Goal: Transaction & Acquisition: Purchase product/service

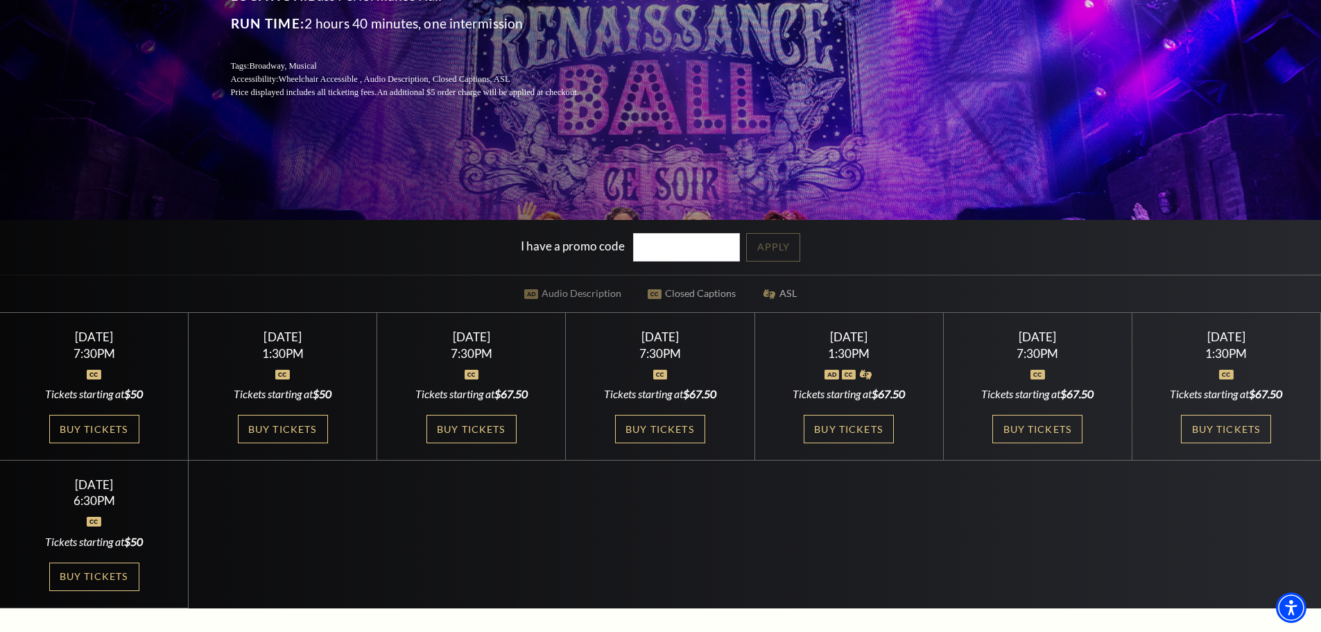
scroll to position [347, 0]
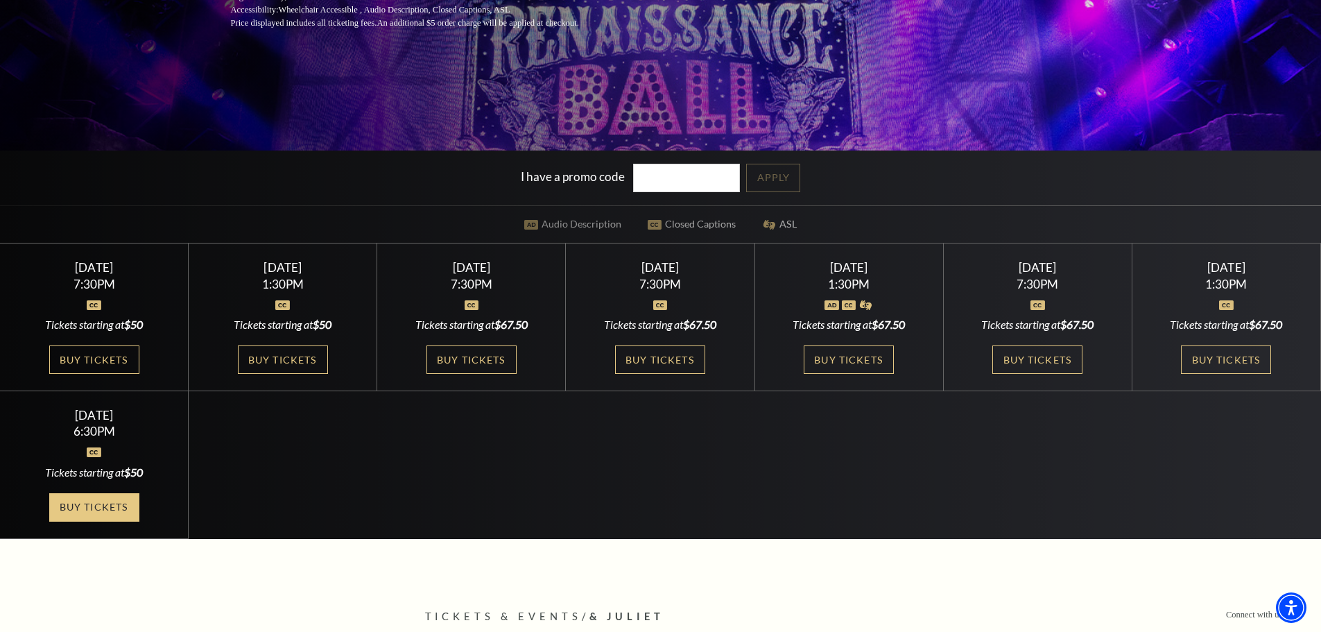
click at [105, 505] on link "Buy Tickets" at bounding box center [94, 507] width 90 height 28
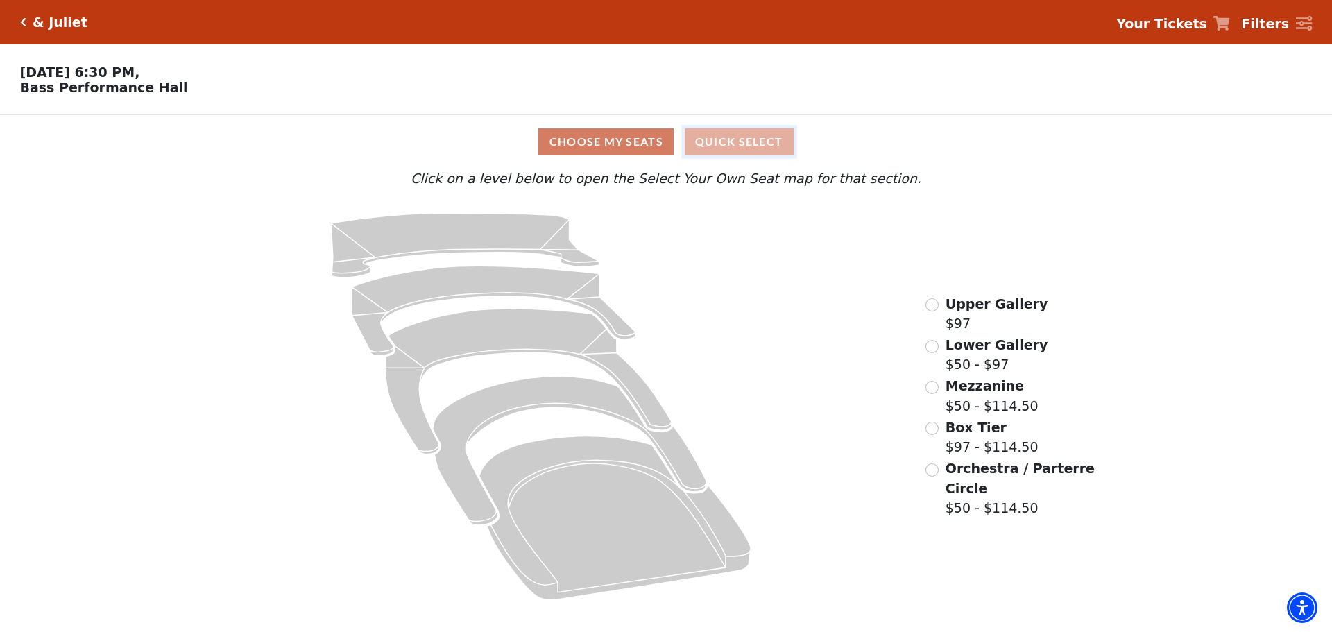
click at [766, 146] on button "Quick Select" at bounding box center [739, 141] width 109 height 27
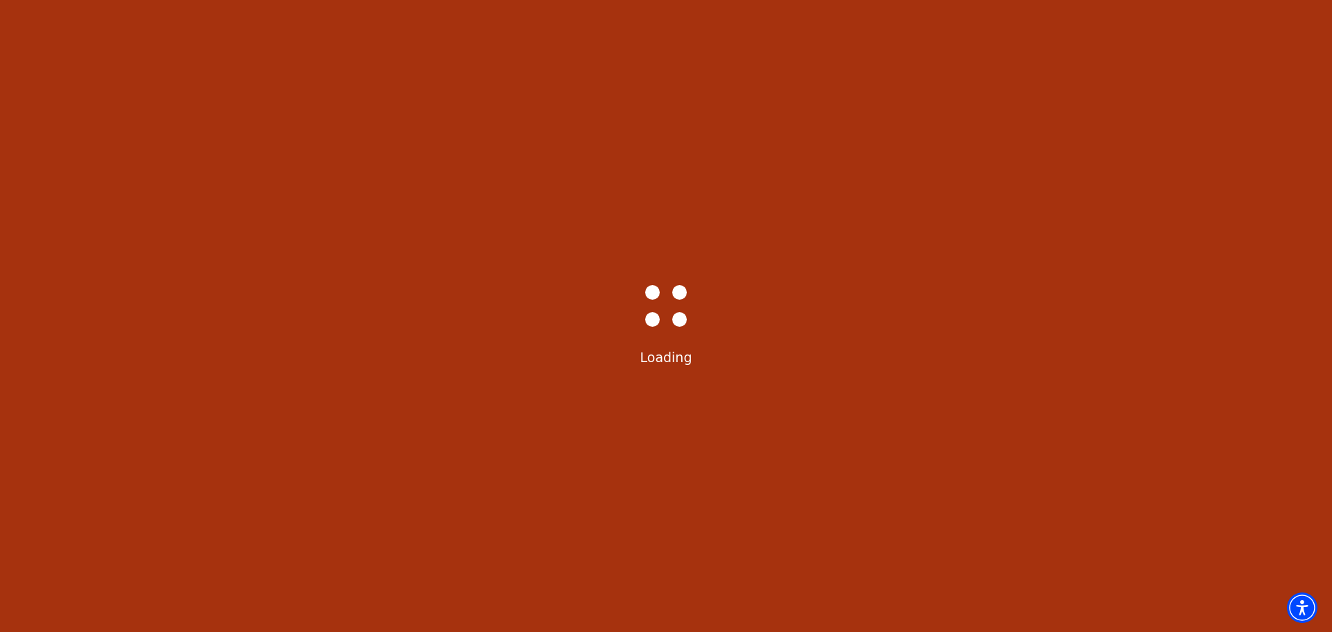
select select "6235"
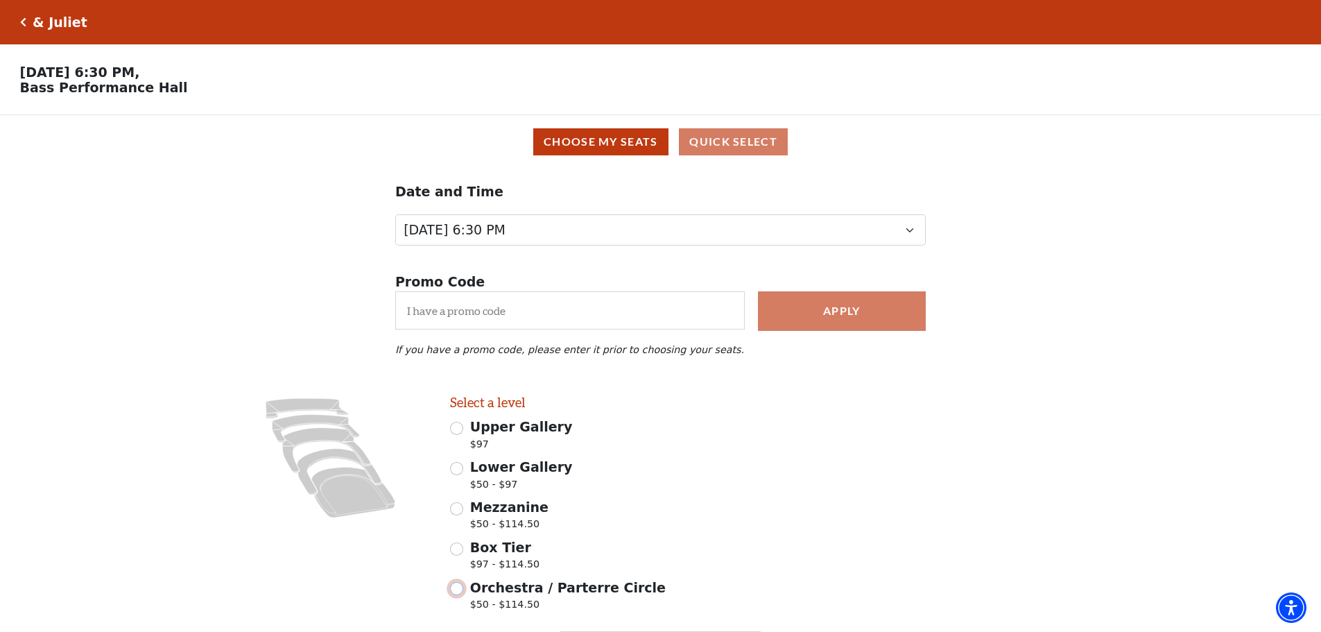
click at [459, 595] on input "Orchestra / Parterre Circle $50 - $114.50" at bounding box center [456, 588] width 13 height 13
radio input "true"
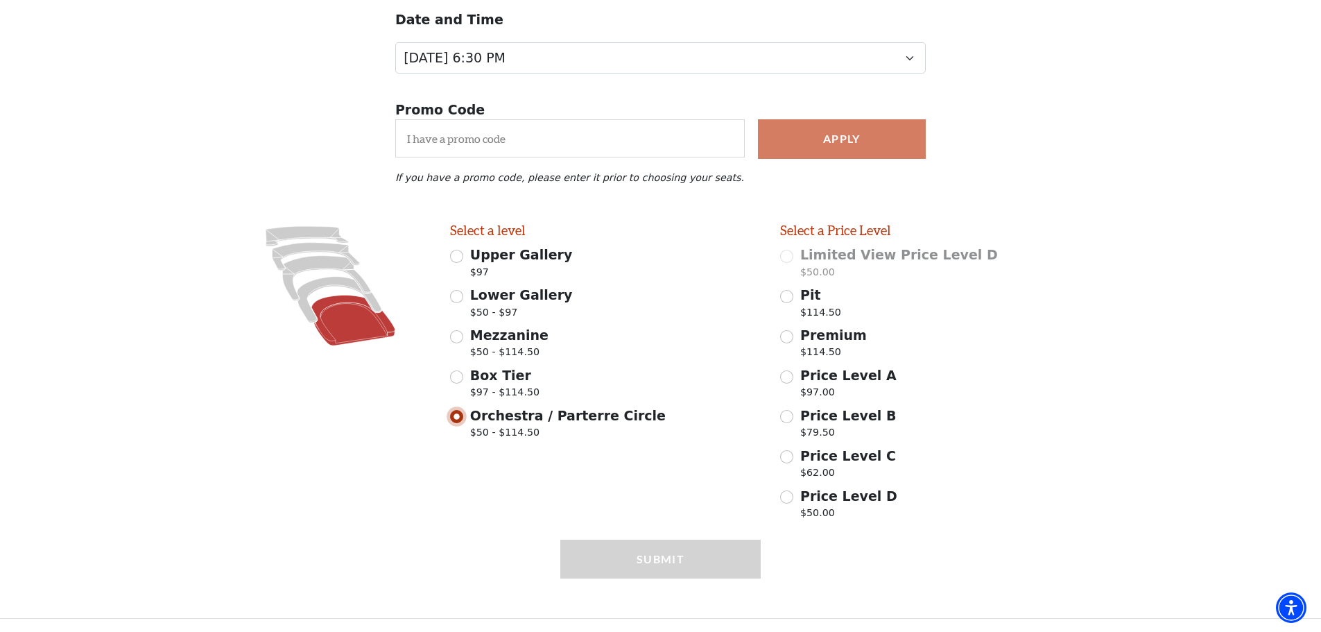
scroll to position [180, 0]
click at [460, 374] on input "Box Tier $97 - $114.50" at bounding box center [456, 376] width 13 height 13
radio input "true"
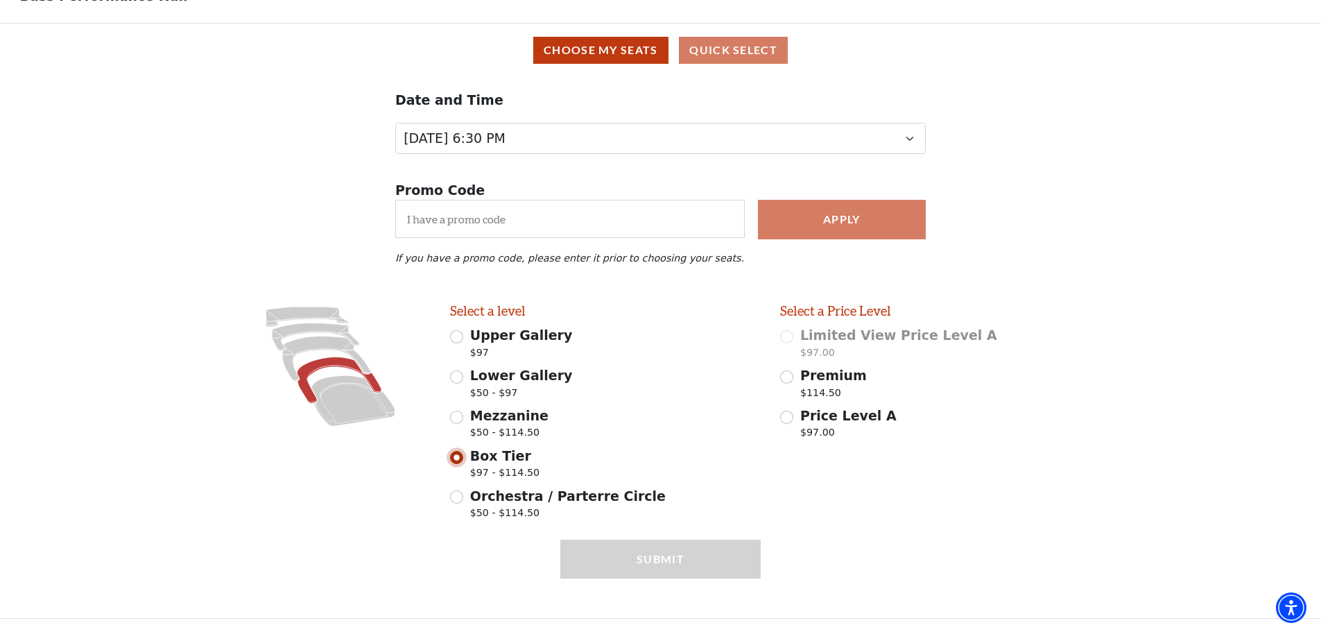
scroll to position [99, 0]
click at [458, 415] on input "Mezzanine $50 - $114.50" at bounding box center [456, 417] width 13 height 13
radio input "true"
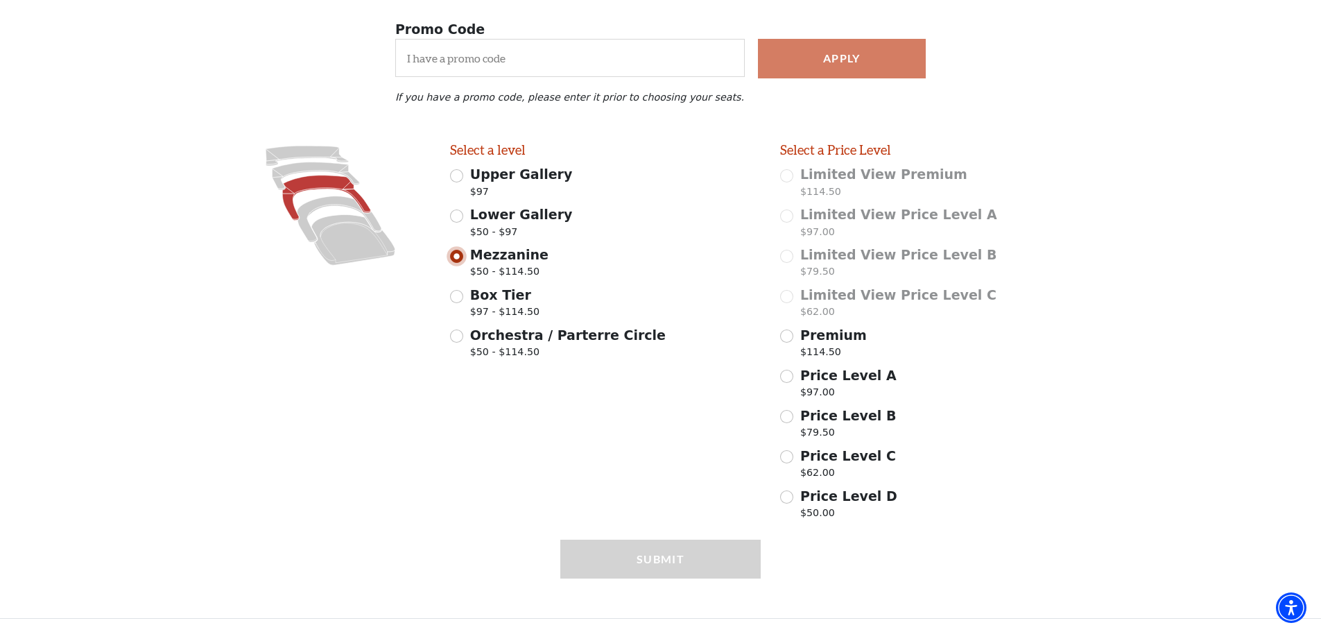
scroll to position [260, 0]
drag, startPoint x: 460, startPoint y: 221, endPoint x: 459, endPoint y: 200, distance: 20.8
click at [460, 216] on input "Lower Gallery $50 - $97" at bounding box center [456, 215] width 13 height 13
radio input "true"
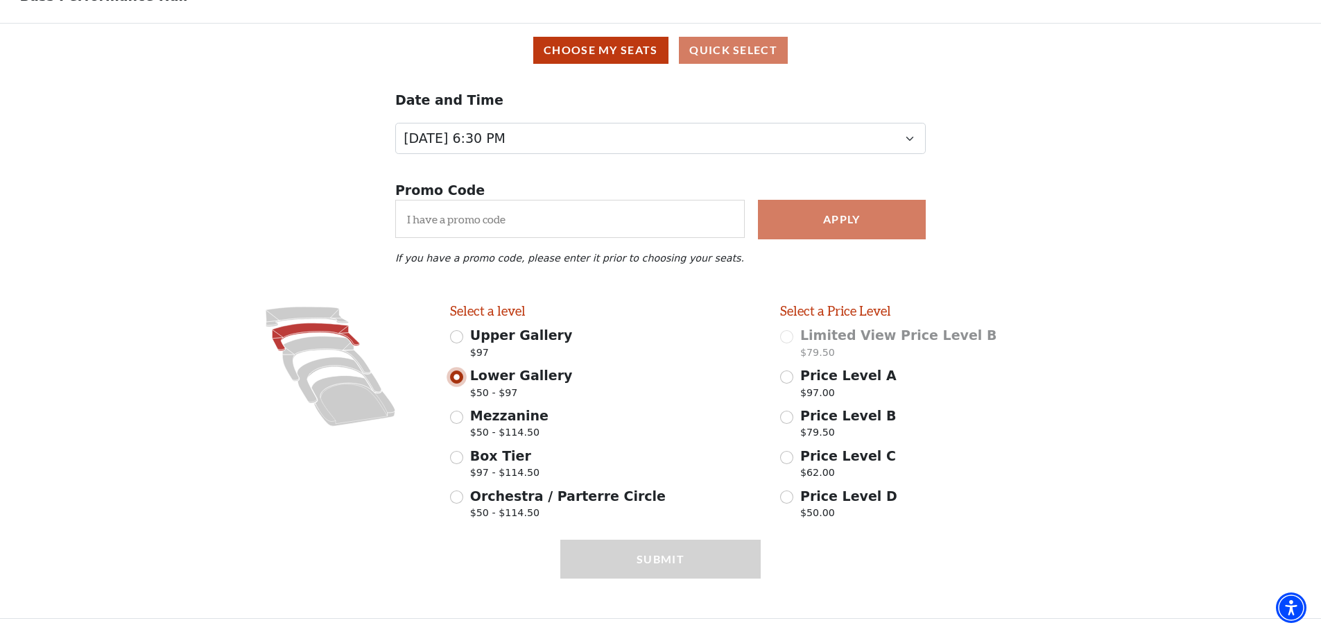
scroll to position [99, 0]
click at [456, 337] on input "Upper Gallery $97" at bounding box center [456, 336] width 13 height 13
radio input "true"
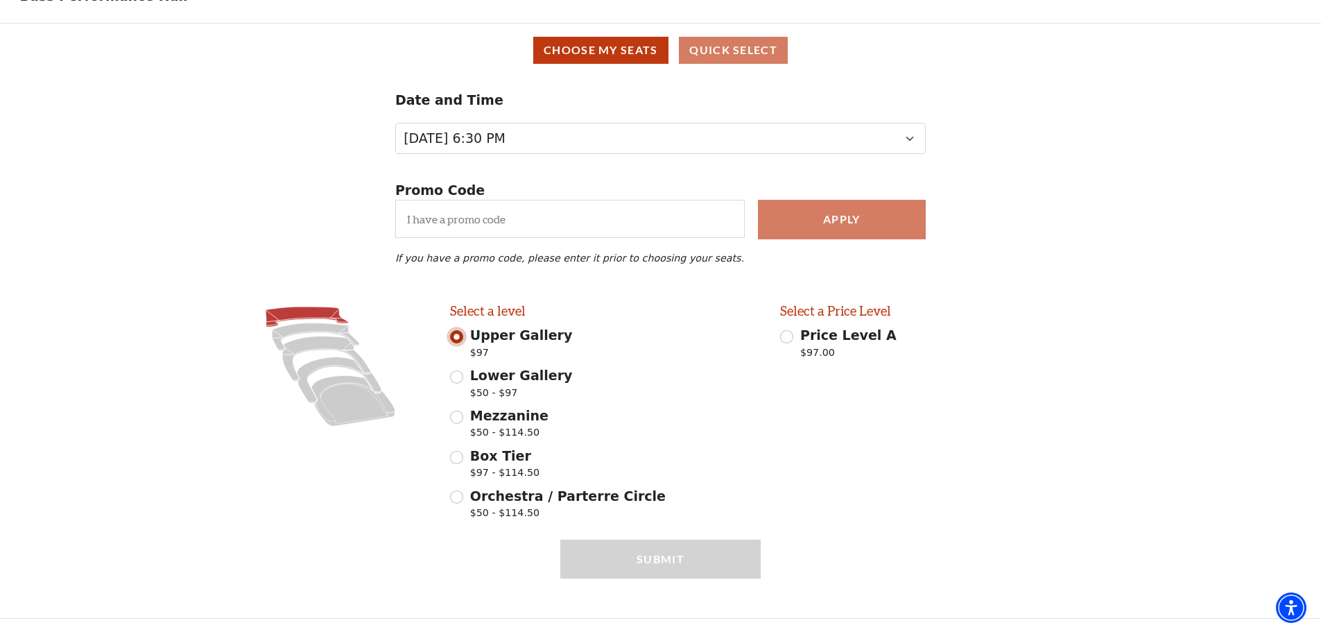
scroll to position [0, 0]
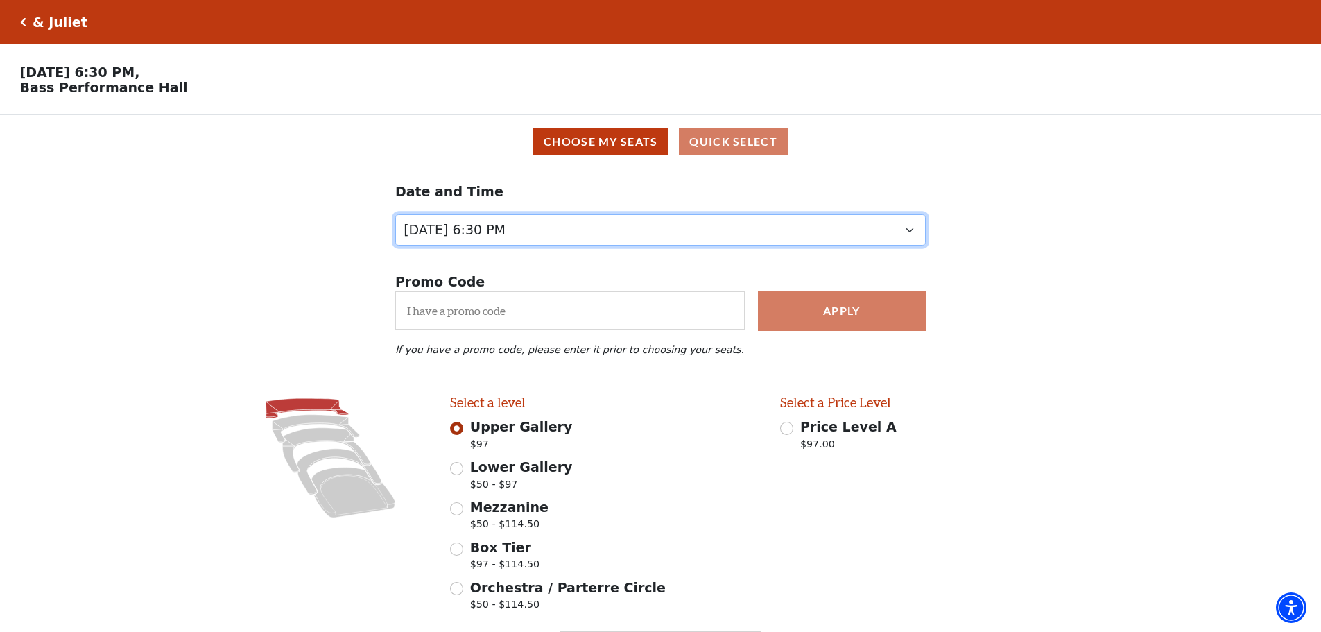
click at [633, 237] on select "Thursday, November 13 at 1:30 PM Wednesday, November 12 at 7:30 PM Thursday, No…" at bounding box center [660, 229] width 531 height 31
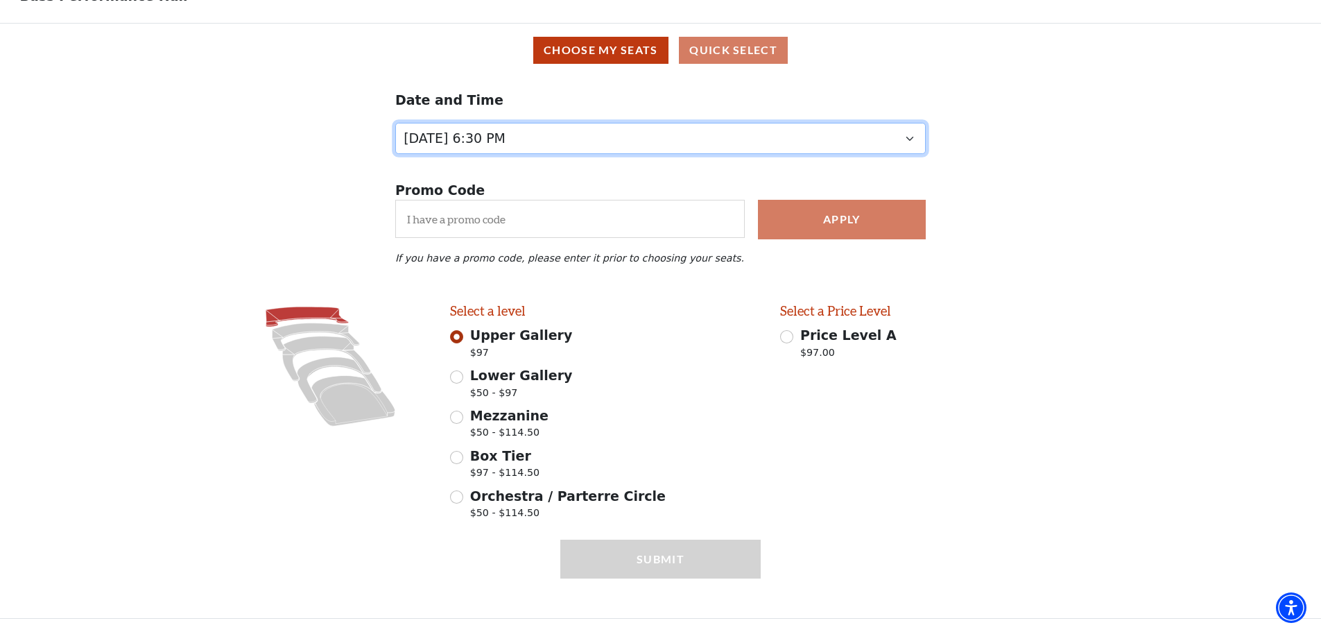
scroll to position [99, 0]
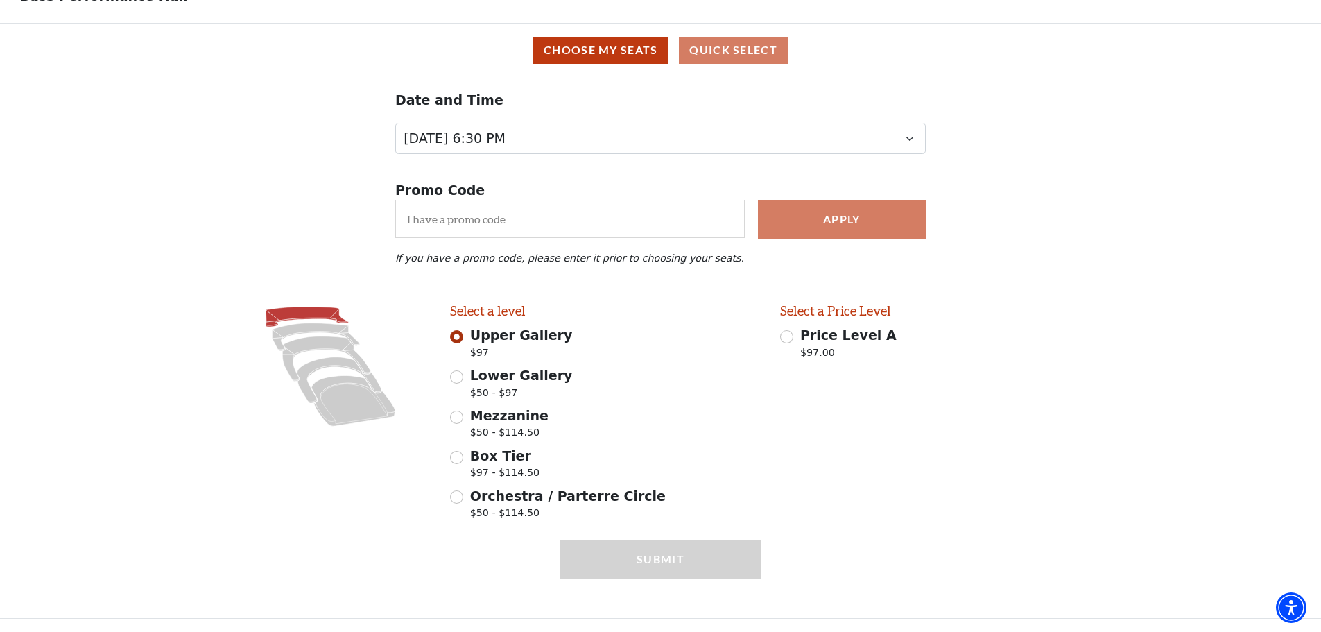
click at [506, 371] on span "Lower Gallery" at bounding box center [521, 375] width 103 height 15
click at [463, 371] on input "Lower Gallery $50 - $97" at bounding box center [456, 376] width 13 height 13
radio input "true"
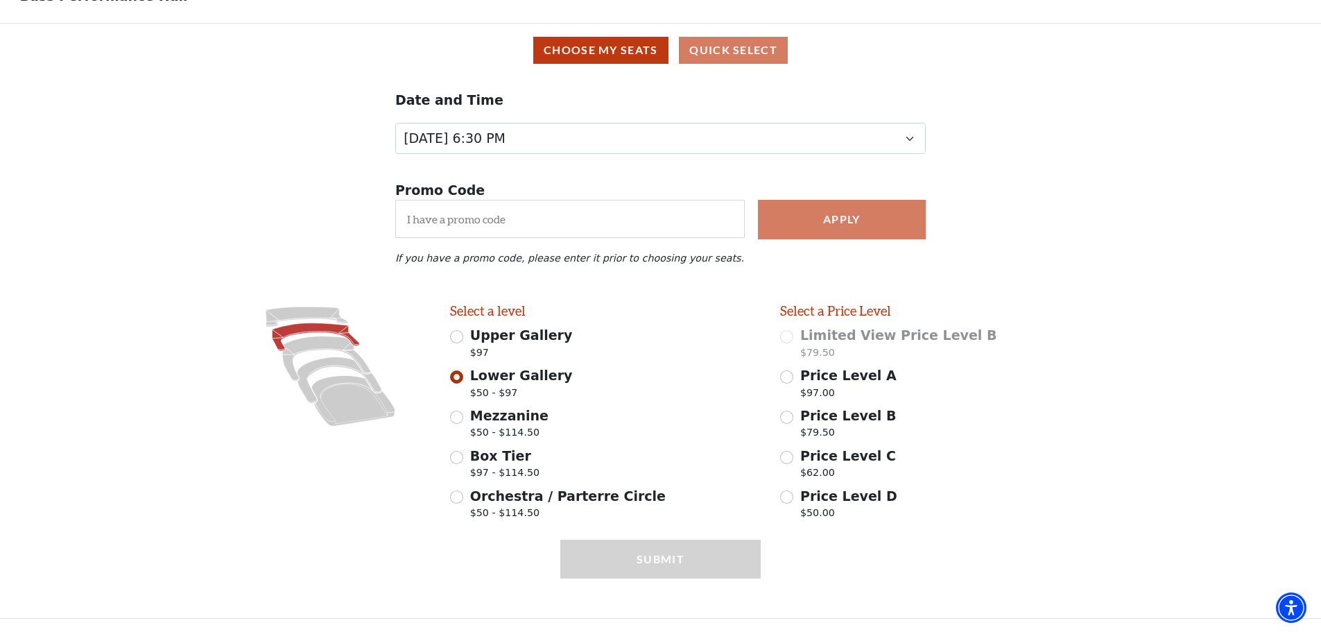
click at [507, 333] on span "Upper Gallery" at bounding box center [521, 334] width 103 height 15
click at [463, 333] on input "Upper Gallery $97" at bounding box center [456, 336] width 13 height 13
radio input "true"
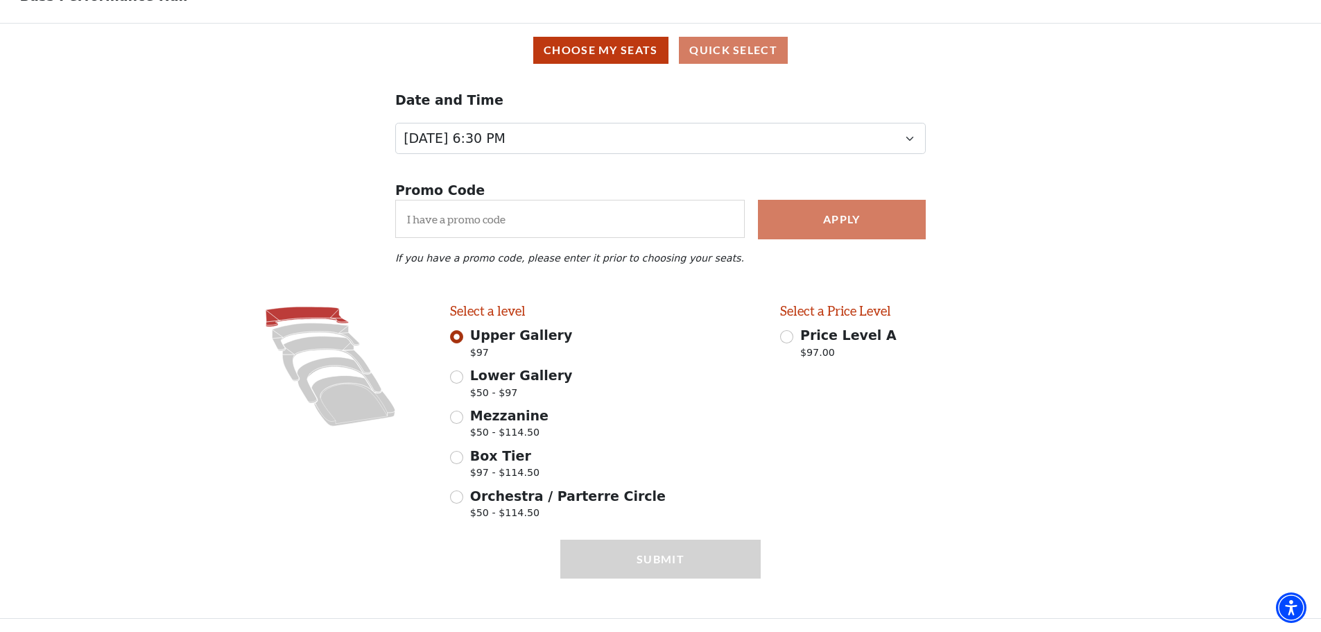
click at [508, 383] on span "Lower Gallery" at bounding box center [521, 375] width 103 height 15
click at [463, 384] on input "Lower Gallery $50 - $97" at bounding box center [456, 376] width 13 height 13
radio input "true"
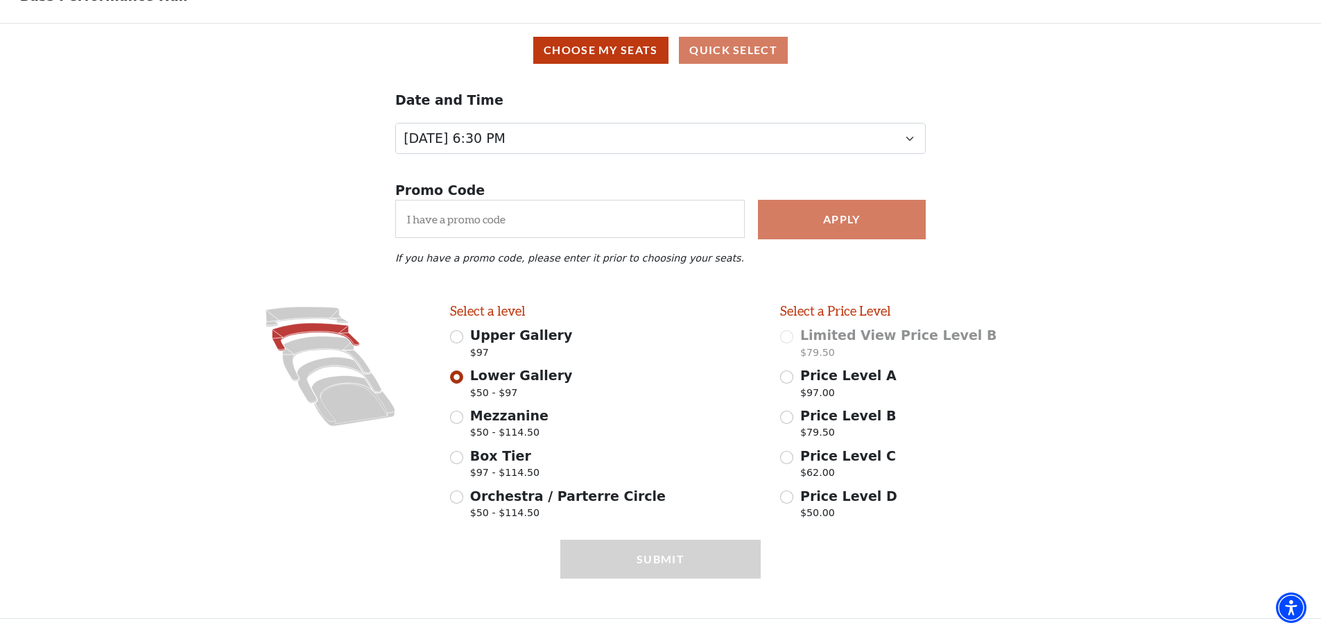
click at [488, 420] on span "Mezzanine" at bounding box center [509, 415] width 78 height 15
click at [463, 420] on input "Mezzanine $50 - $114.50" at bounding box center [456, 417] width 13 height 13
radio input "true"
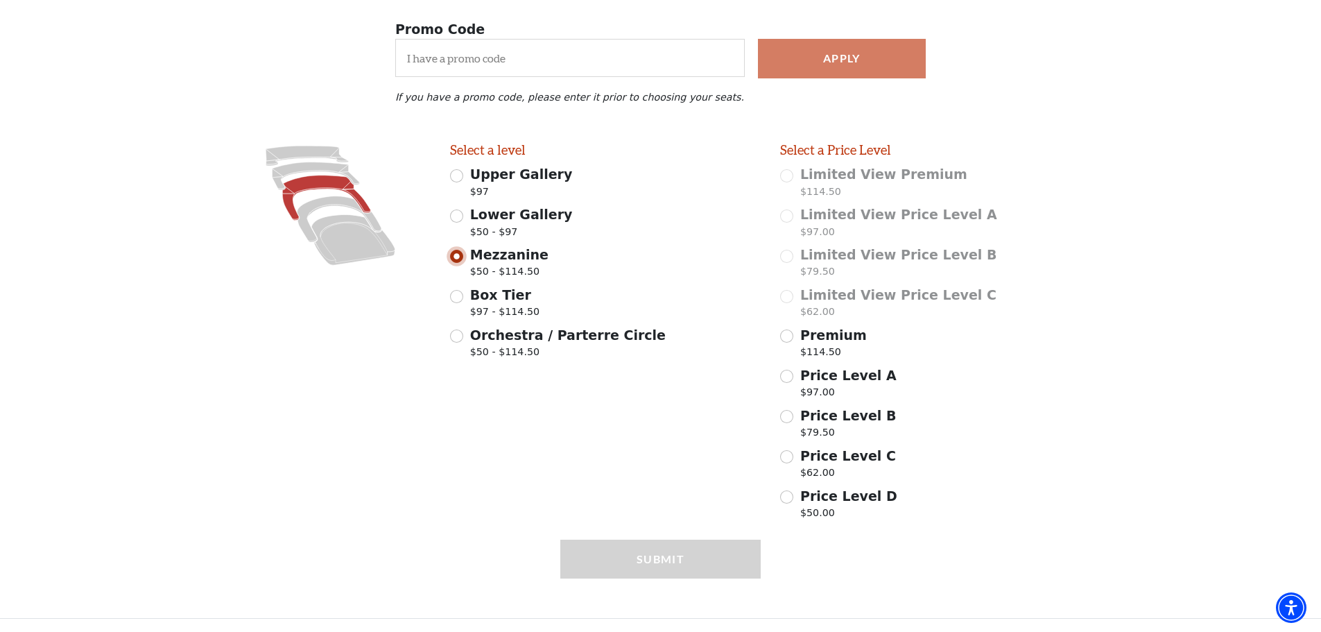
scroll to position [260, 0]
click at [787, 376] on input "Price Level A $97.00" at bounding box center [786, 376] width 13 height 13
radio input "true"
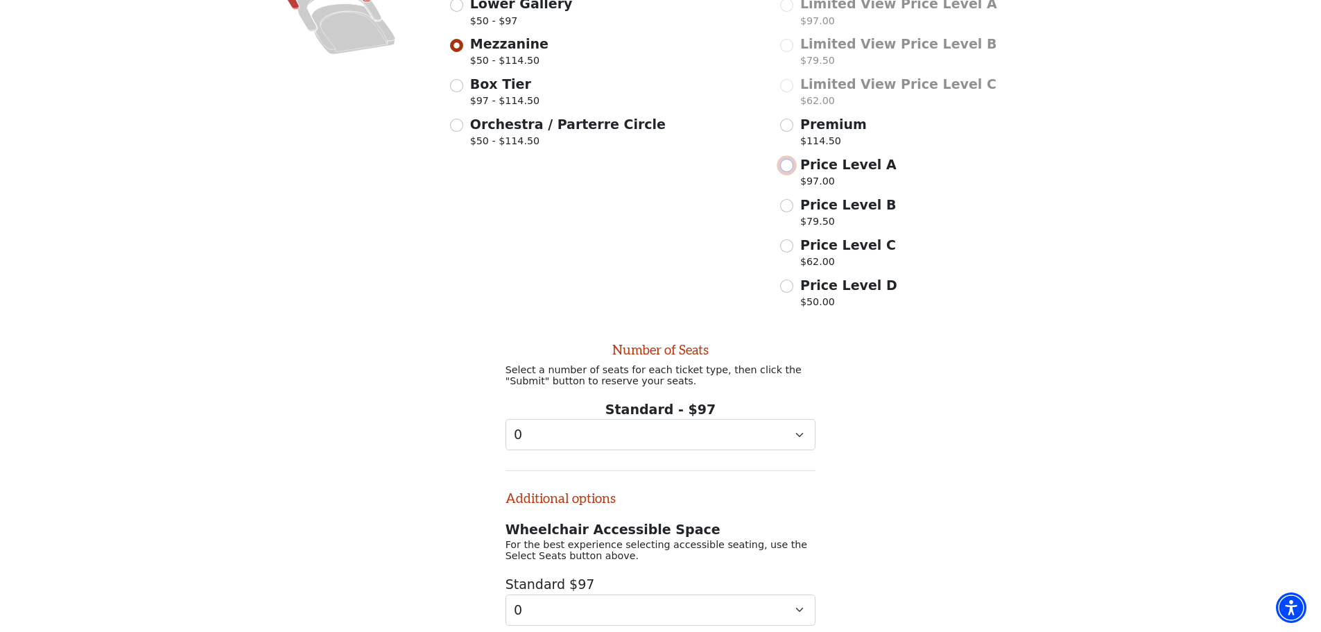
scroll to position [578, 0]
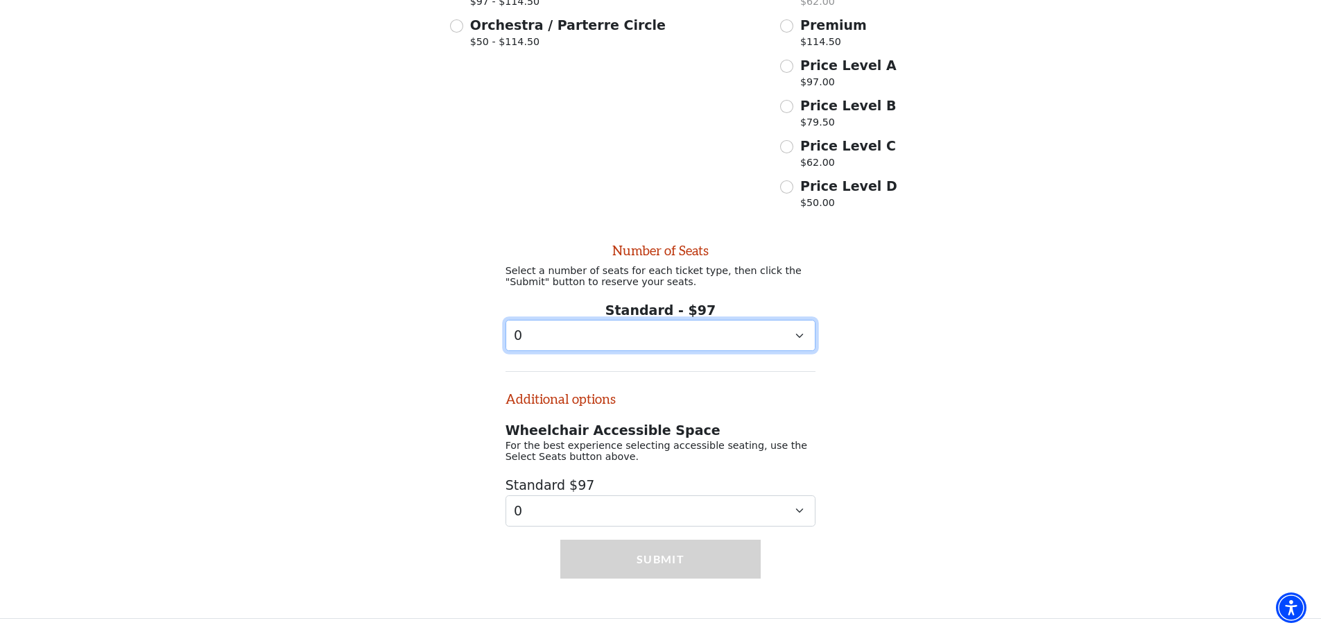
click at [790, 323] on select "0 1 2 3 4 5 6 7 8 9" at bounding box center [661, 335] width 311 height 31
select select "2"
click at [506, 320] on select "0 1 2 3 4 5 6 7 8 9" at bounding box center [661, 335] width 311 height 31
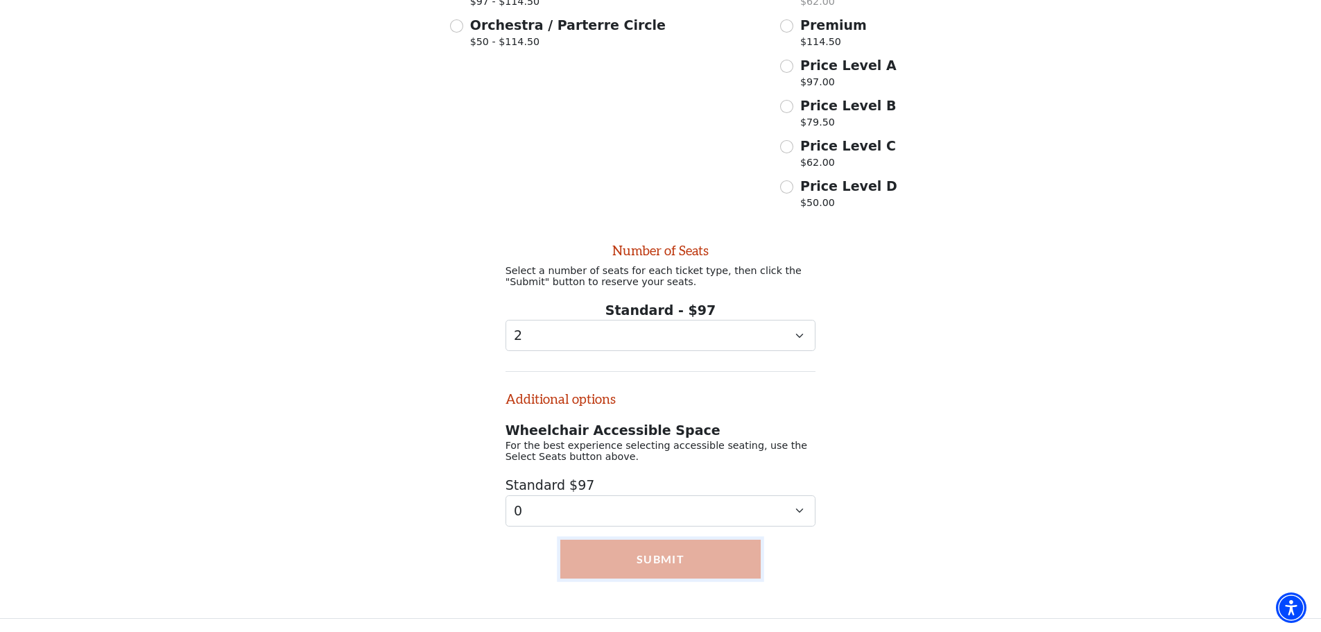
click at [703, 559] on button "Submit" at bounding box center [660, 559] width 200 height 39
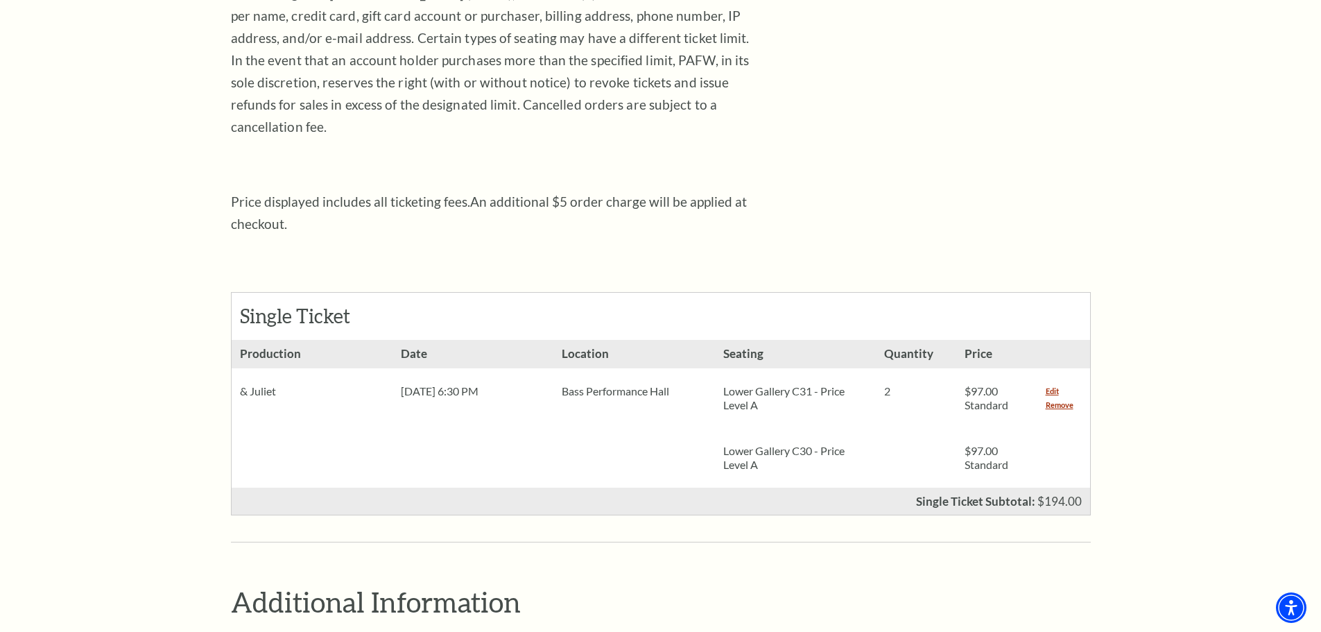
scroll to position [347, 0]
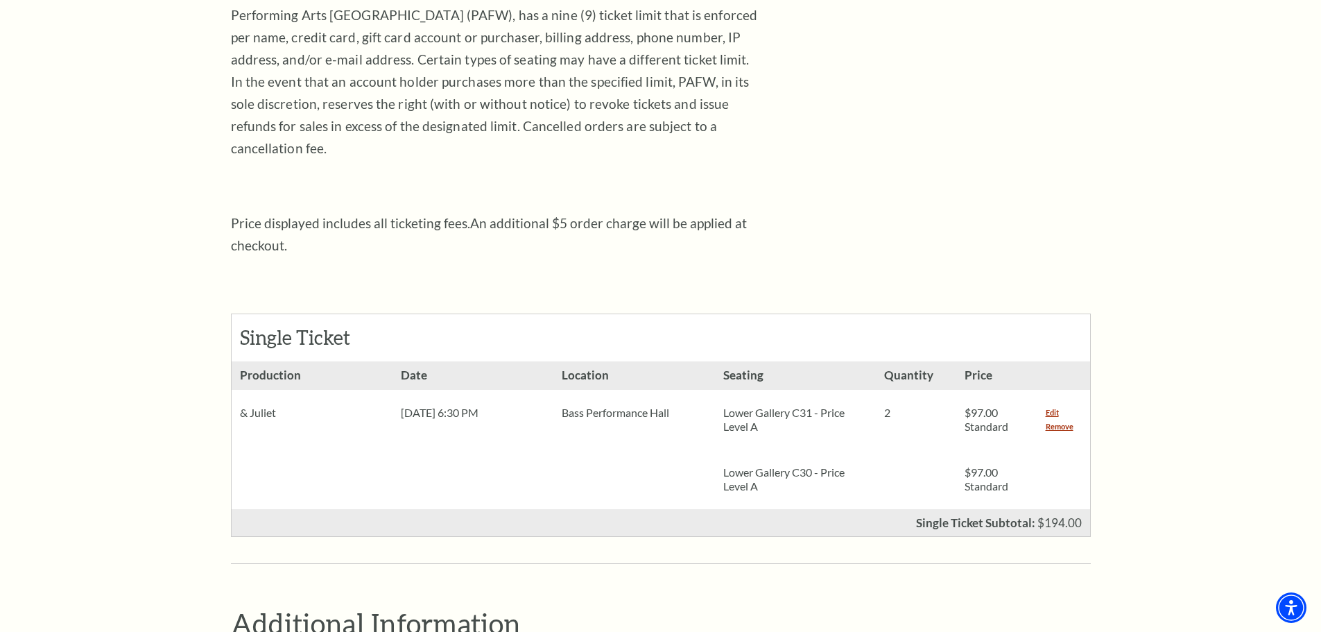
click at [768, 406] on p "Lower Gallery C31 - Price Level A" at bounding box center [795, 420] width 144 height 28
click at [781, 465] on p "Lower Gallery C30 - Price Level A" at bounding box center [795, 479] width 144 height 28
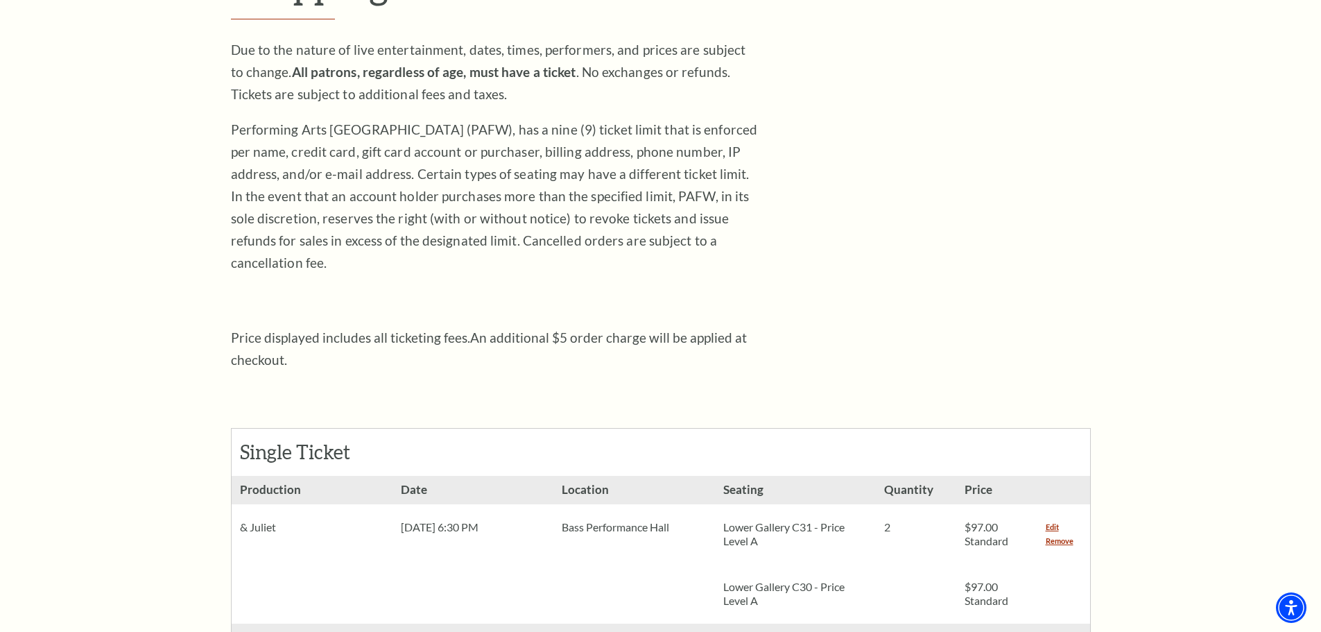
scroll to position [208, 0]
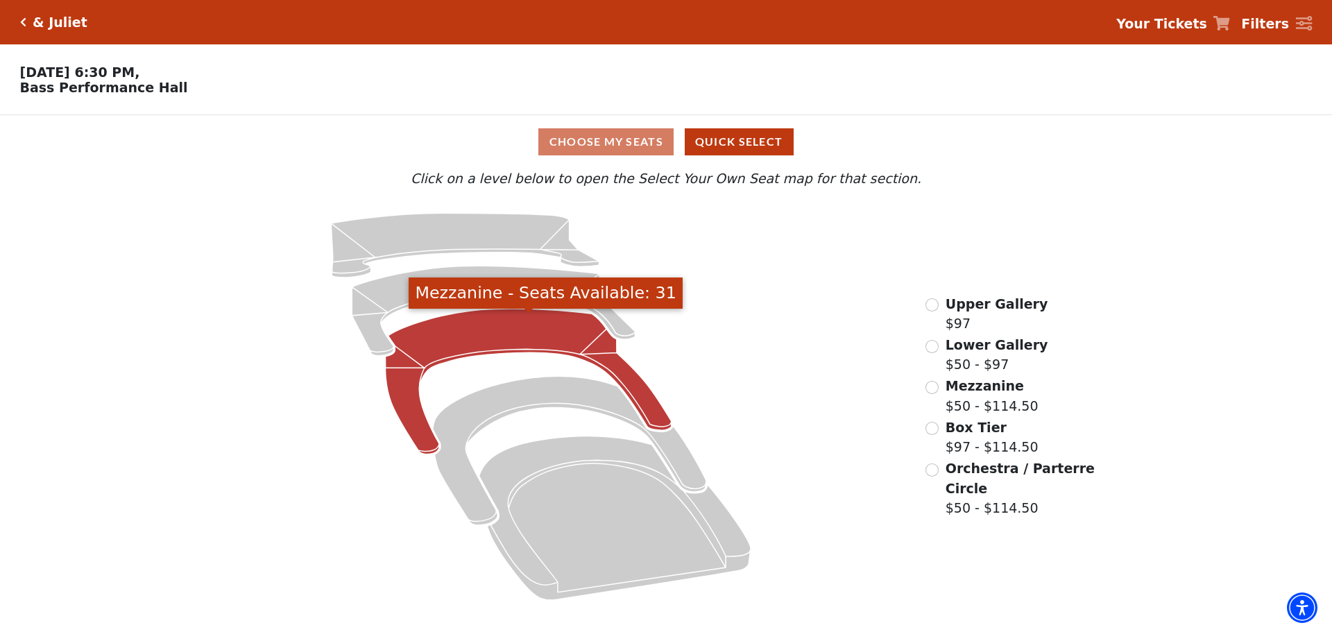
click at [497, 346] on icon "Mezzanine - Seats Available: 31" at bounding box center [529, 382] width 286 height 146
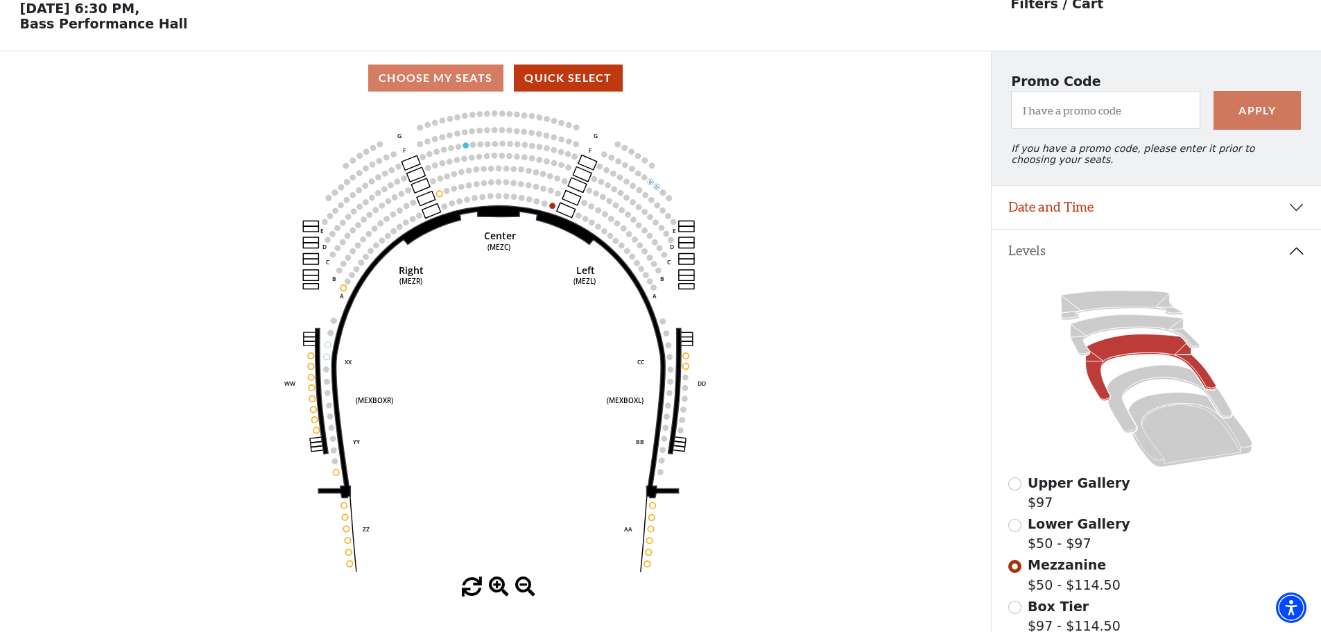
scroll to position [65, 0]
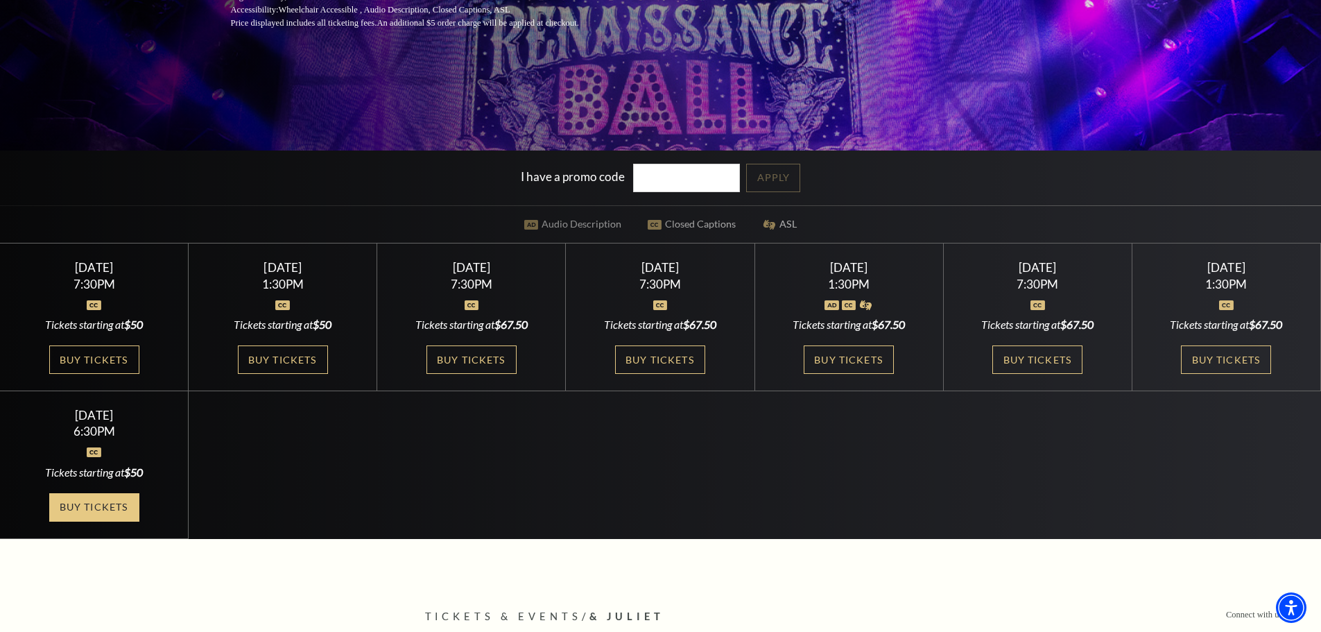
click at [85, 512] on link "Buy Tickets" at bounding box center [94, 507] width 90 height 28
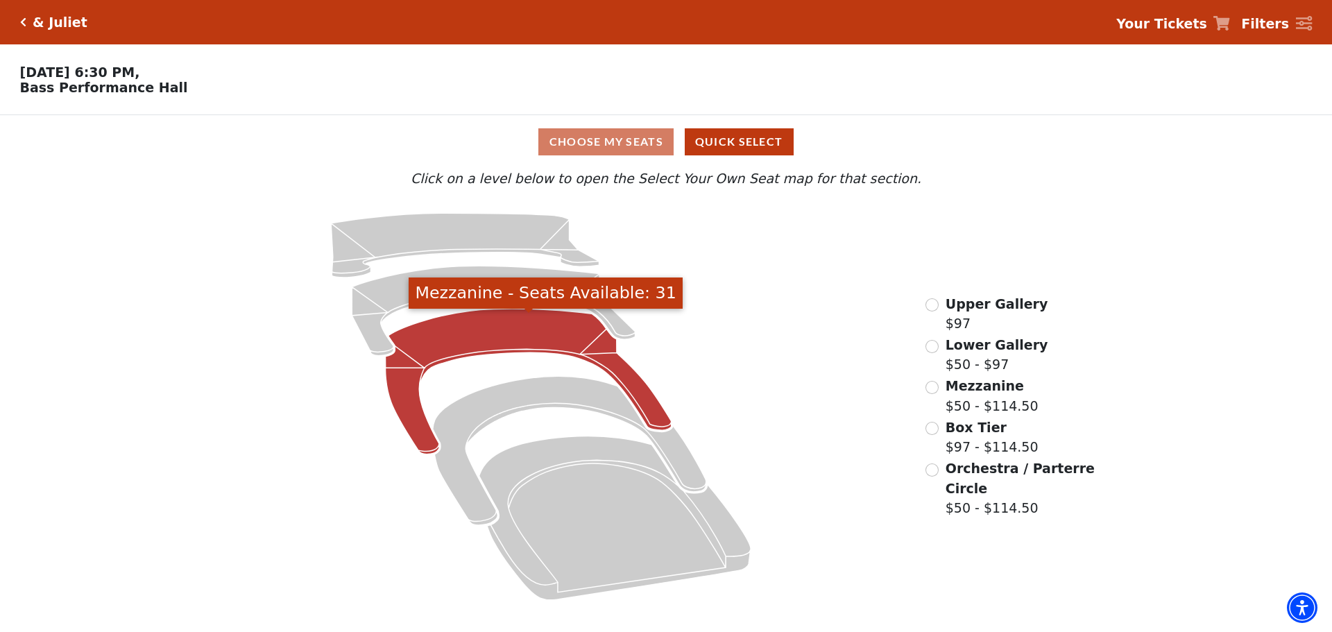
click at [509, 355] on icon "Mezzanine - Seats Available: 31" at bounding box center [529, 382] width 286 height 146
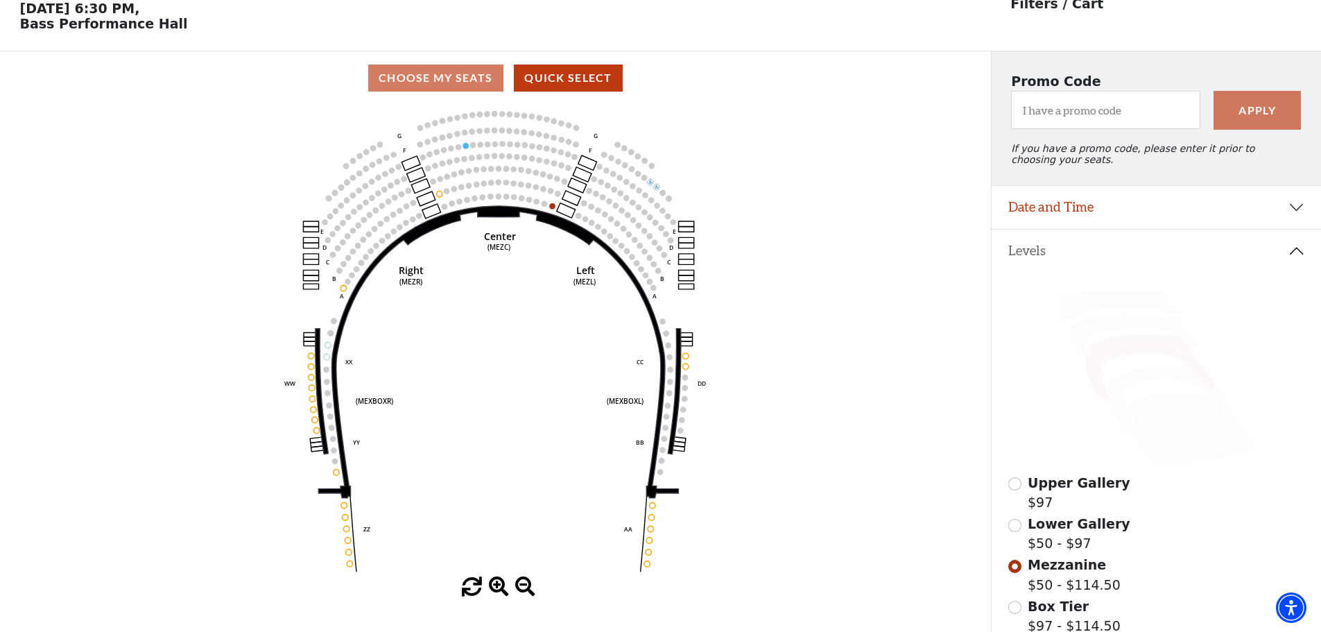
scroll to position [65, 0]
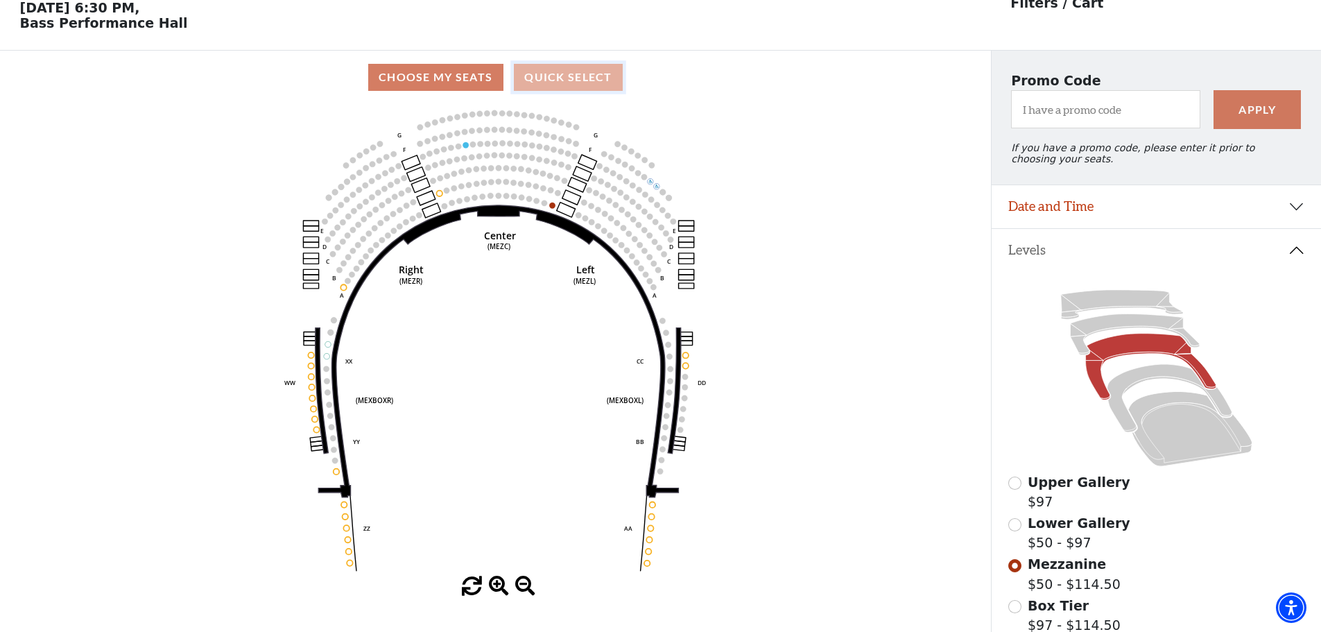
click at [559, 78] on button "Quick Select" at bounding box center [568, 77] width 109 height 27
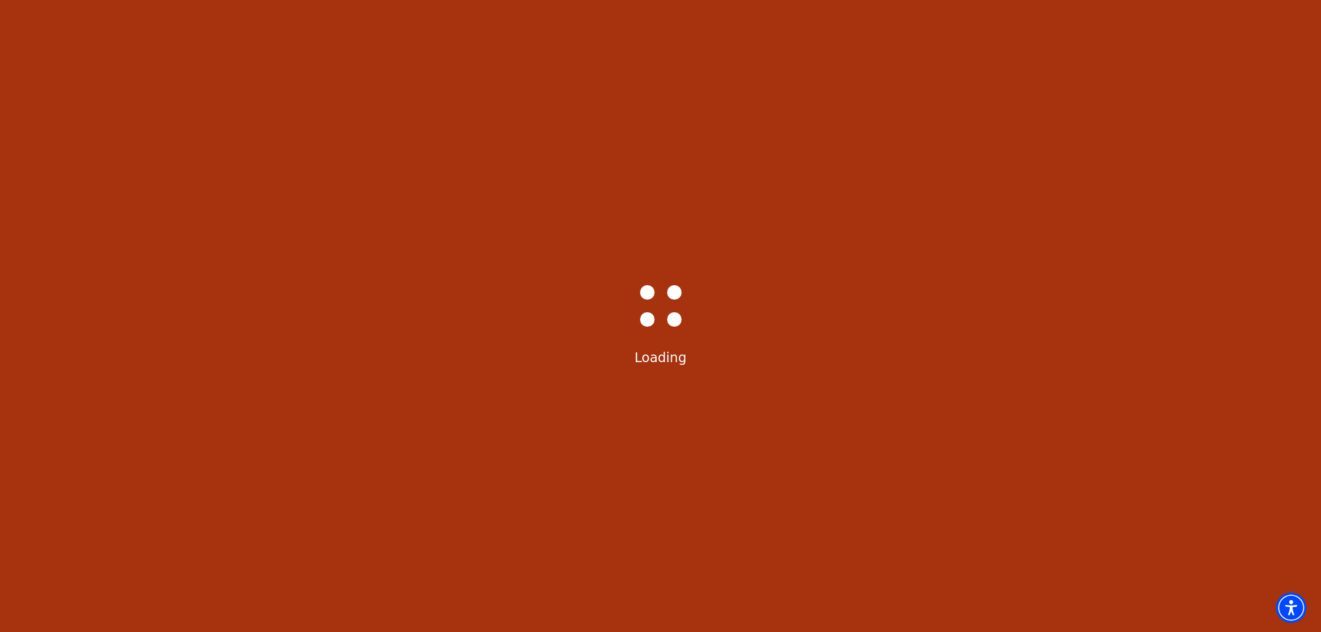
scroll to position [0, 0]
select select "6235"
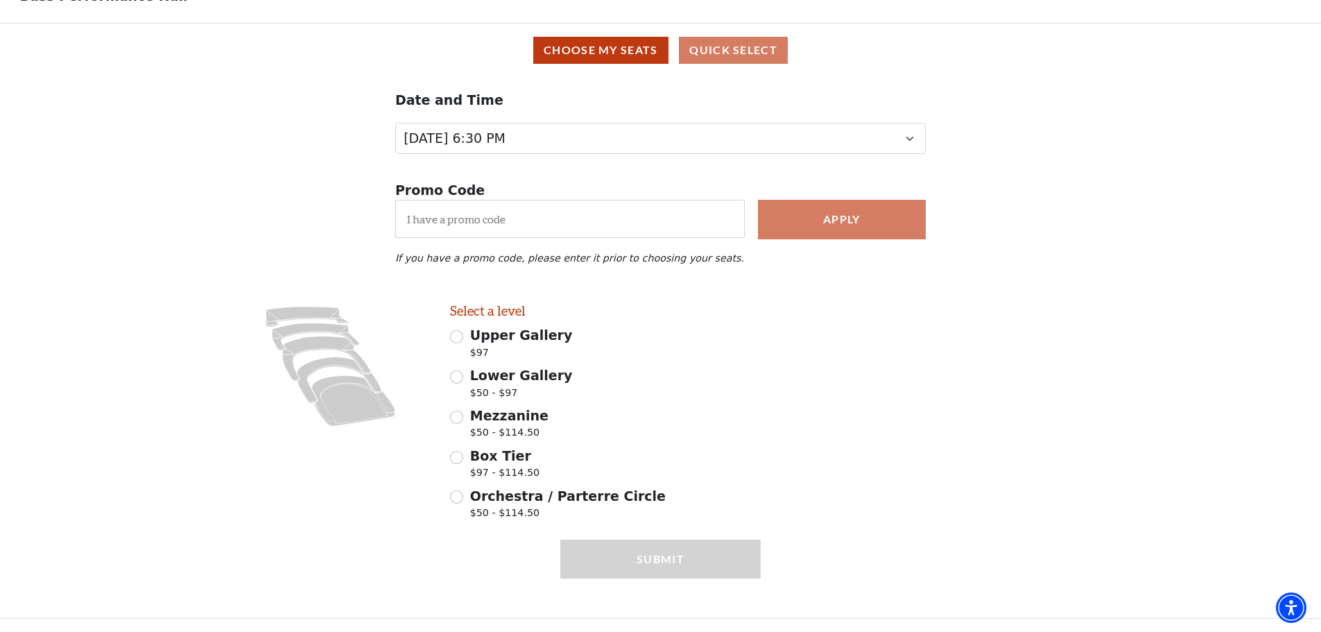
scroll to position [99, 0]
click at [492, 458] on span "Box Tier" at bounding box center [500, 455] width 61 height 15
click at [463, 458] on input "Box Tier $97 - $114.50" at bounding box center [456, 457] width 13 height 13
radio input "true"
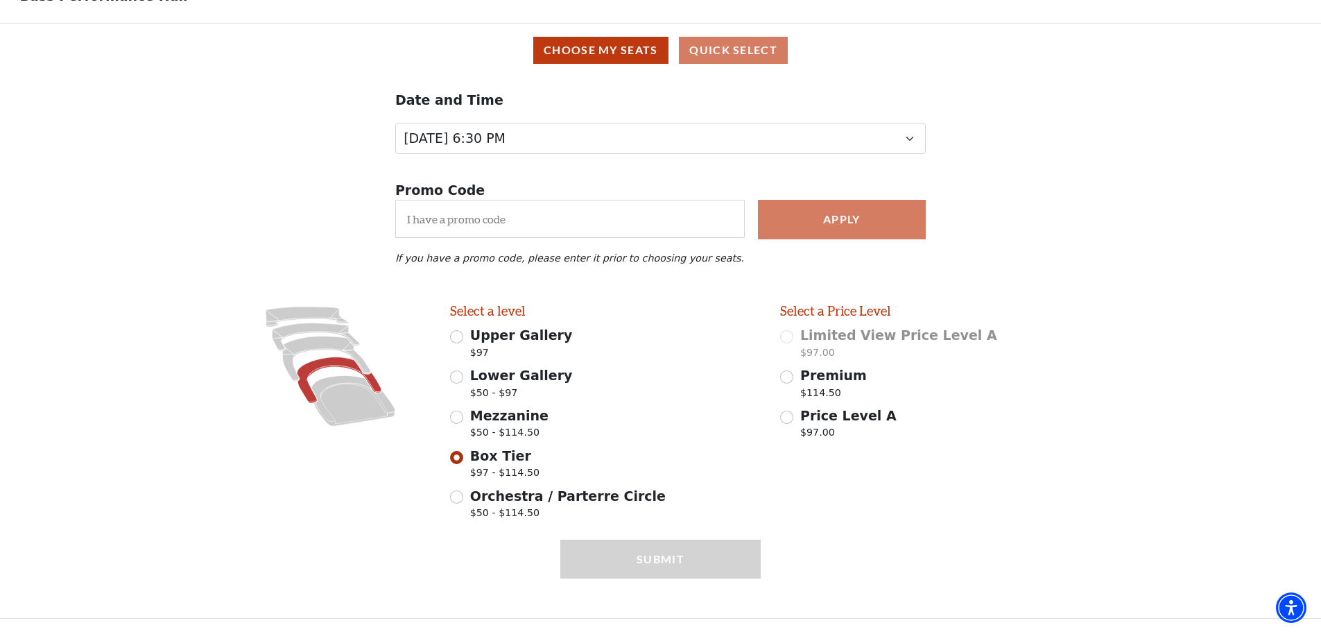
click at [828, 413] on span "Price Level A" at bounding box center [848, 415] width 96 height 15
click at [794, 413] on input "Price Level A $97.00" at bounding box center [786, 417] width 13 height 13
radio input "true"
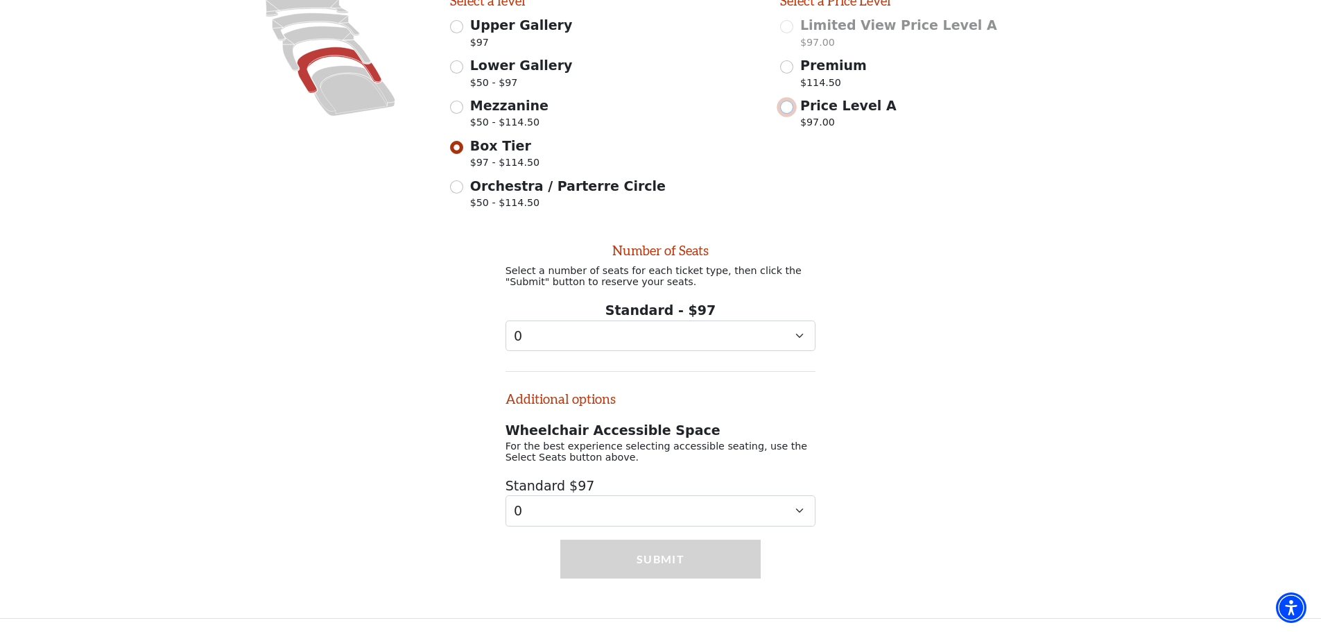
scroll to position [418, 0]
drag, startPoint x: 606, startPoint y: 338, endPoint x: 599, endPoint y: 345, distance: 8.8
click at [606, 338] on select "0 1 2 3 4 5 6 7 8 9" at bounding box center [661, 335] width 311 height 31
select select "2"
click at [506, 320] on select "0 1 2 3 4 5 6 7 8 9" at bounding box center [661, 335] width 311 height 31
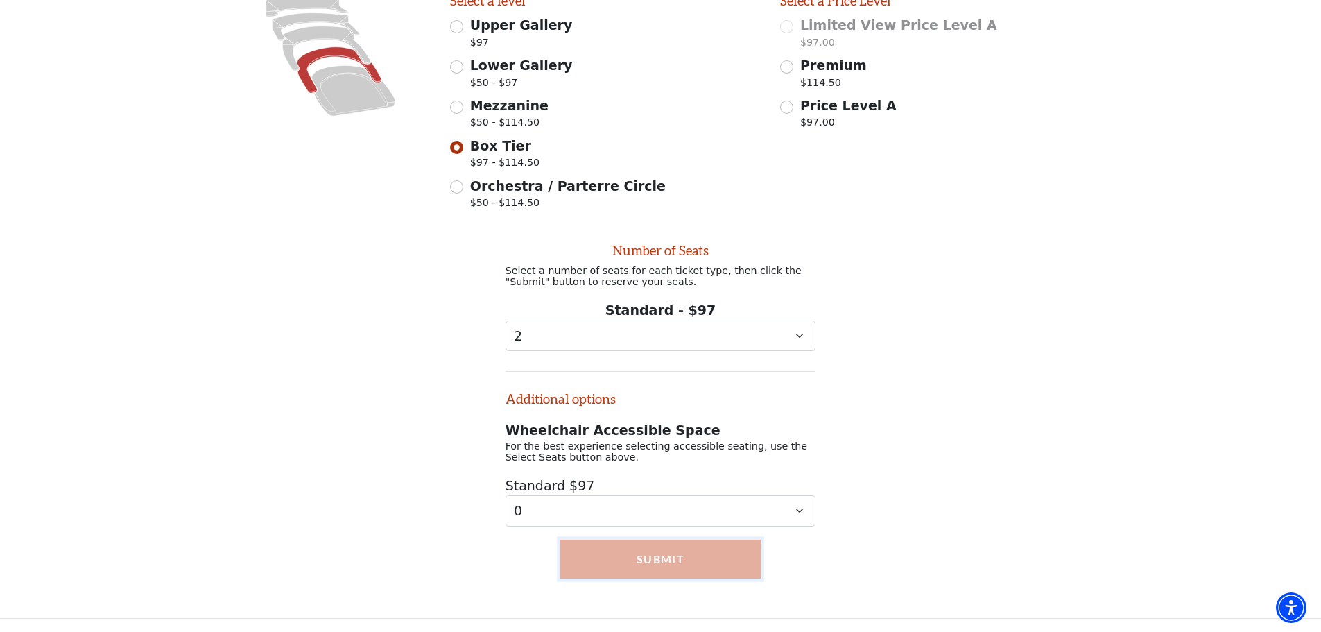
click at [655, 563] on button "Submit" at bounding box center [660, 559] width 200 height 39
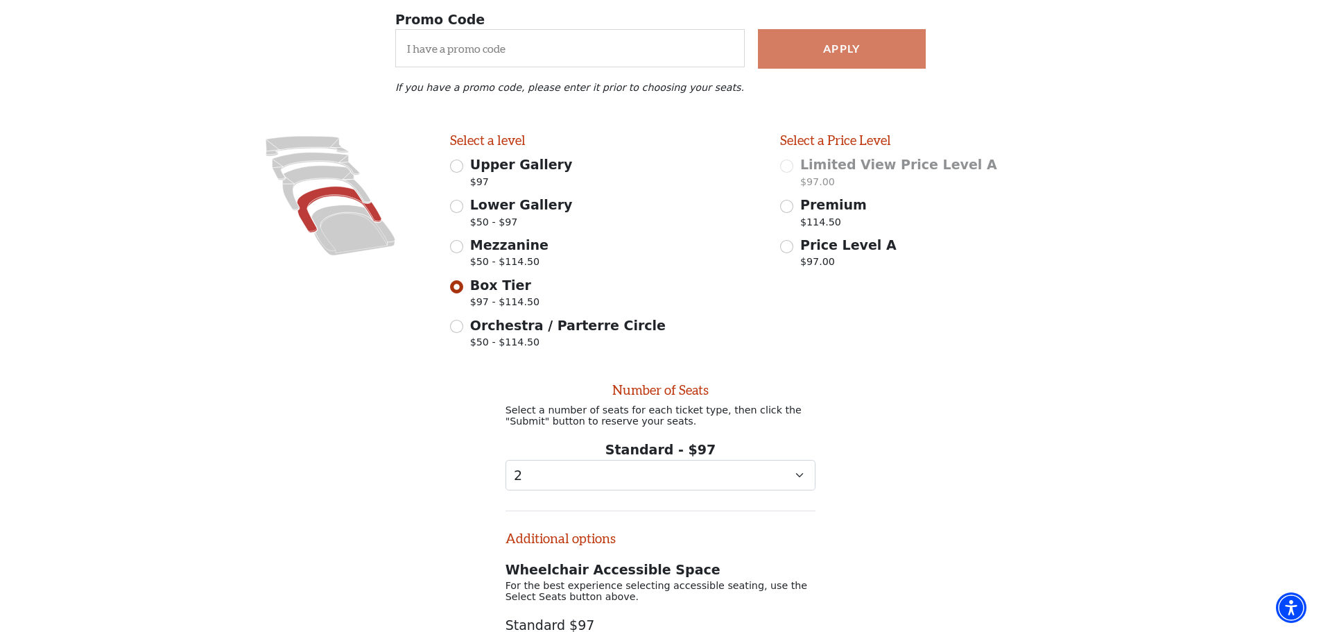
scroll to position [209, 0]
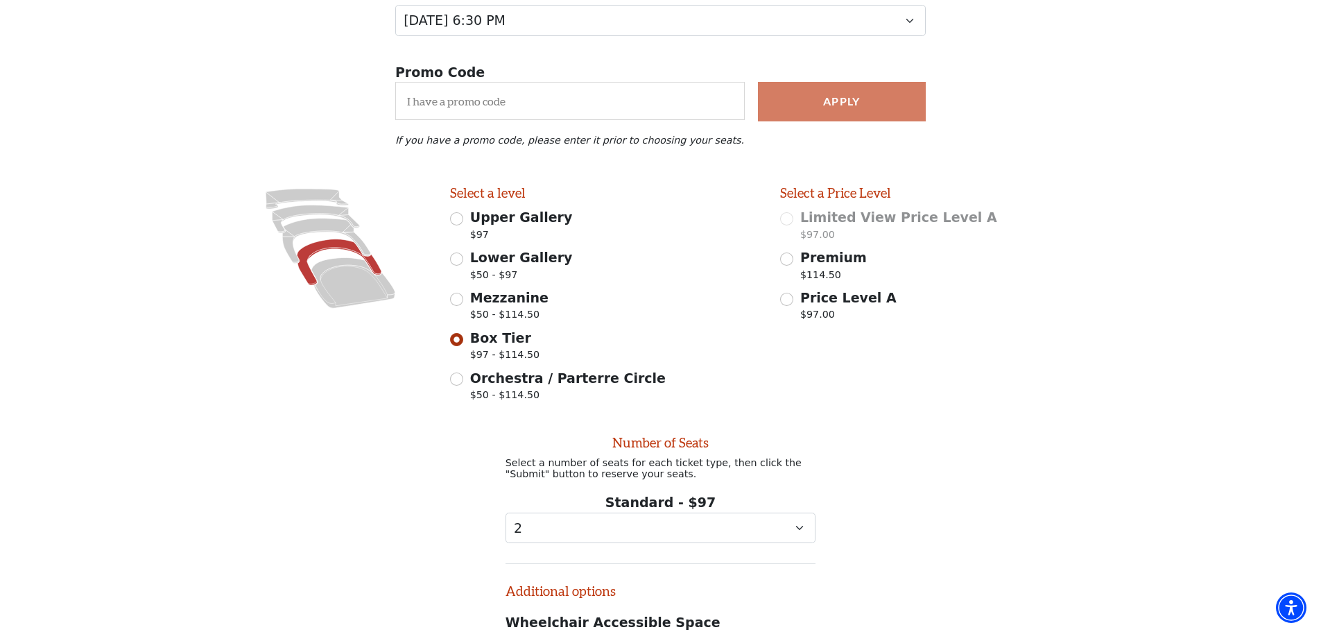
click at [492, 386] on span "Orchestra / Parterre Circle" at bounding box center [568, 377] width 196 height 15
click at [463, 386] on input "Orchestra / Parterre Circle $50 - $114.50" at bounding box center [456, 378] width 13 height 13
radio input "true"
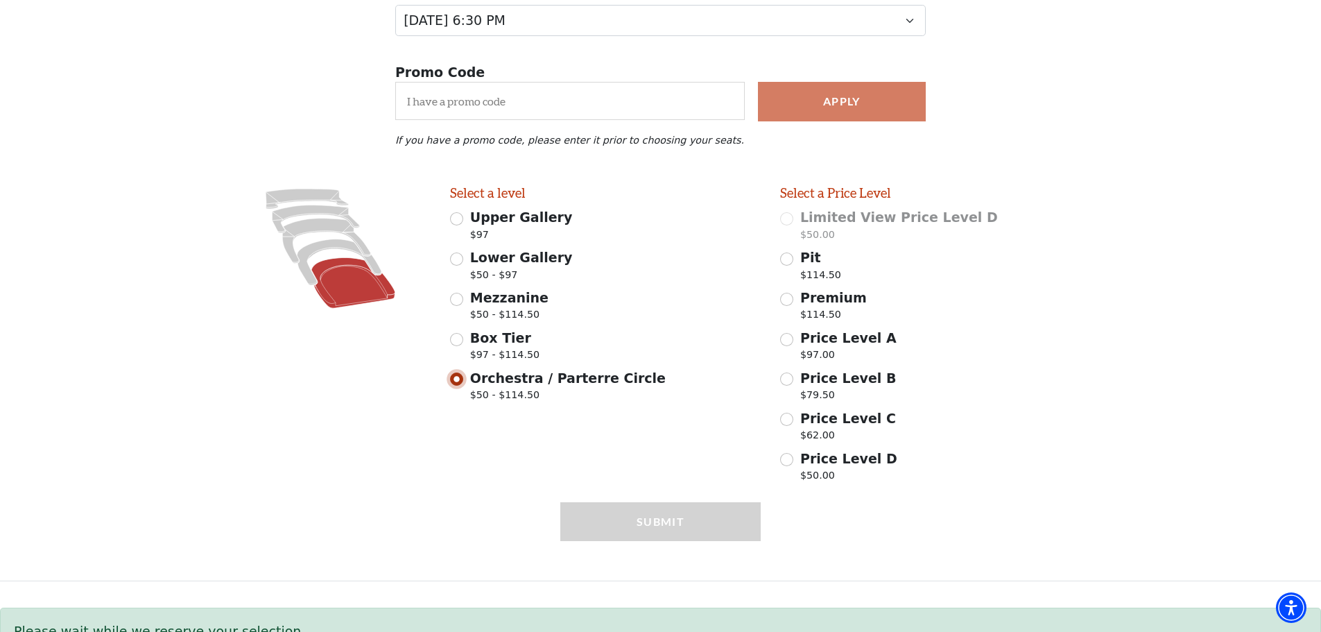
scroll to position [254, 0]
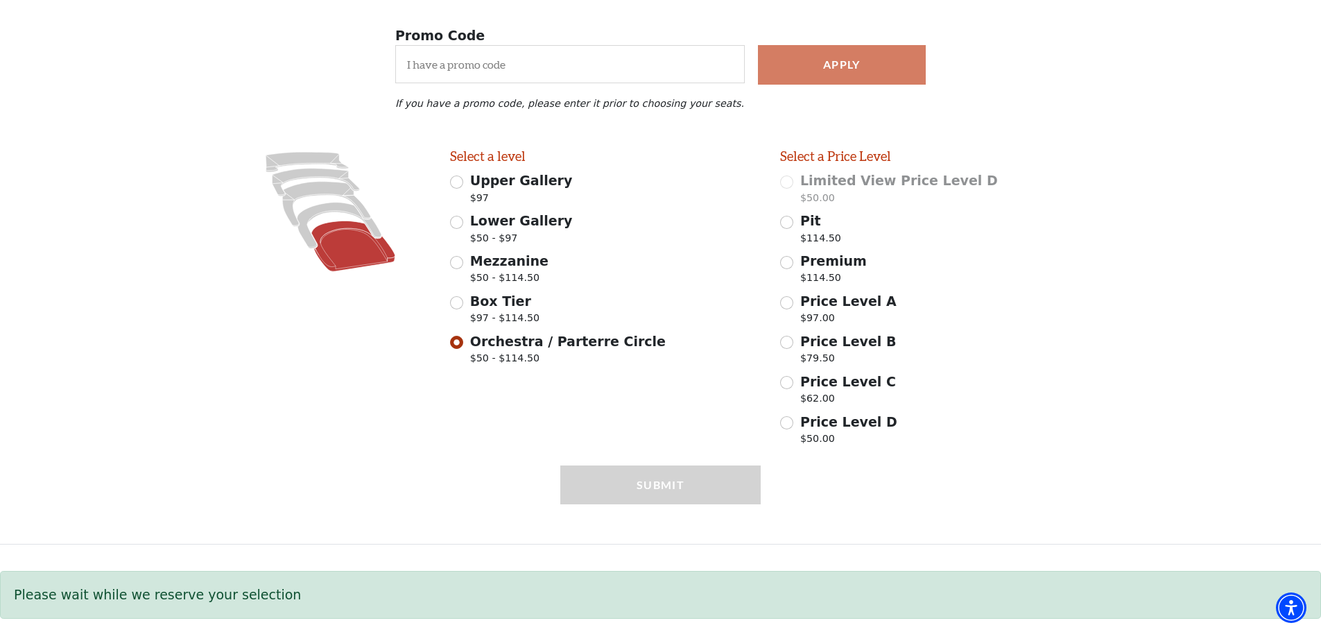
click at [345, 247] on icon at bounding box center [353, 246] width 84 height 51
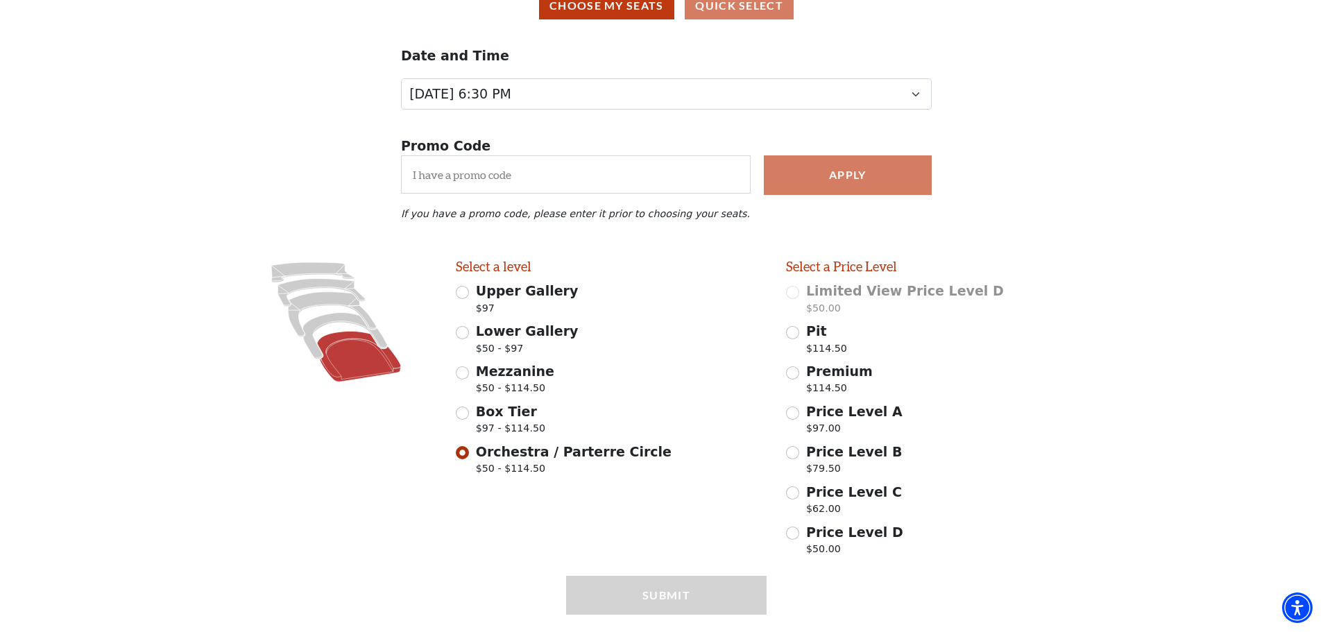
scroll to position [0, 0]
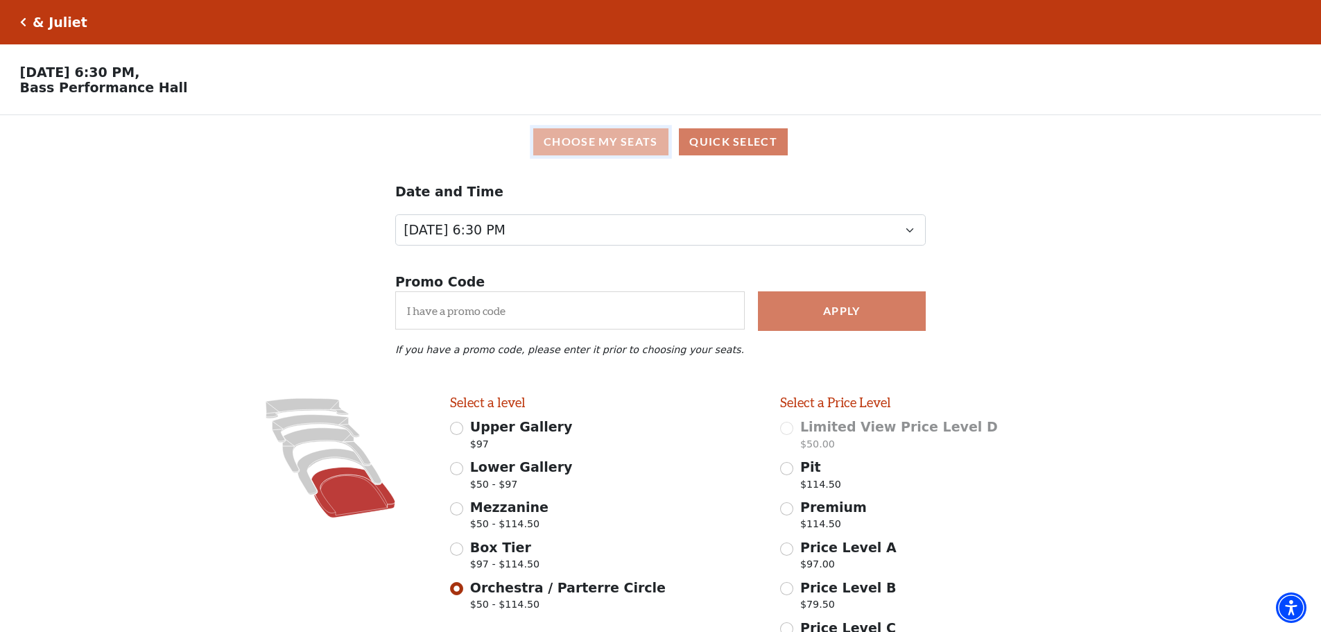
click at [609, 141] on button "Choose My Seats" at bounding box center [600, 141] width 135 height 27
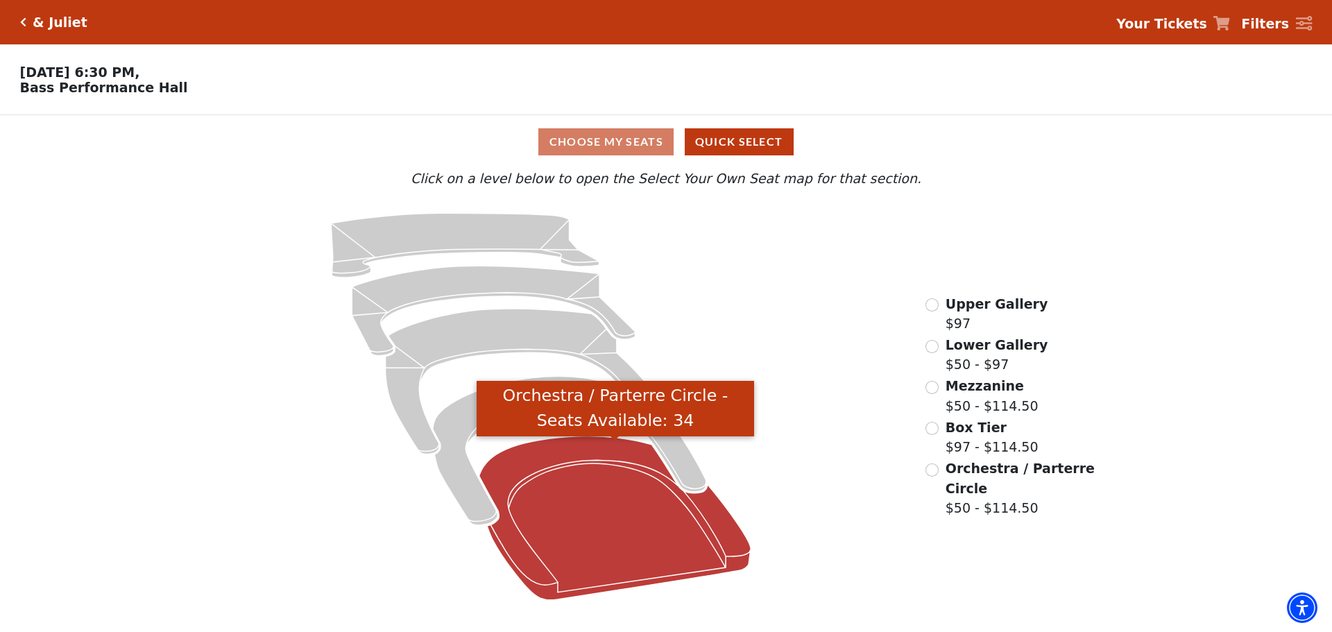
click at [545, 510] on icon "Orchestra / Parterre Circle - Seats Available: 34" at bounding box center [615, 518] width 272 height 164
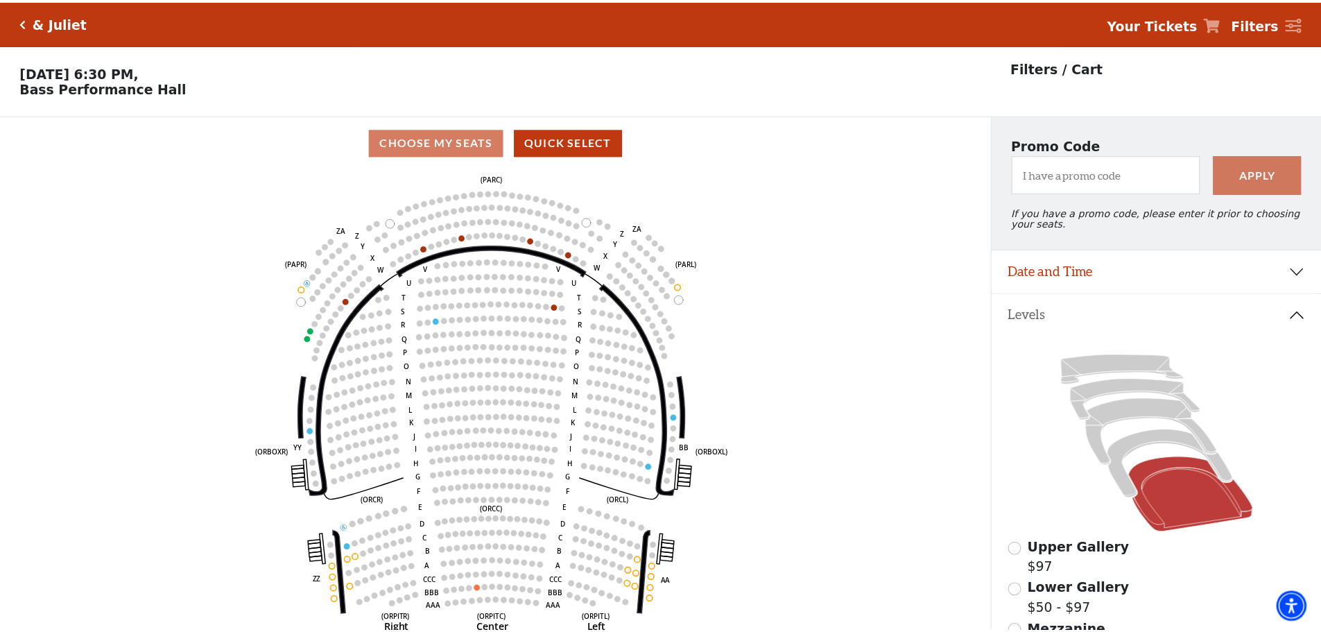
scroll to position [65, 0]
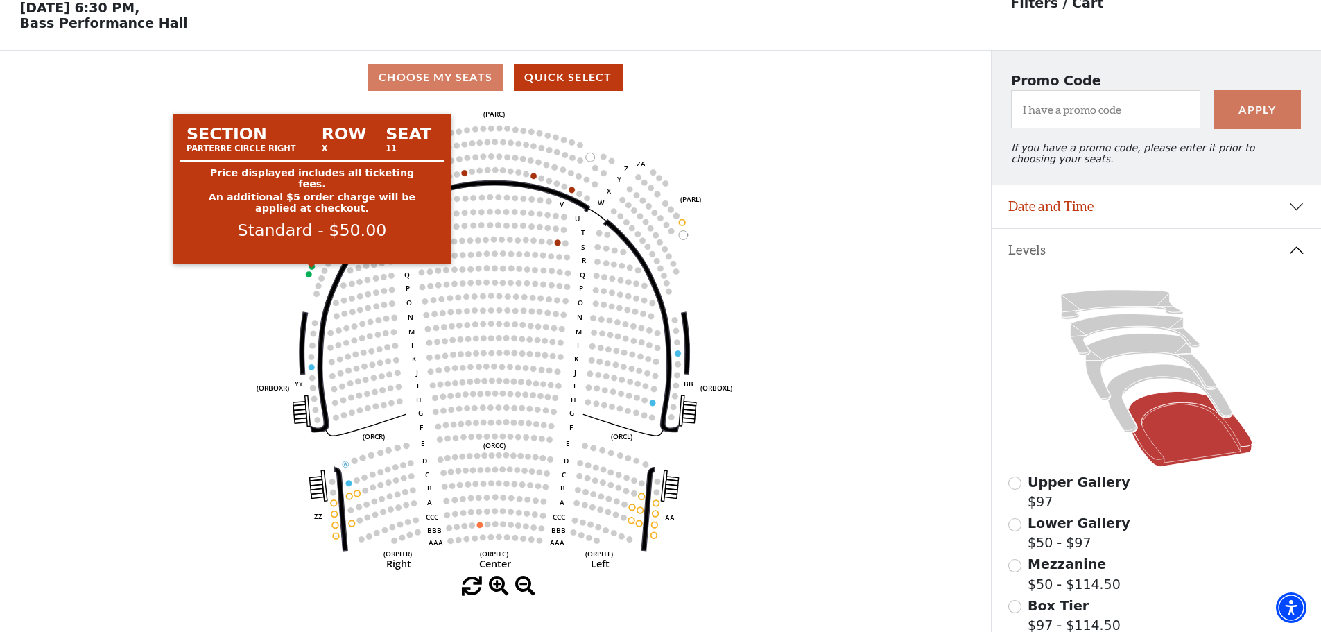
click at [311, 270] on circle at bounding box center [312, 267] width 6 height 6
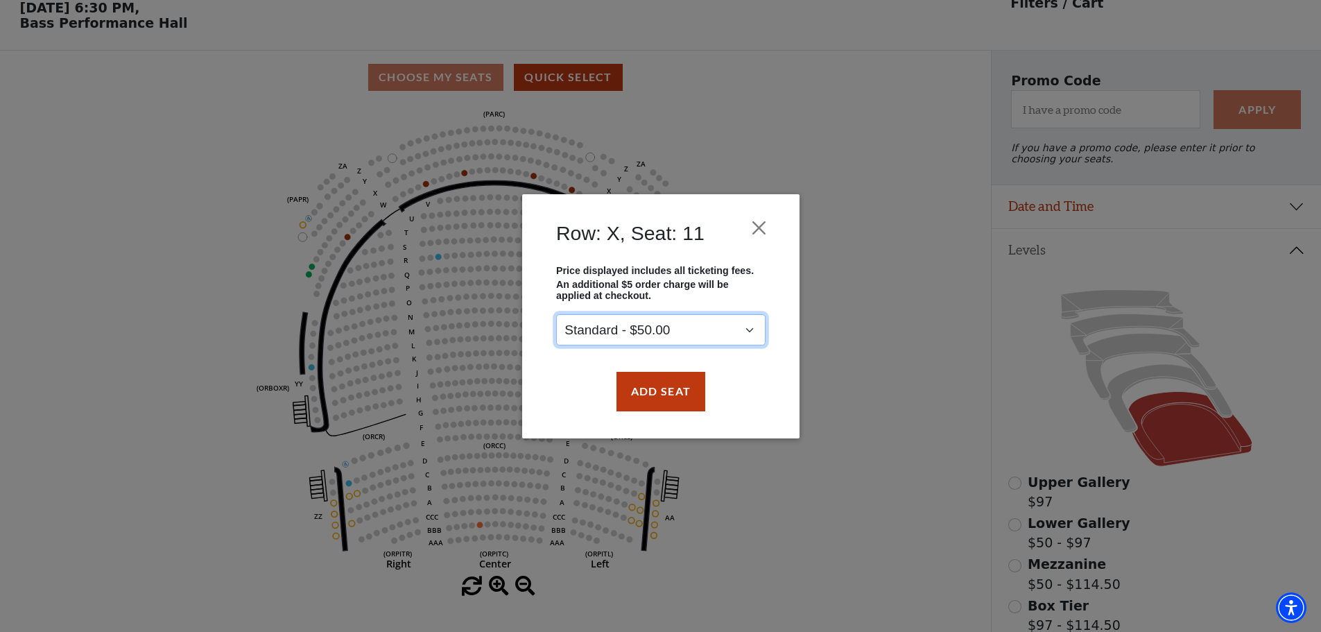
click at [689, 332] on select "Standard - $50.00" at bounding box center [660, 329] width 209 height 31
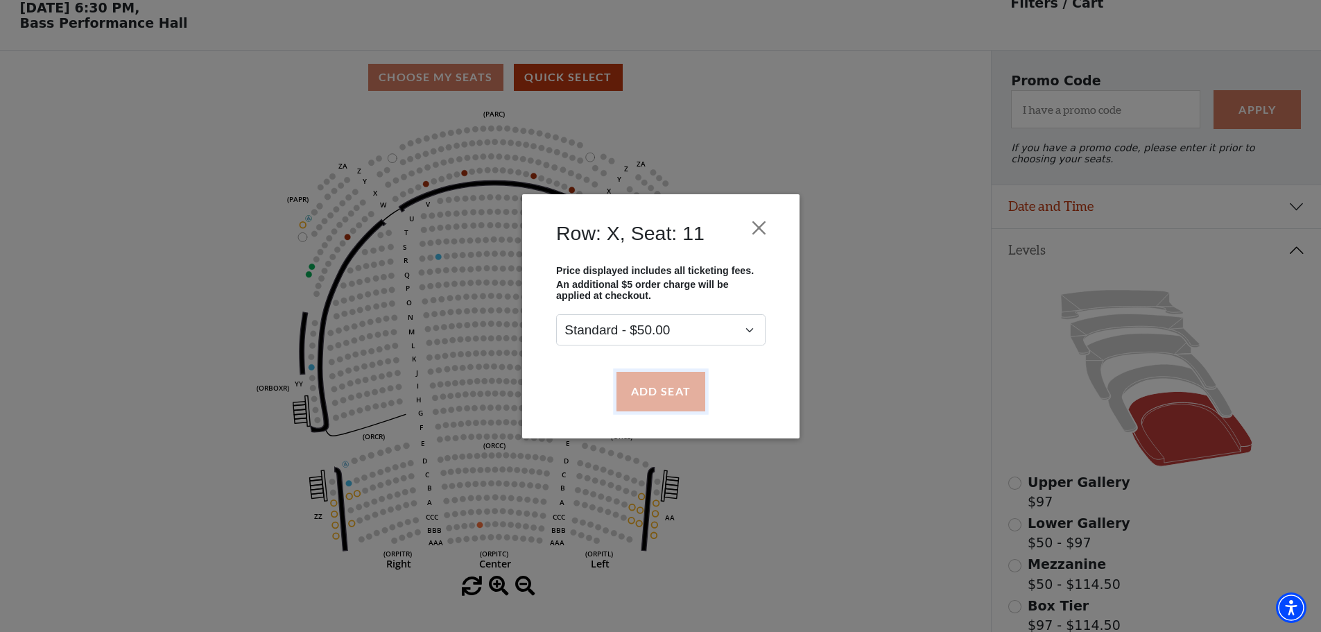
click at [673, 397] on button "Add Seat" at bounding box center [660, 391] width 89 height 39
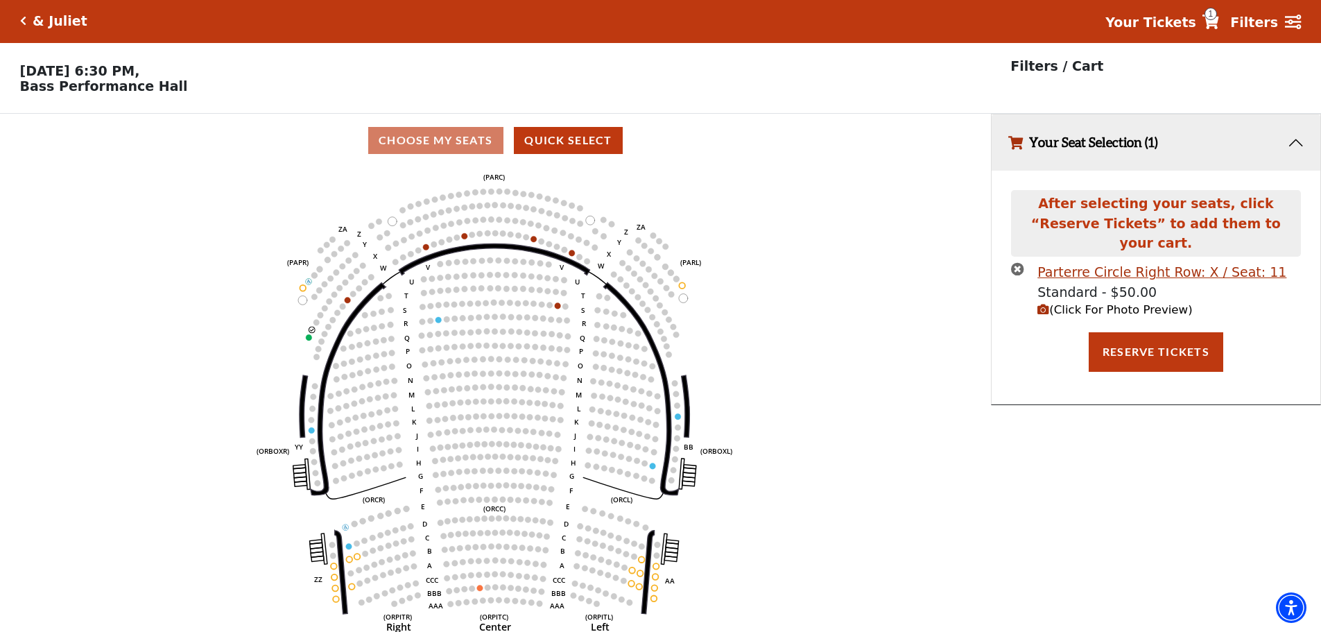
scroll to position [0, 0]
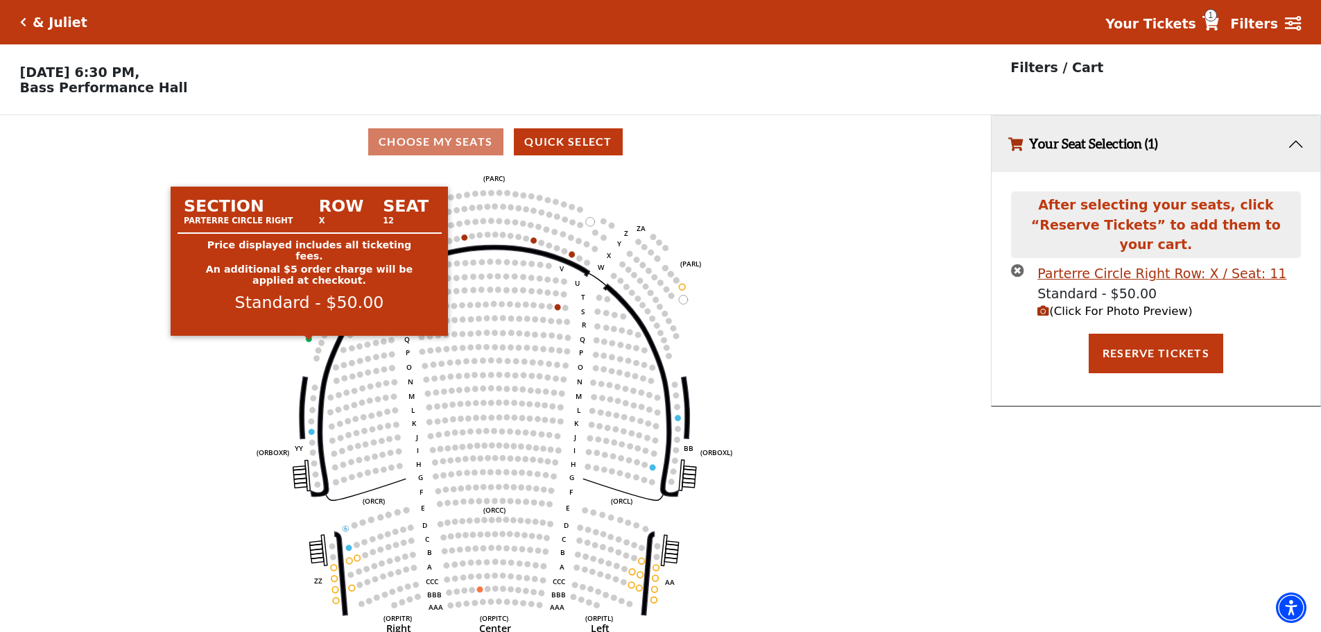
click at [307, 342] on circle at bounding box center [309, 339] width 6 height 6
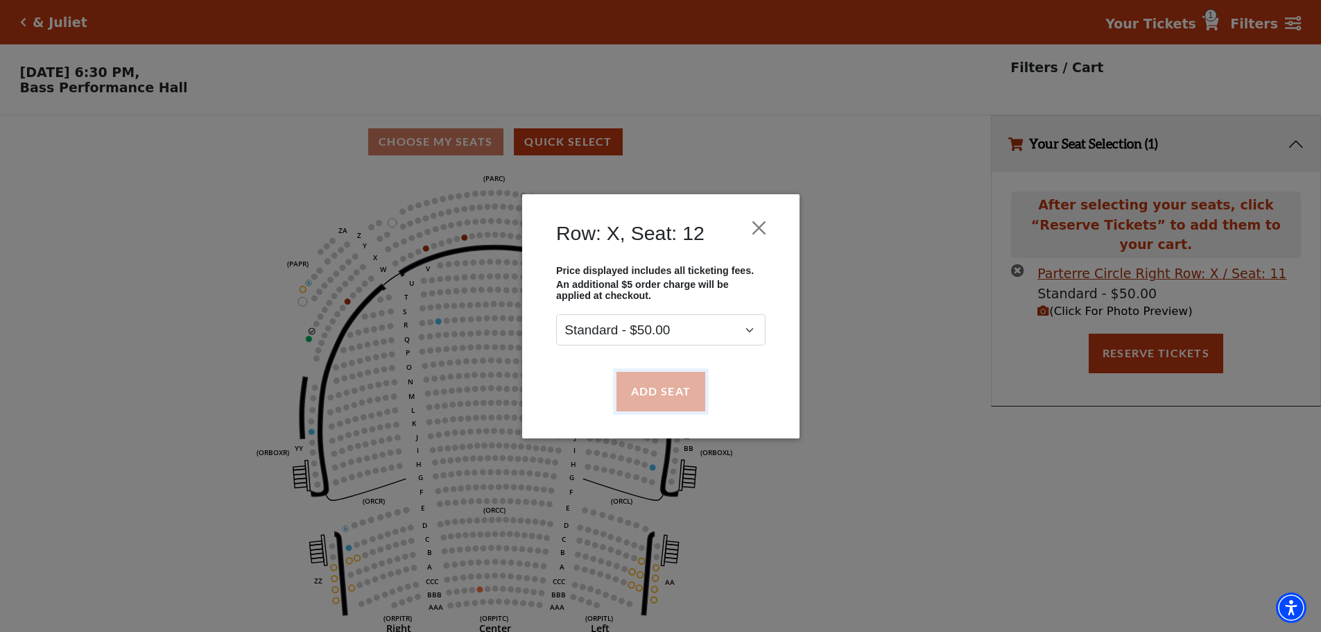
click at [651, 401] on button "Add Seat" at bounding box center [660, 391] width 89 height 39
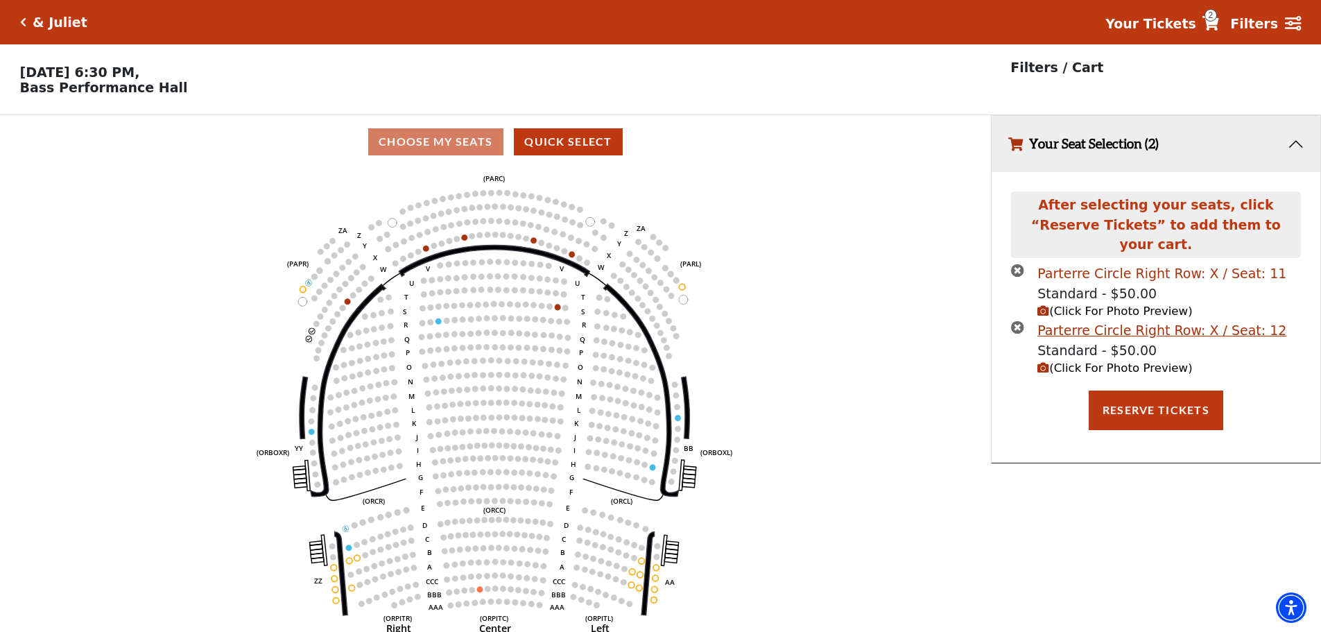
click at [1096, 264] on div "Parterre Circle Right Row: X / Seat: 11" at bounding box center [1162, 274] width 249 height 20
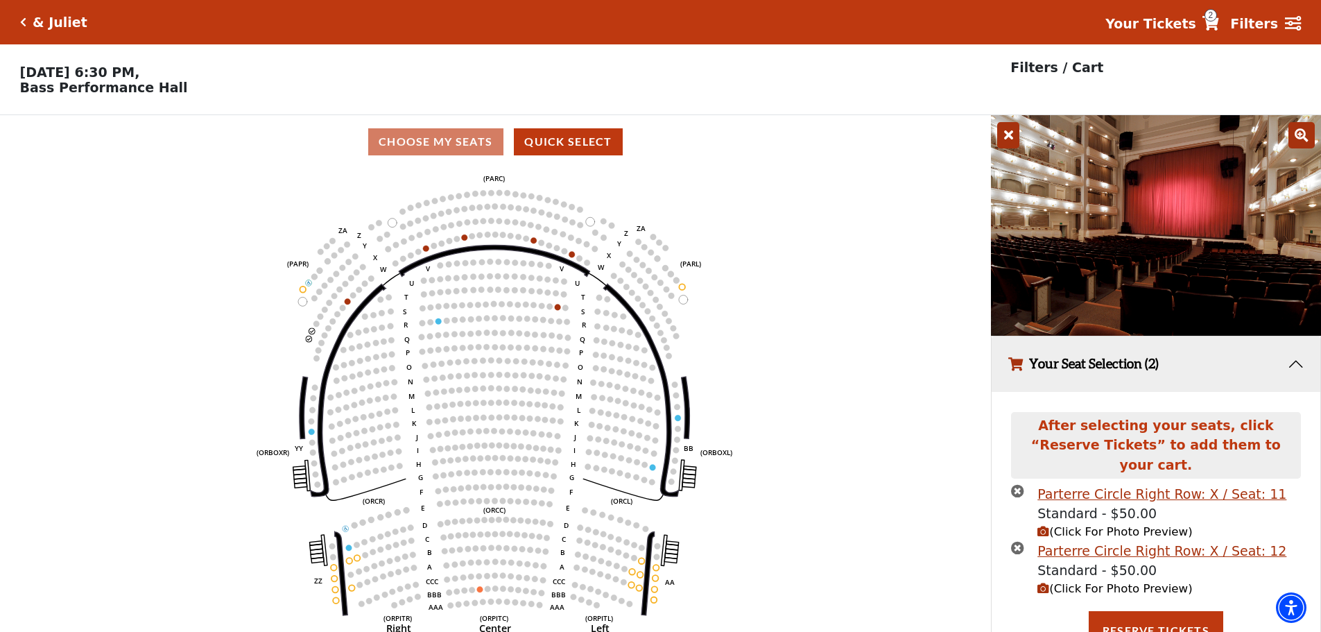
click at [1190, 257] on img at bounding box center [1156, 225] width 330 height 221
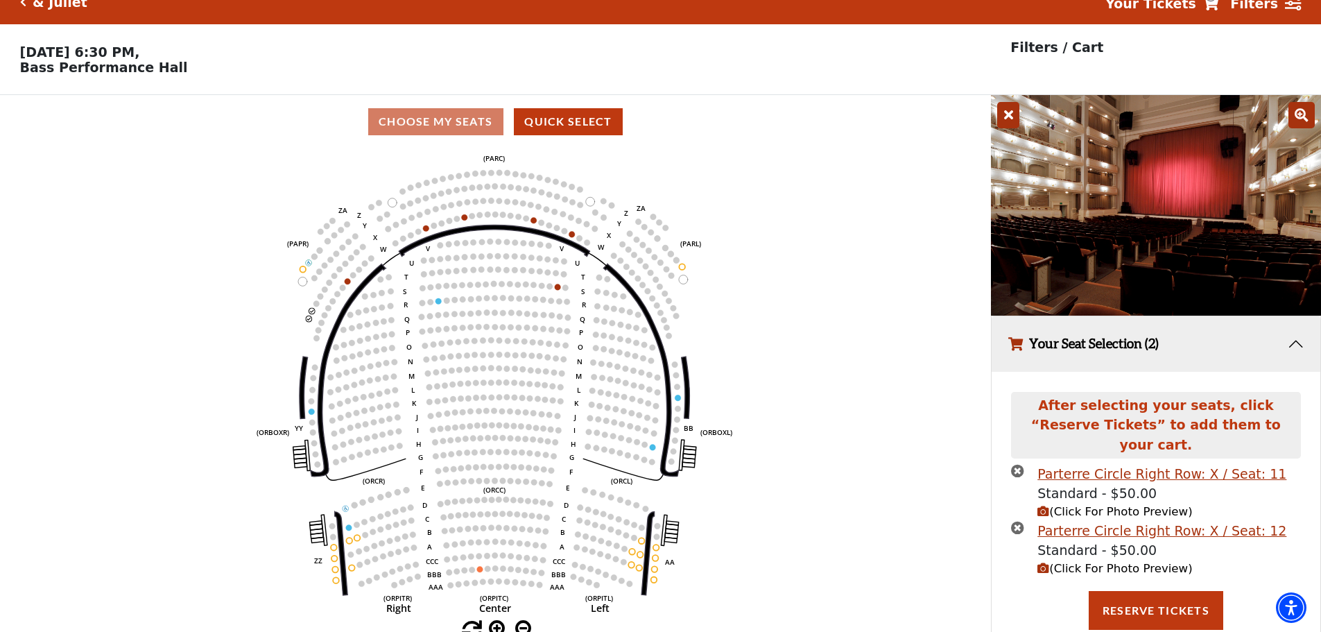
scroll to position [37, 0]
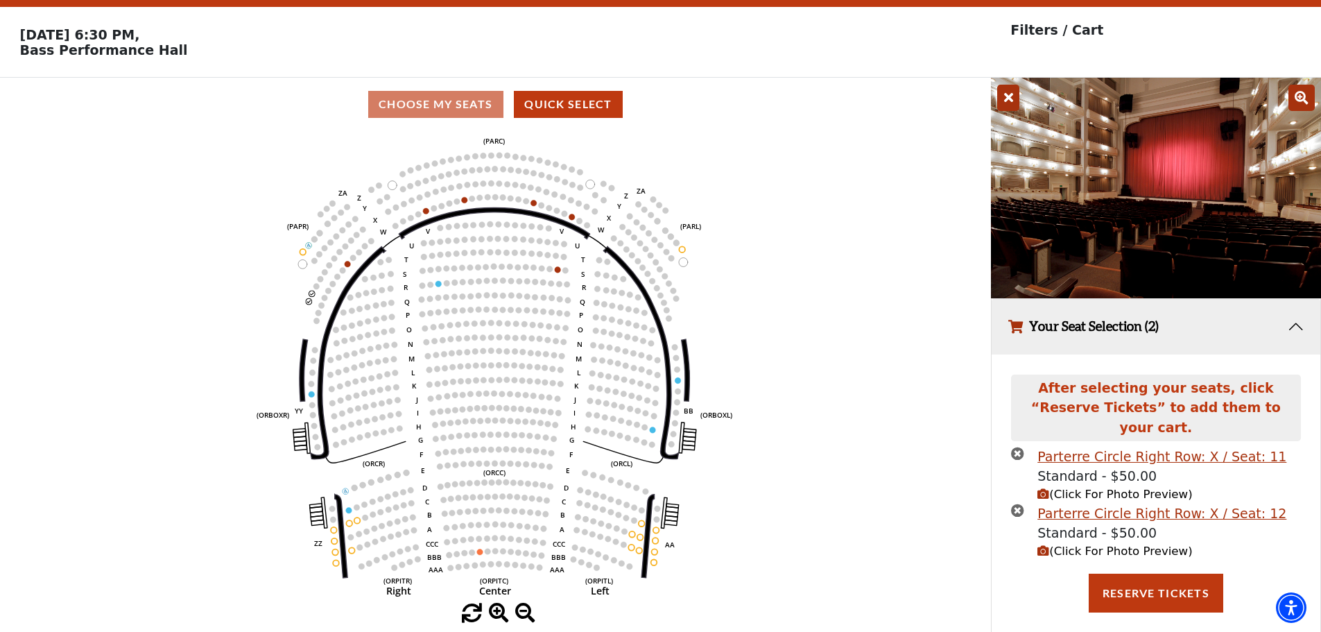
click at [1045, 488] on icon "(Click For Photo Preview)" at bounding box center [1044, 494] width 12 height 12
click at [1077, 488] on span "(Click For Photo Preview)" at bounding box center [1115, 494] width 155 height 13
click at [1083, 544] on span "(Click For Photo Preview)" at bounding box center [1115, 550] width 155 height 13
drag, startPoint x: 1270, startPoint y: 440, endPoint x: 1040, endPoint y: 440, distance: 230.3
click at [1040, 447] on li "Parterre Circle Right Row: X / Seat: 11 Standard - $50.00 (Click For Photo Prev…" at bounding box center [1155, 475] width 289 height 57
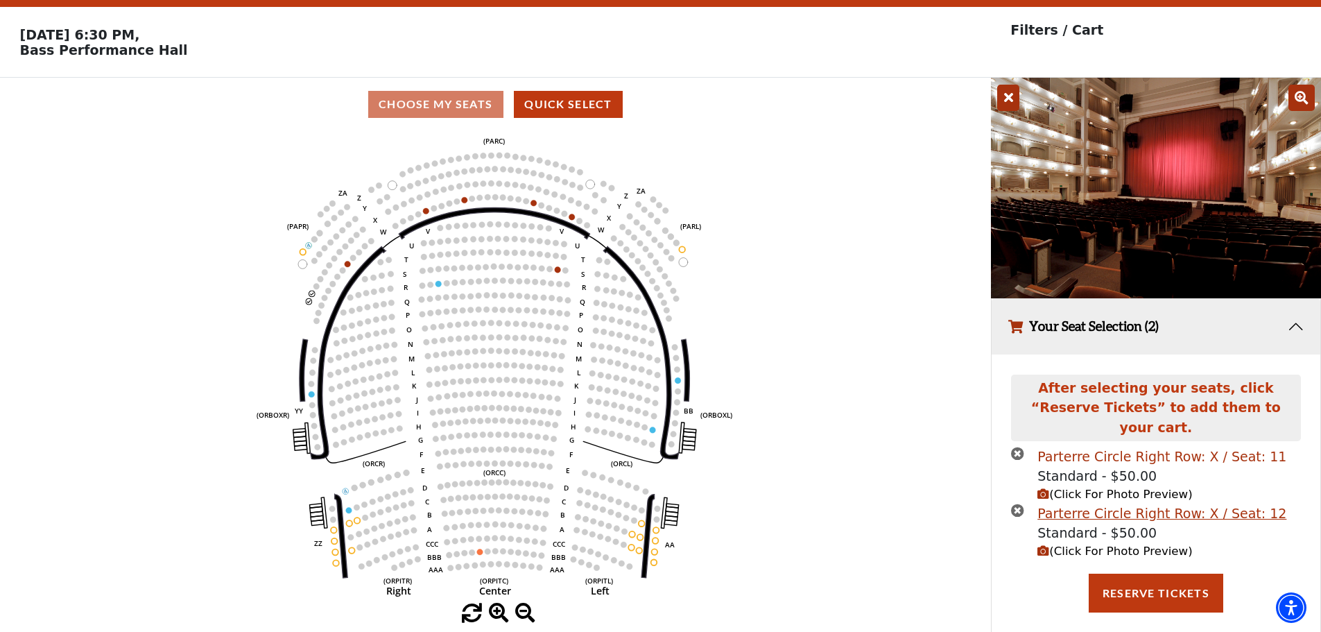
copy div "Parterre Circle Right Row: X / Seat: 11"
click at [848, 350] on icon "Left (ORPITL) Right (ORPITR) Center (ORPITC) ZZ AA YY BB ZA ZA (ORCL) (ORCR) (O…" at bounding box center [495, 367] width 892 height 472
click at [1298, 335] on button "Your Seat Selection (2)" at bounding box center [1156, 327] width 329 height 56
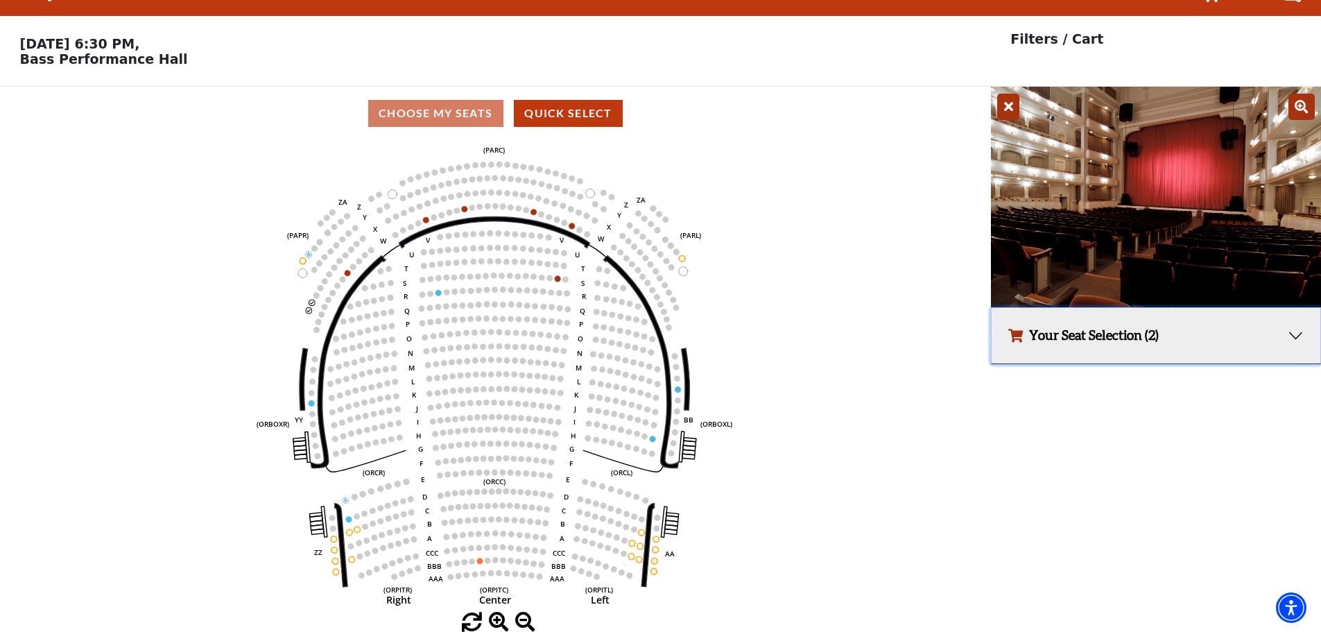
click at [1298, 335] on button "Your Seat Selection (2)" at bounding box center [1156, 336] width 329 height 56
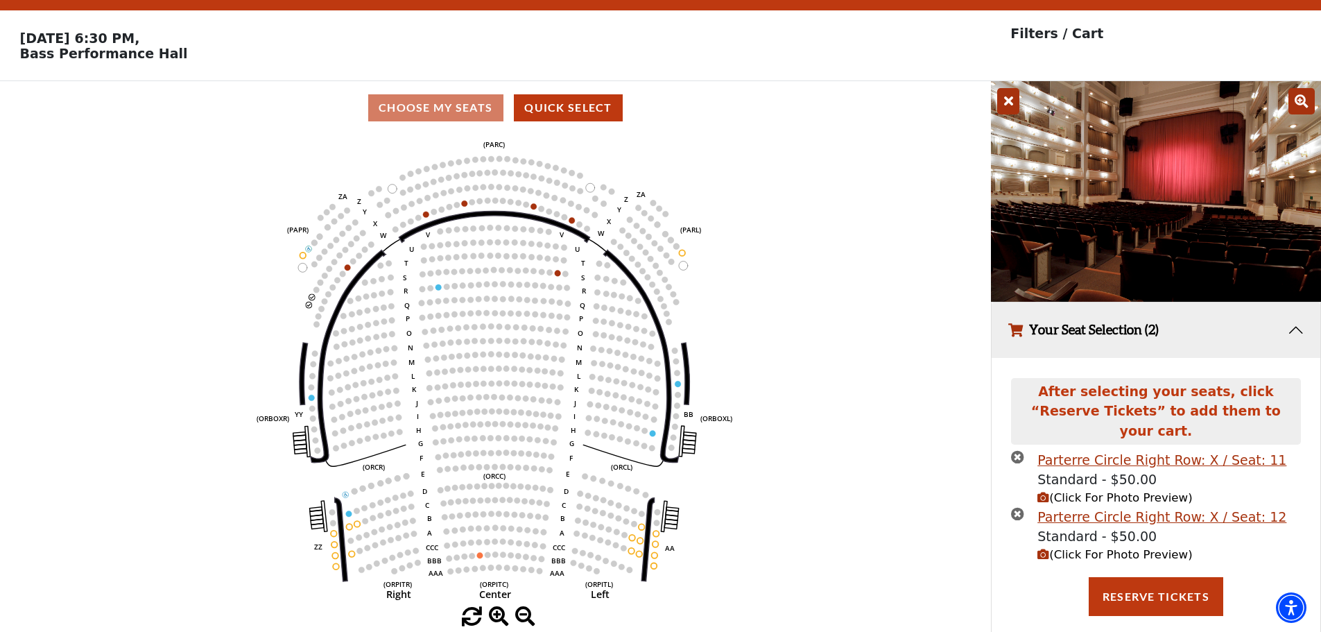
scroll to position [37, 0]
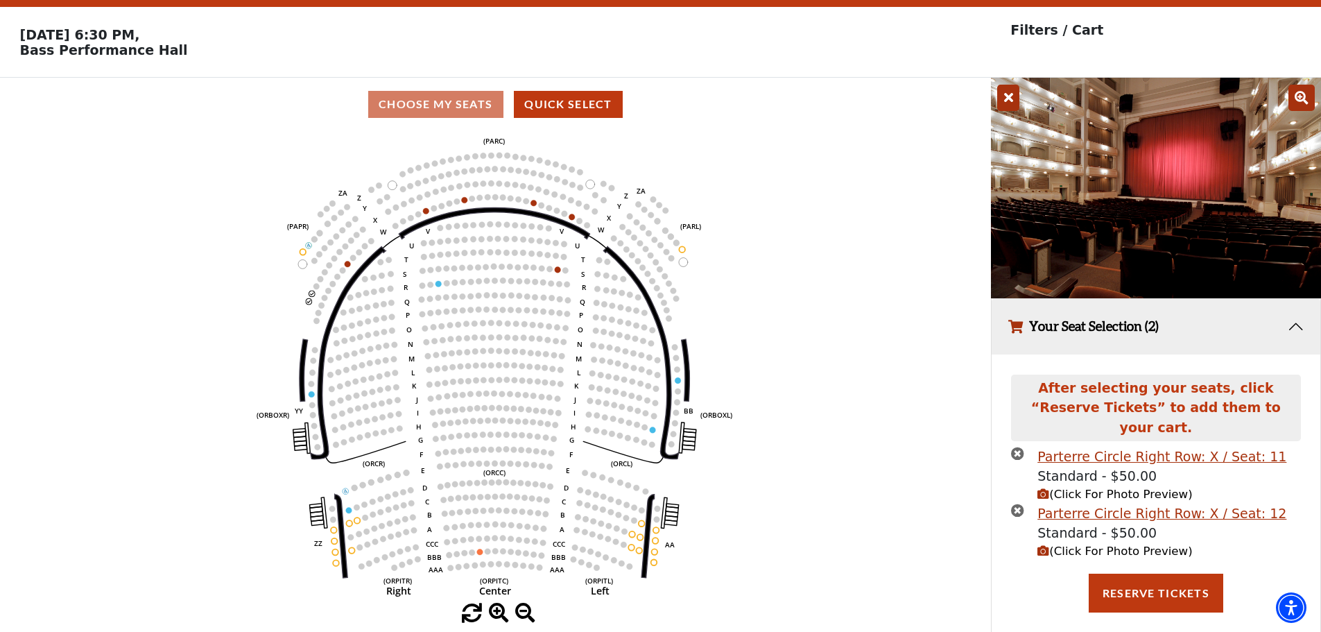
click at [1299, 100] on icon at bounding box center [1302, 98] width 26 height 26
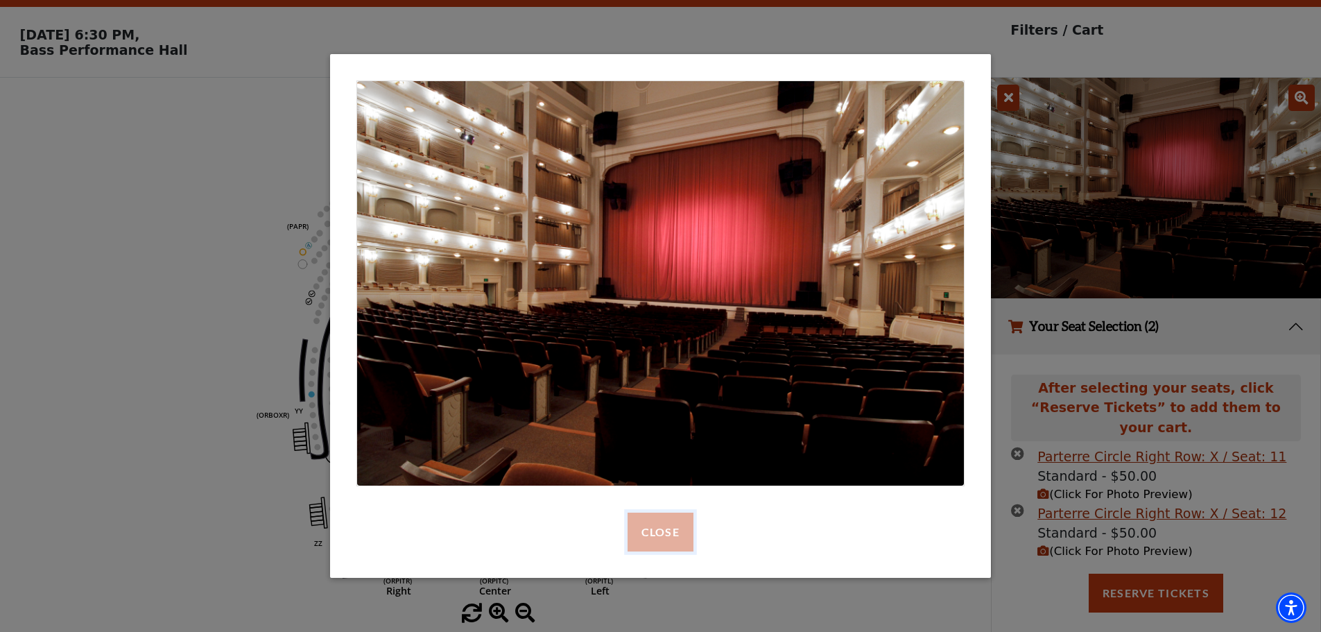
click at [660, 546] on button "Close" at bounding box center [661, 532] width 66 height 39
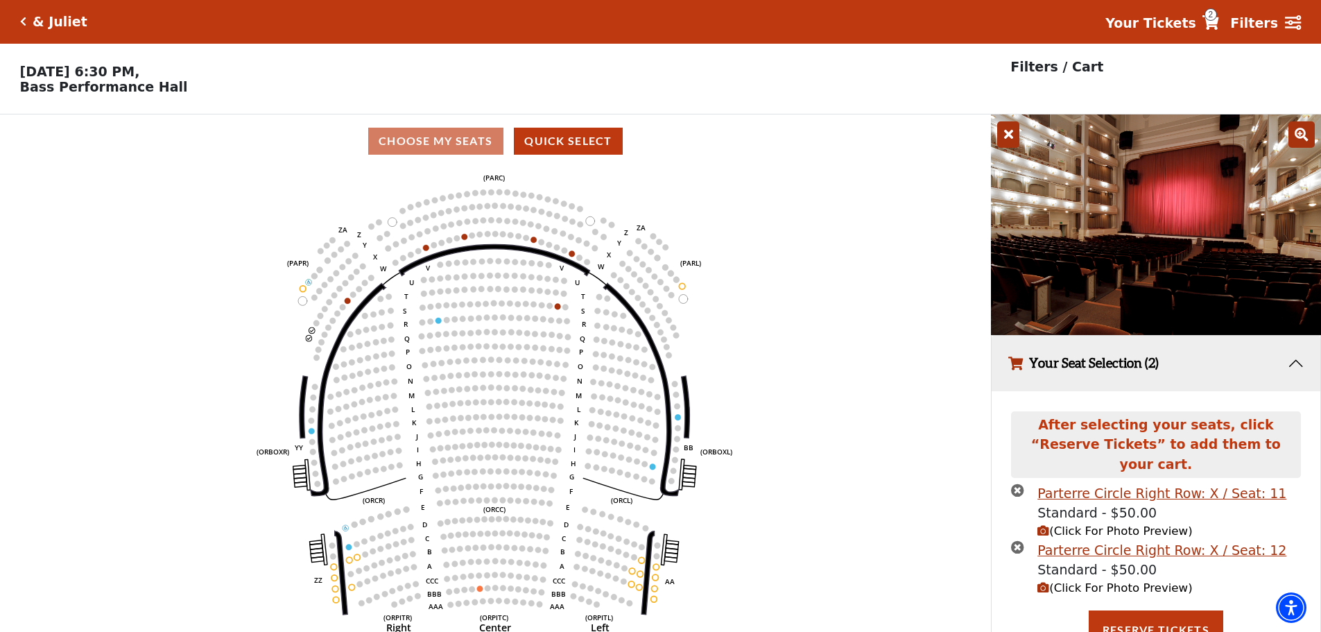
scroll to position [0, 0]
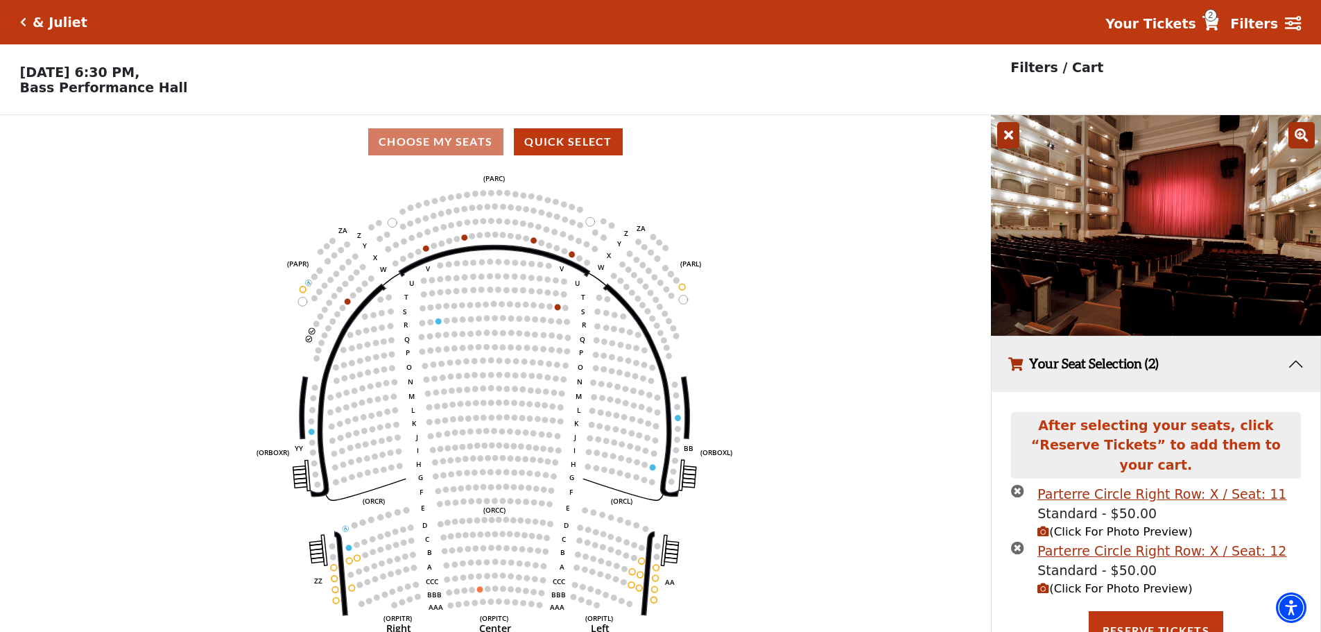
click at [63, 26] on h5 "& Juliet" at bounding box center [60, 23] width 55 height 16
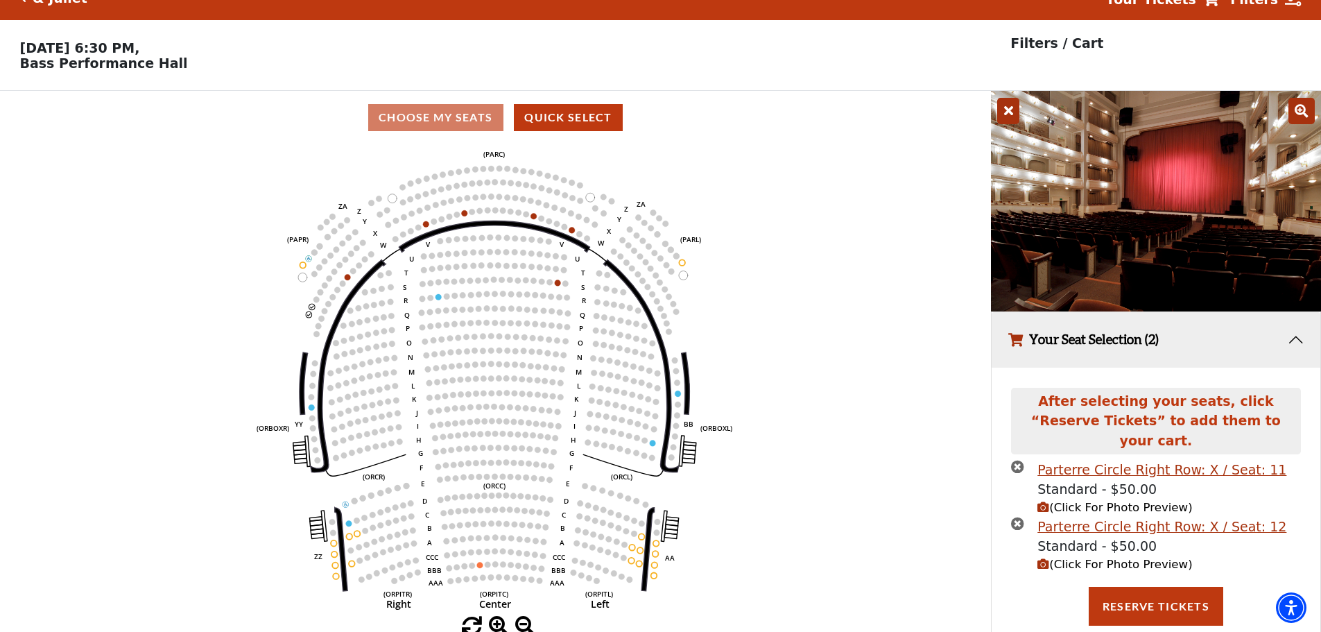
scroll to position [37, 0]
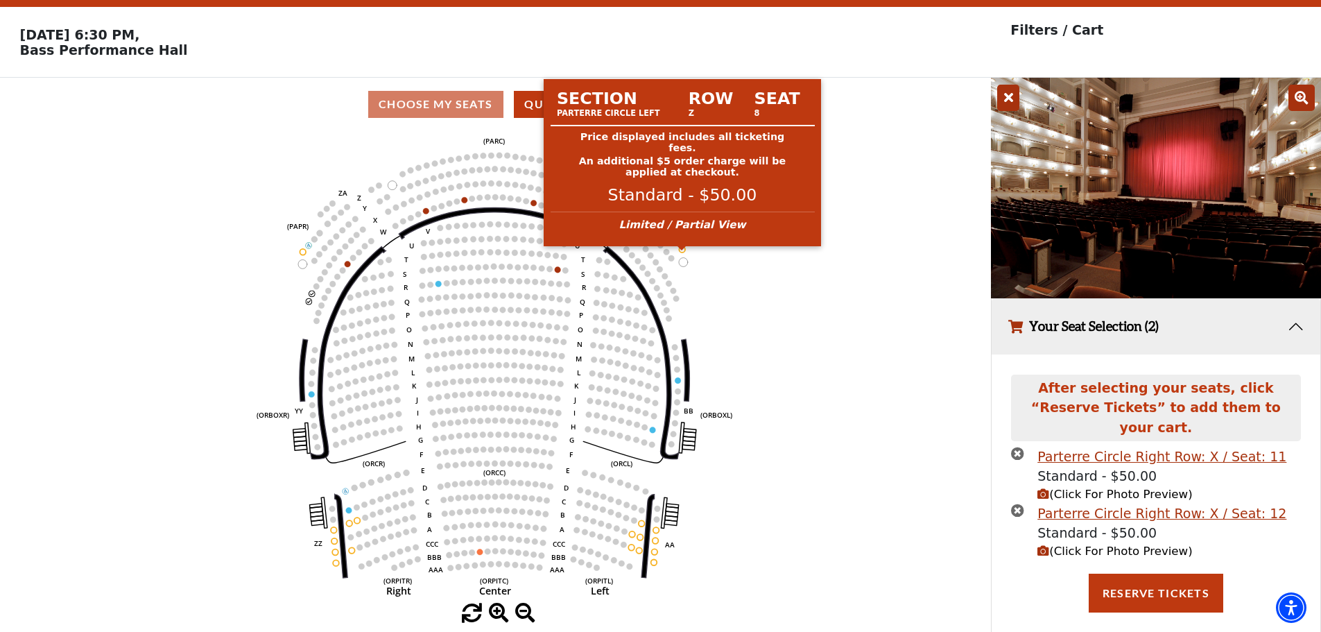
click at [682, 252] on circle at bounding box center [683, 249] width 6 height 6
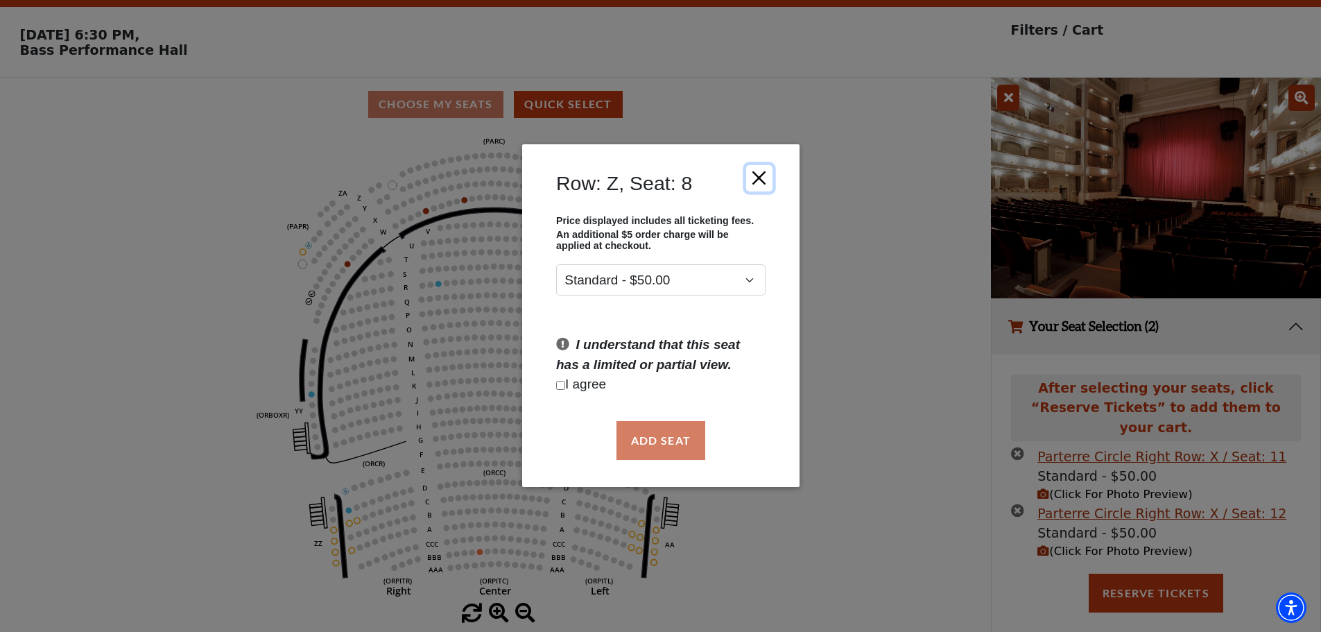
click at [760, 179] on button "Close" at bounding box center [759, 178] width 26 height 26
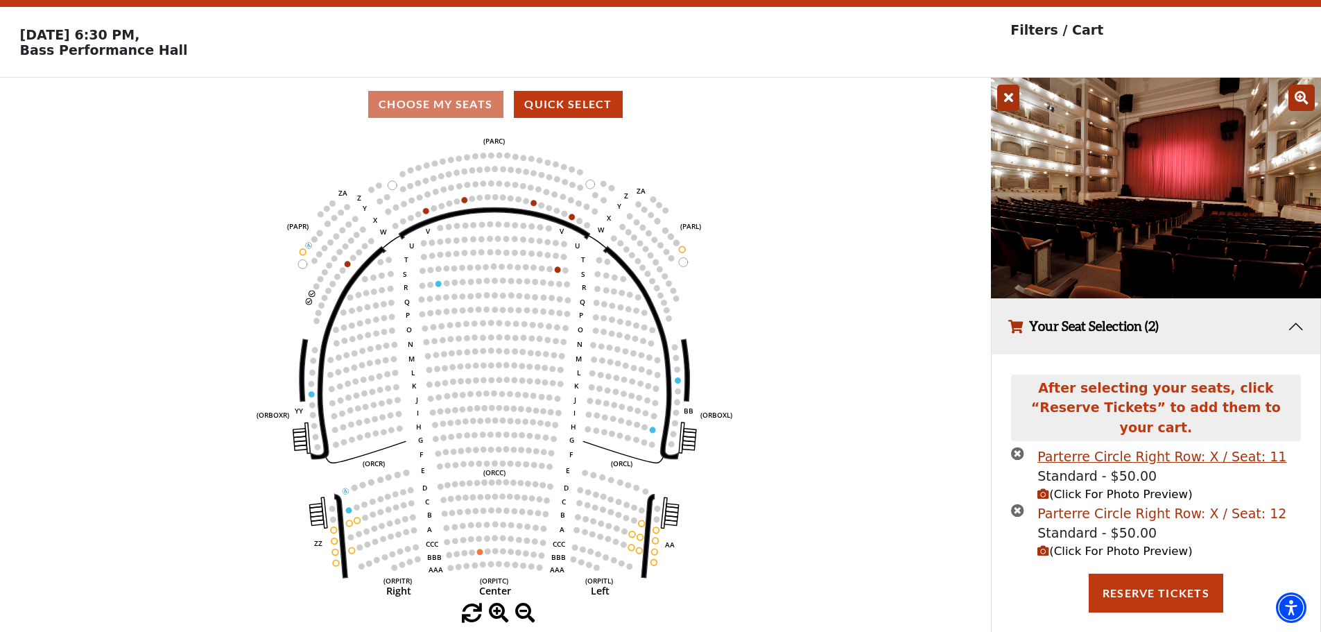
click at [1125, 504] on div "Parterre Circle Right Row: X / Seat: 12" at bounding box center [1162, 514] width 249 height 20
click at [1303, 104] on icon at bounding box center [1302, 98] width 26 height 26
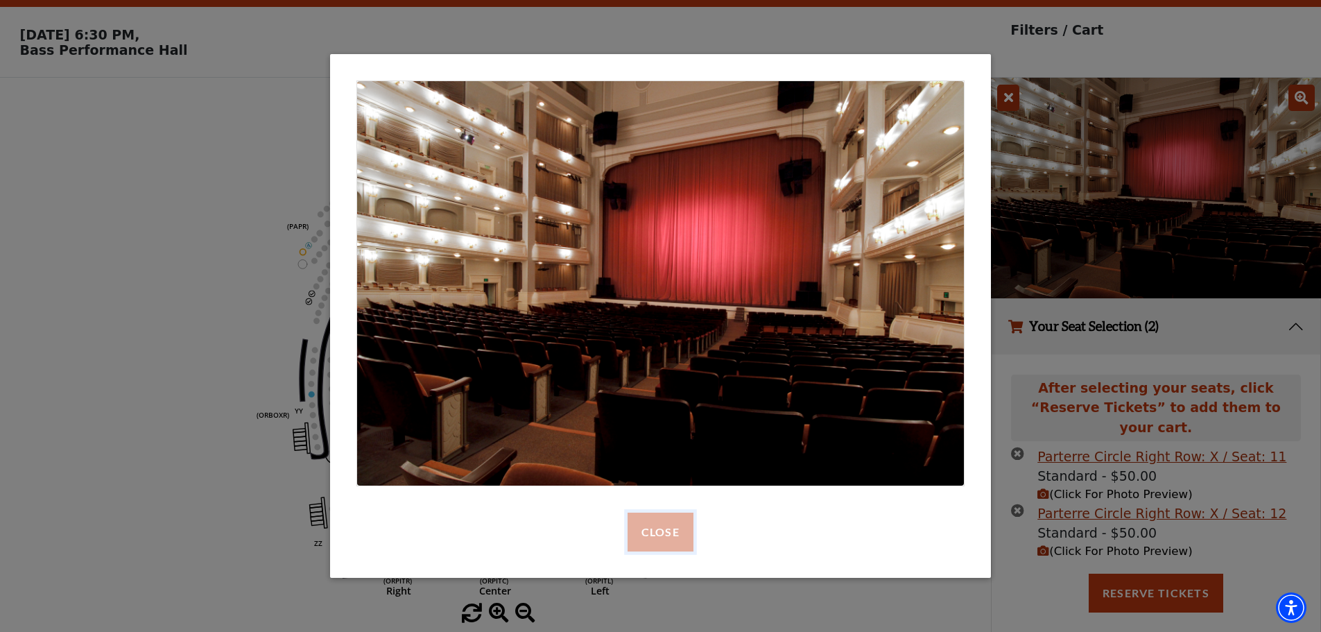
click at [658, 526] on button "Close" at bounding box center [661, 532] width 66 height 39
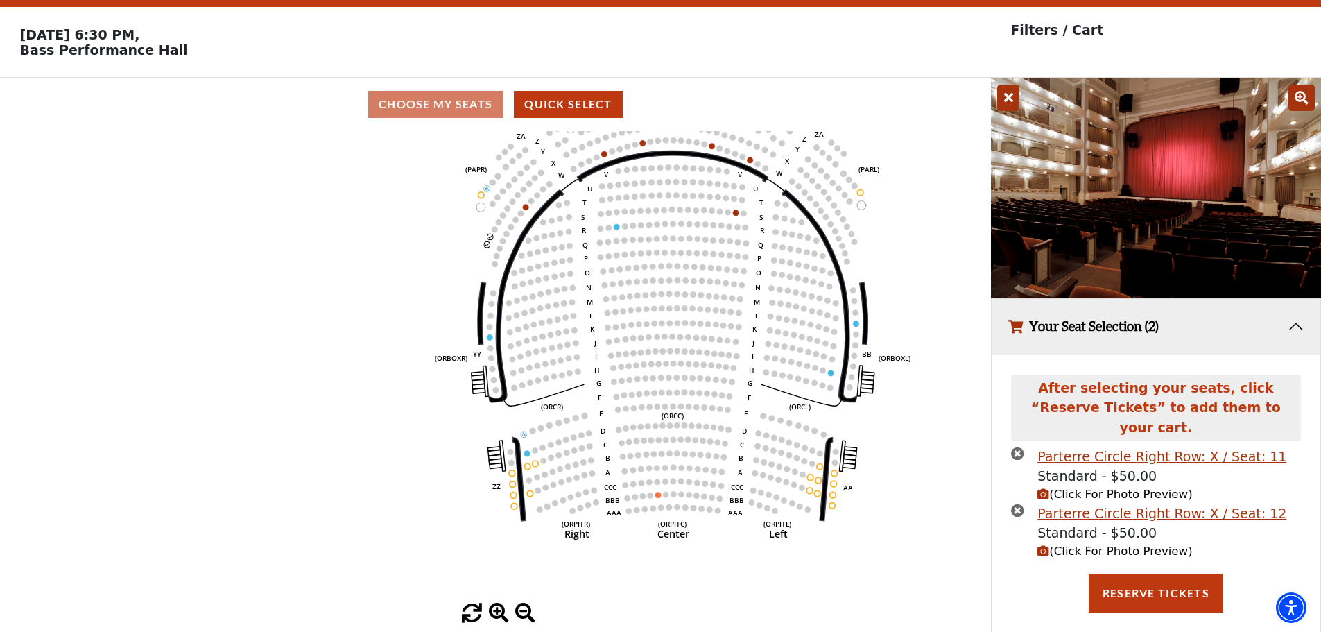
drag, startPoint x: 503, startPoint y: 446, endPoint x: 639, endPoint y: 401, distance: 143.2
click at [640, 401] on icon "Left (ORPITL) Right (ORPITR) Center (ORPITC) ZZ AA YY BB ZA ZA (ORCL) (ORCR) (O…" at bounding box center [495, 367] width 892 height 472
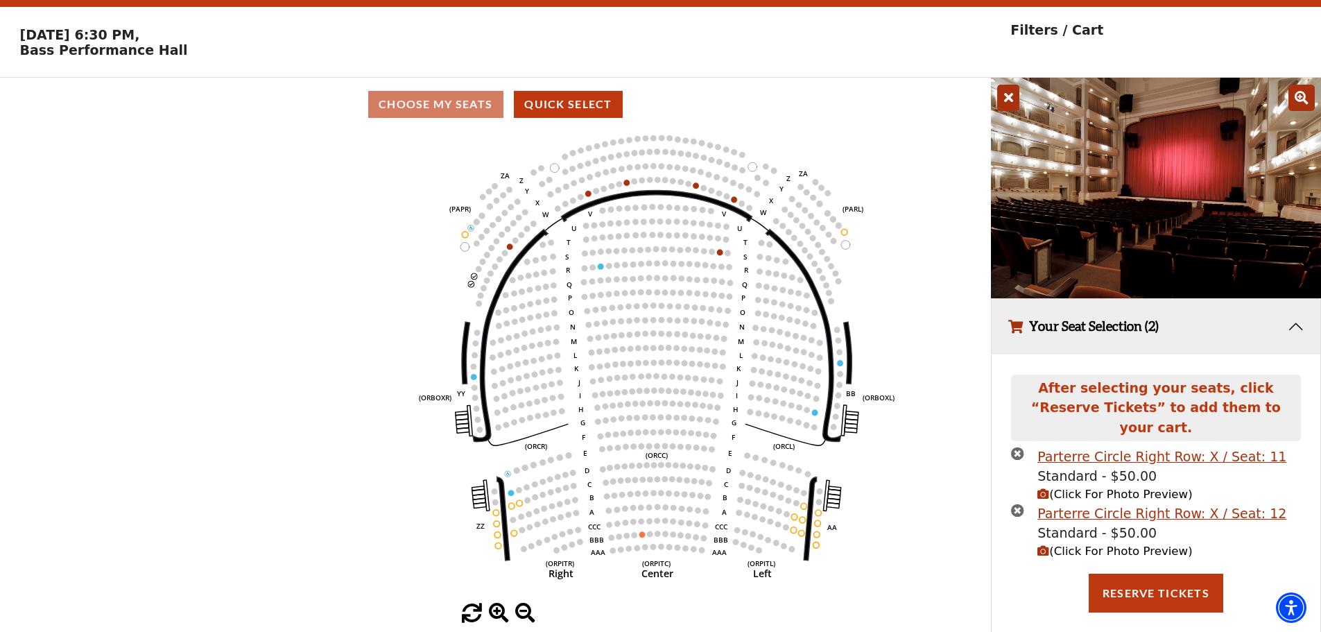
drag, startPoint x: 752, startPoint y: 372, endPoint x: 740, endPoint y: 438, distance: 67.6
click at [740, 438] on icon "Left (ORPITL) Right (ORPITR) Center (ORPITC) ZZ AA YY BB ZA ZA (ORCL) (ORCR) (O…" at bounding box center [495, 367] width 892 height 472
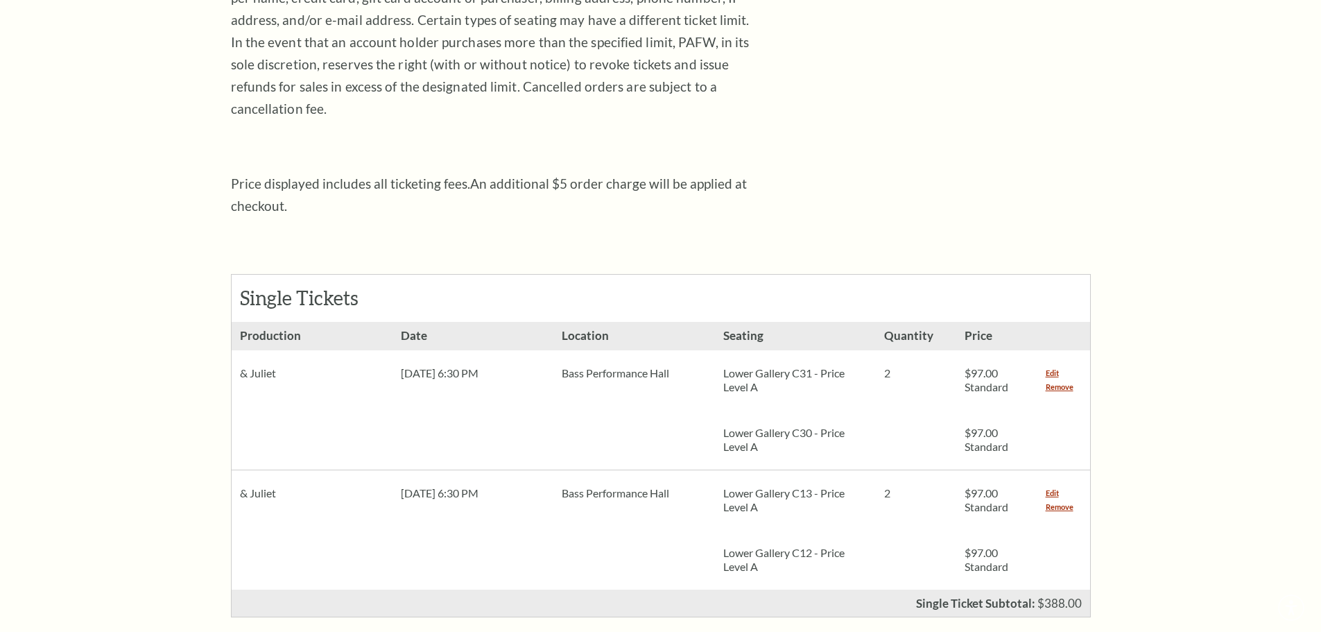
scroll to position [416, 0]
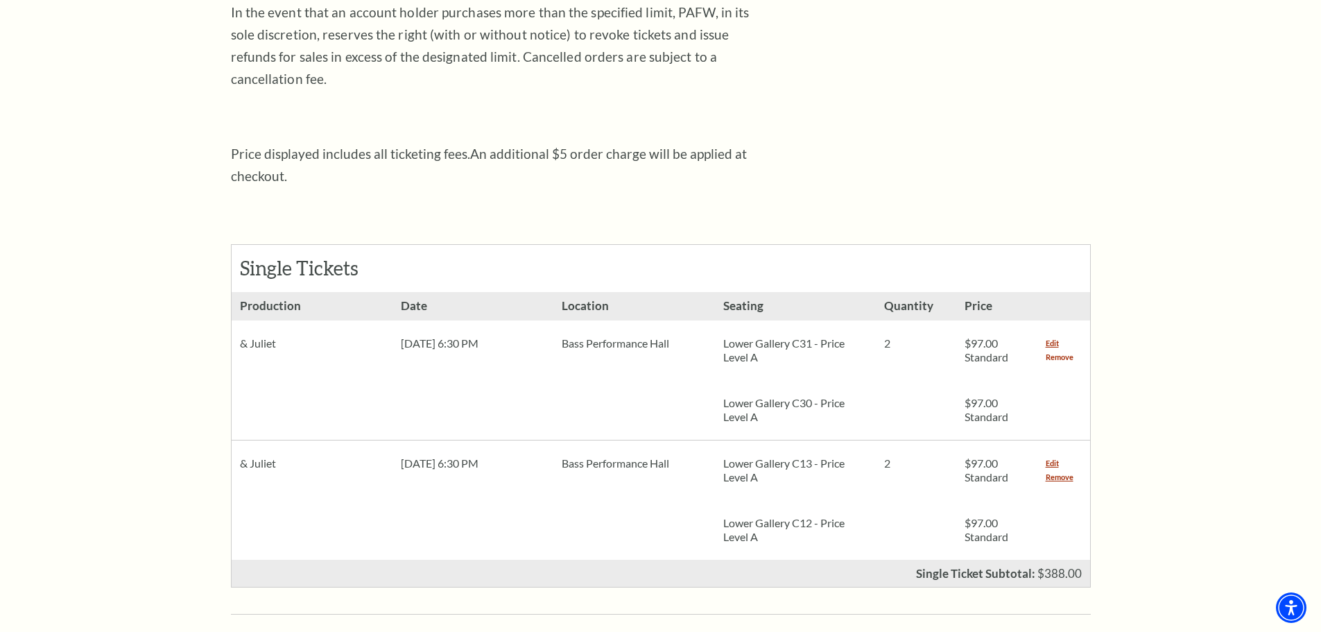
click at [1061, 350] on link "Remove" at bounding box center [1060, 357] width 28 height 14
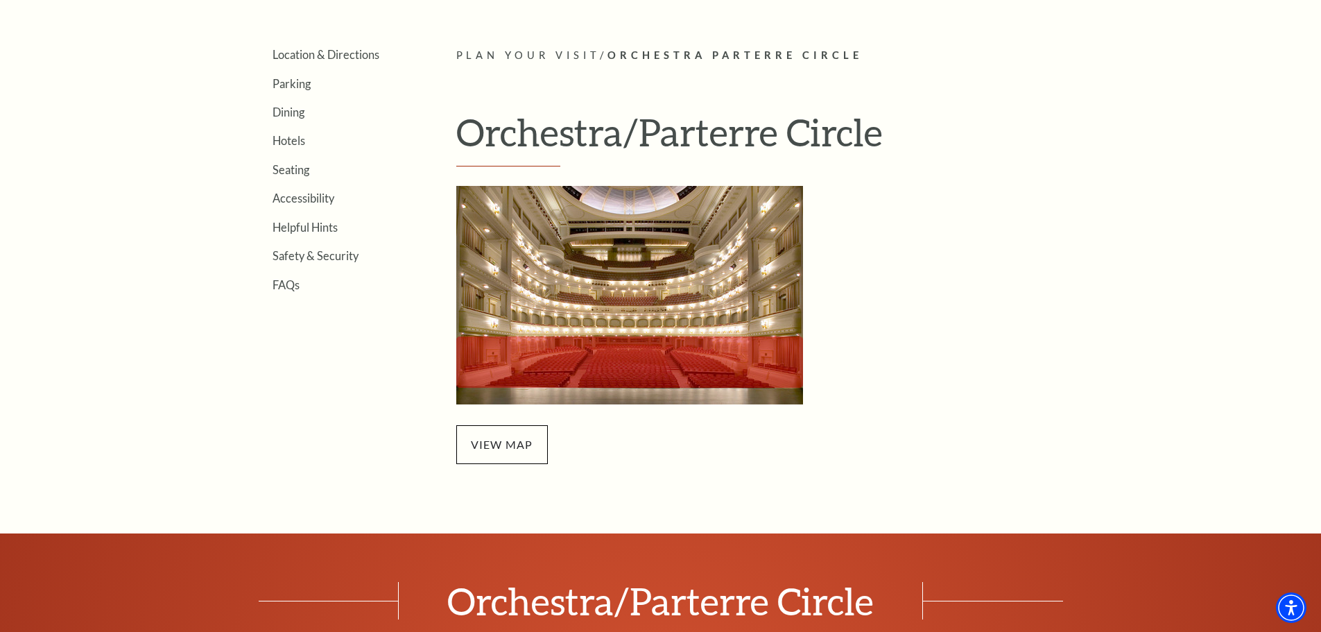
scroll to position [400, 0]
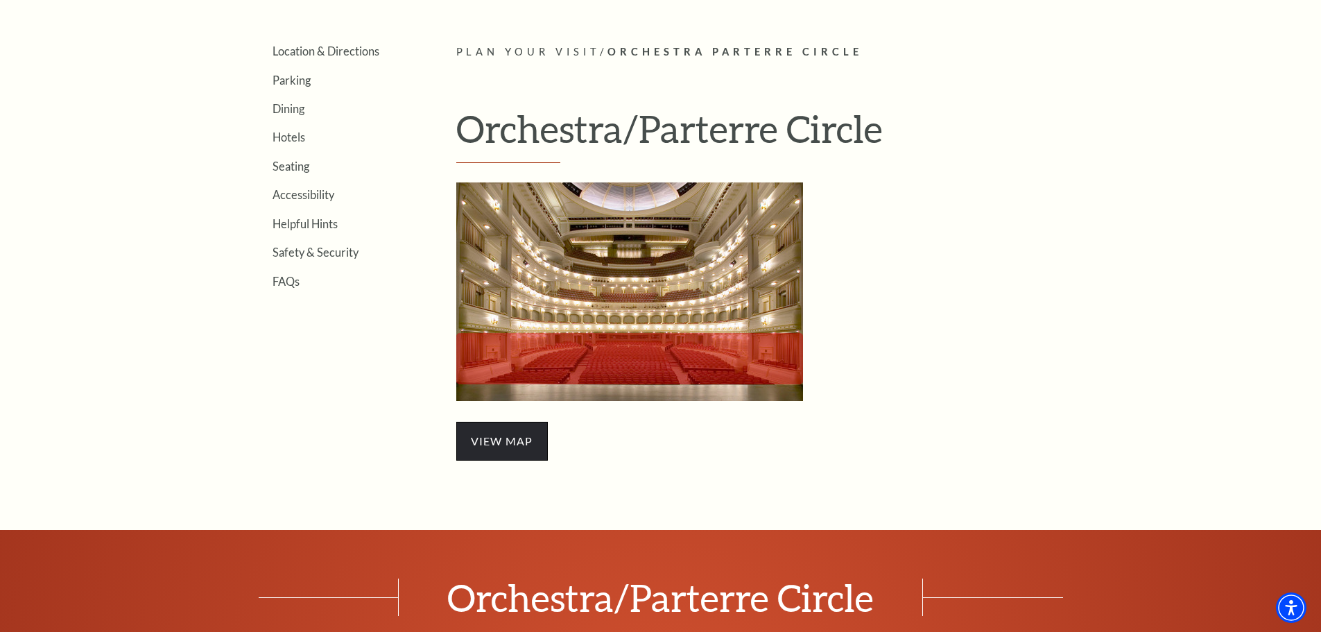
click at [501, 438] on span "view map" at bounding box center [502, 441] width 92 height 39
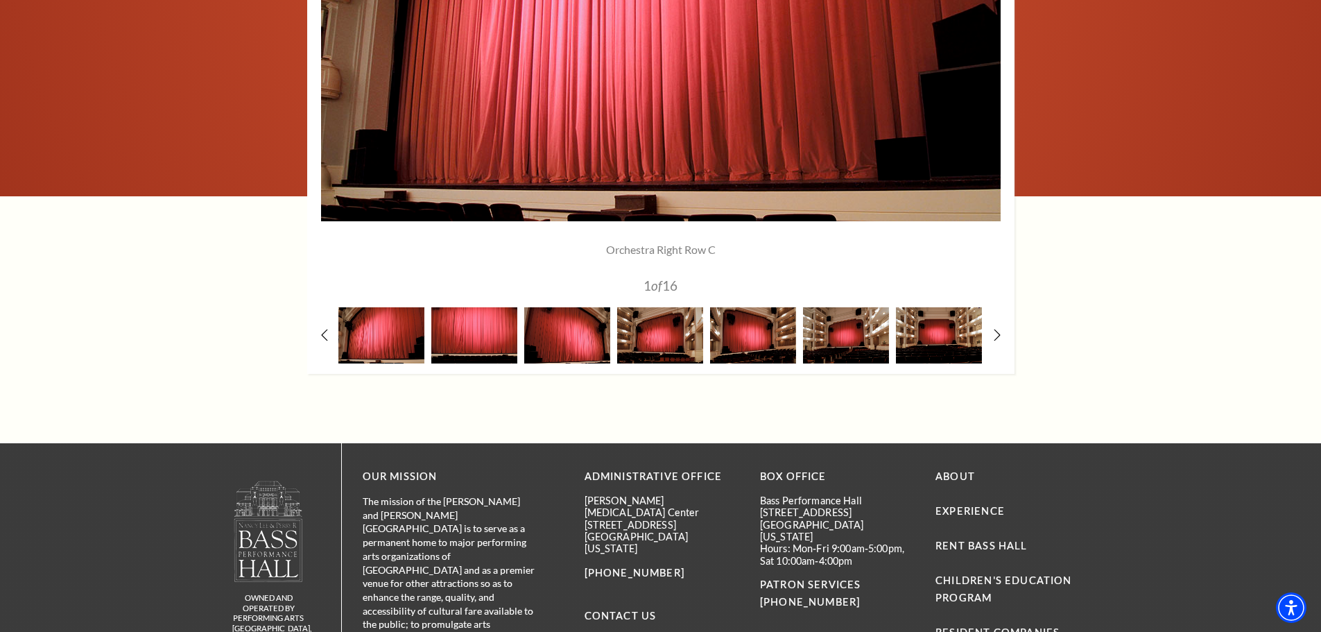
scroll to position [1371, 0]
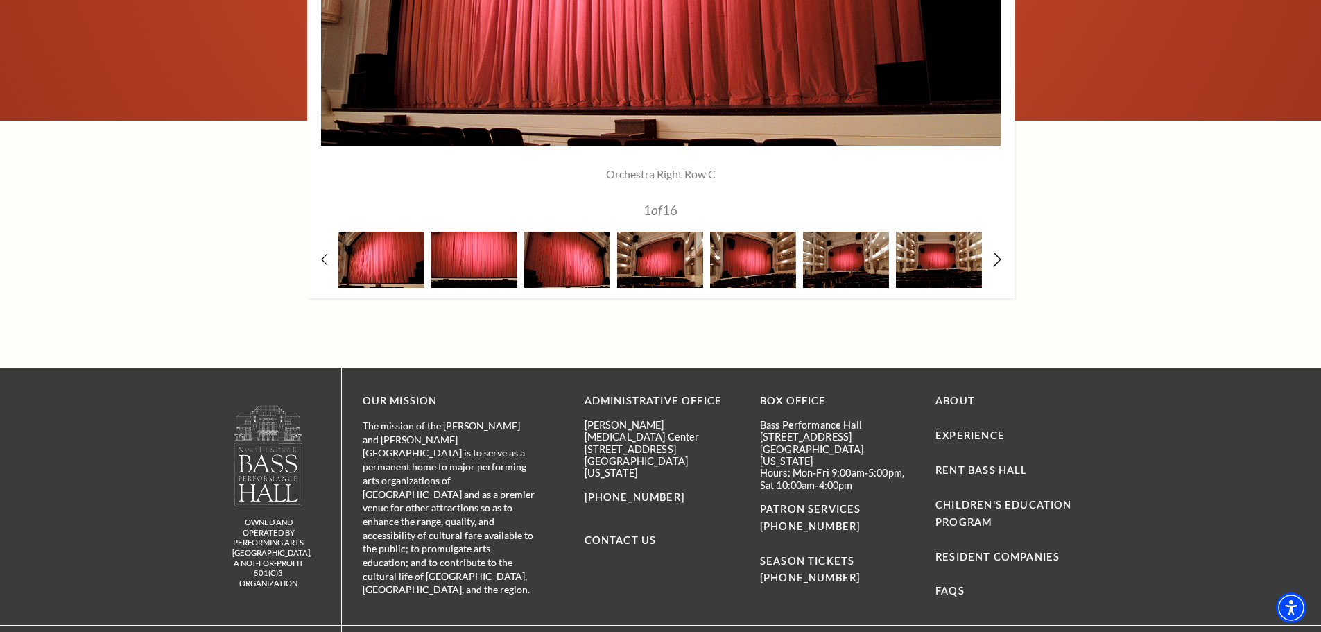
click at [993, 259] on icon at bounding box center [997, 259] width 9 height 15
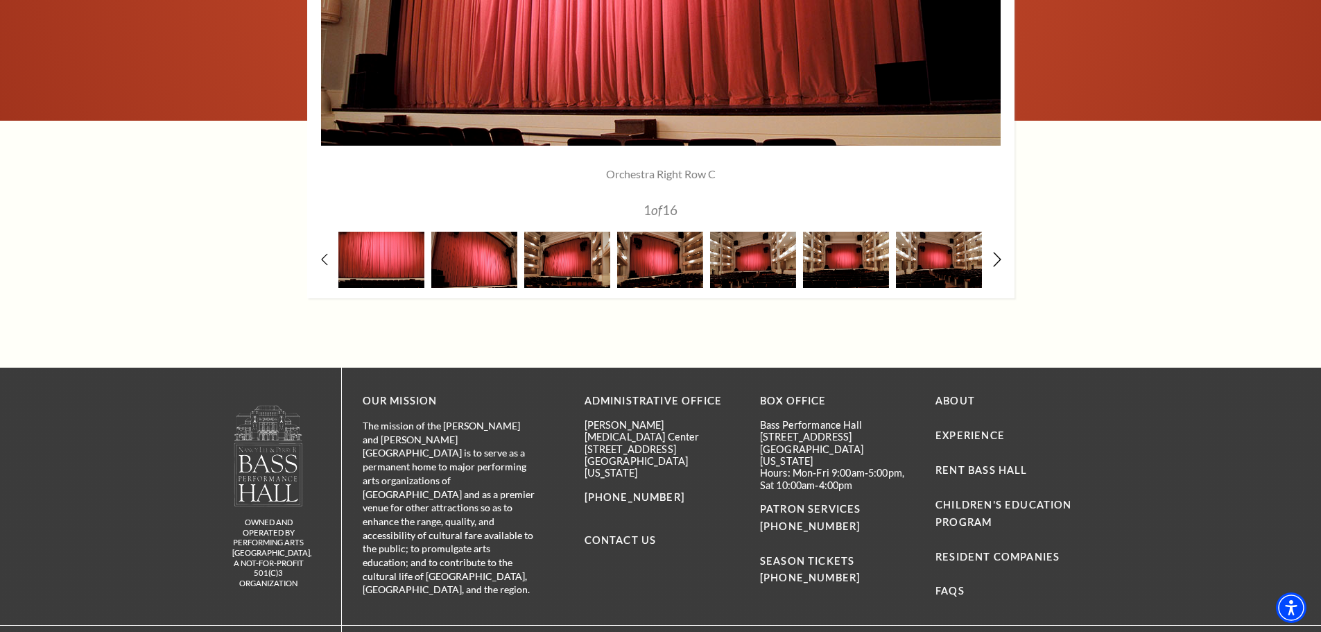
click at [993, 259] on icon at bounding box center [997, 259] width 9 height 15
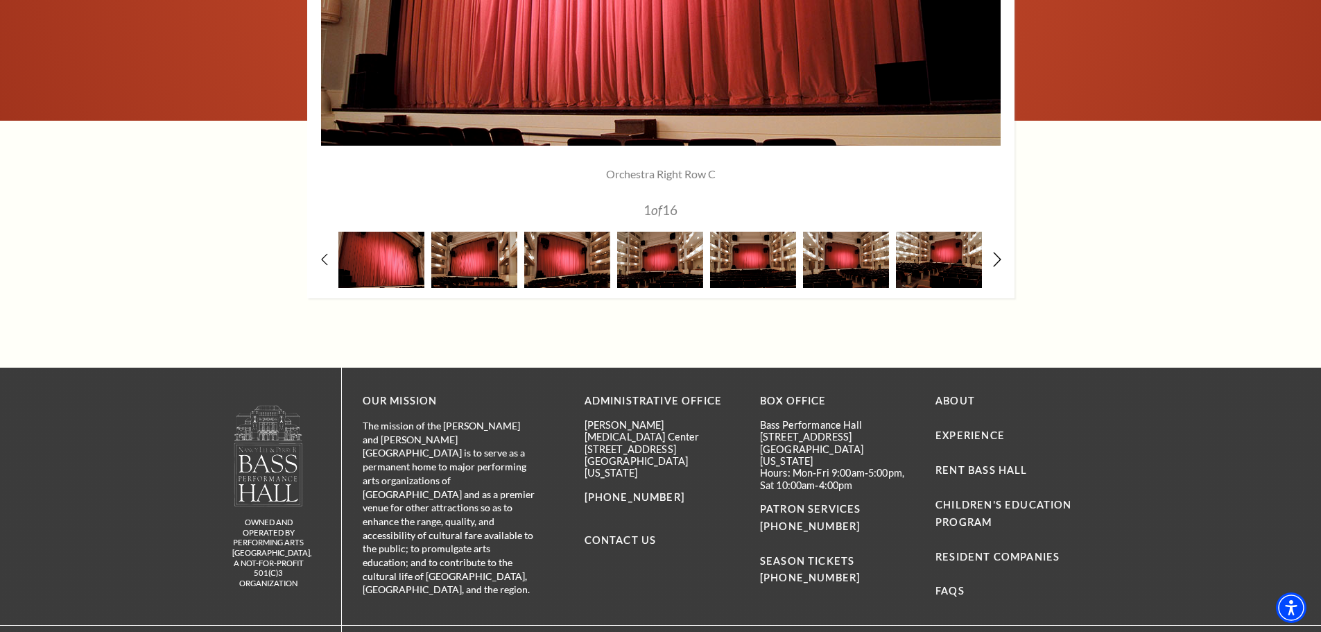
click at [993, 259] on icon at bounding box center [997, 259] width 9 height 15
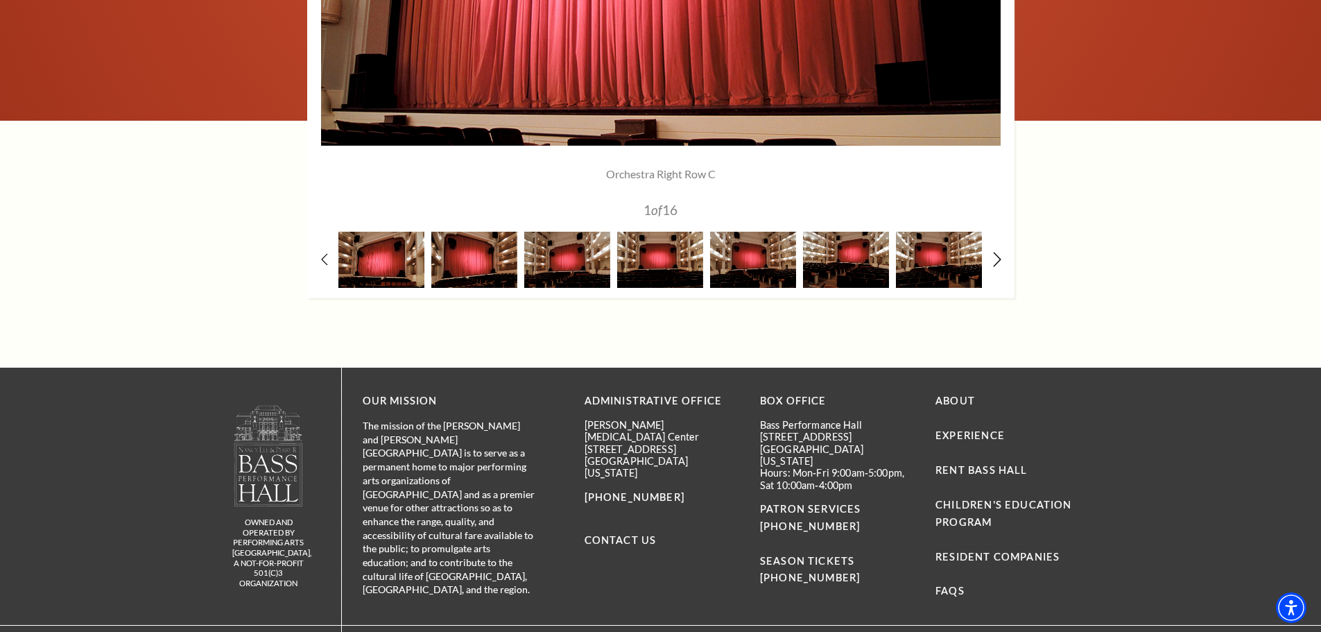
click at [993, 259] on icon at bounding box center [997, 259] width 9 height 15
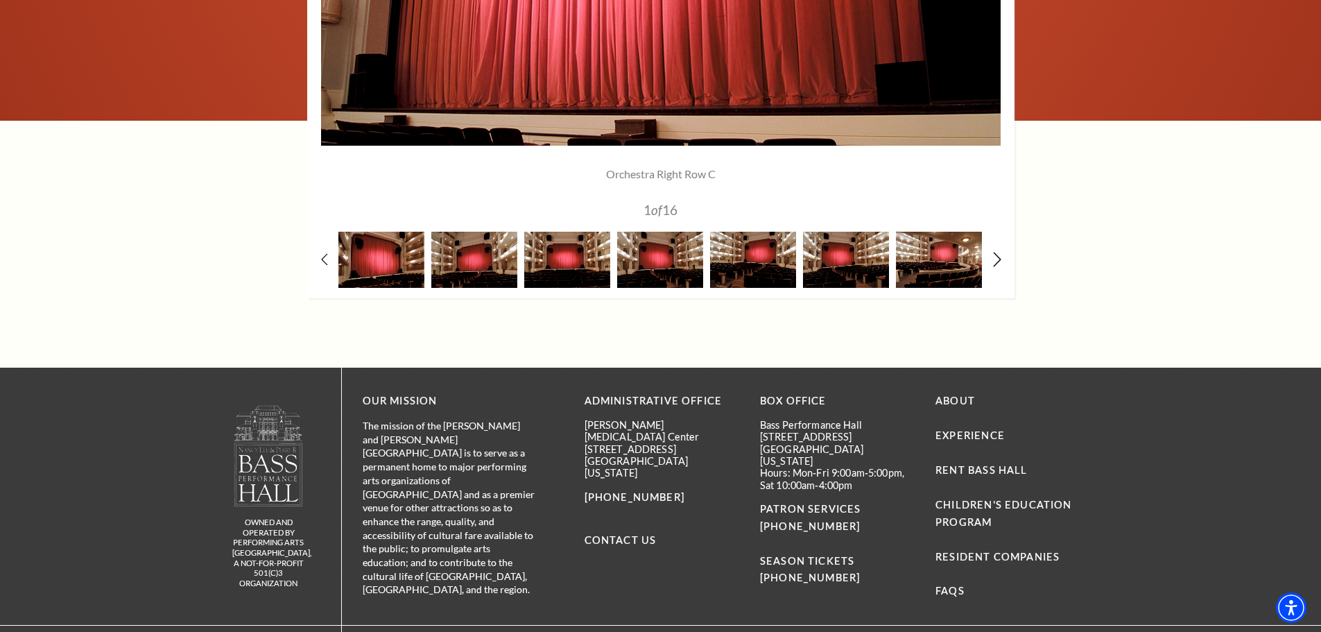
click at [993, 259] on icon at bounding box center [997, 259] width 9 height 15
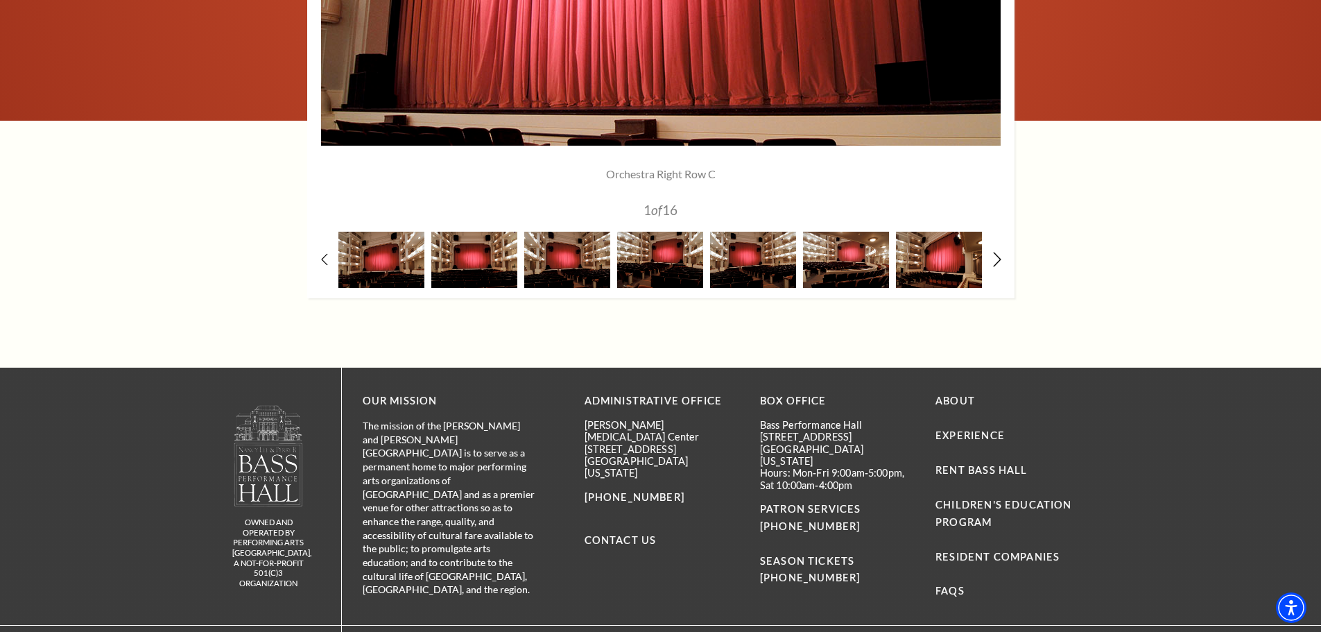
click at [993, 259] on icon at bounding box center [997, 259] width 9 height 15
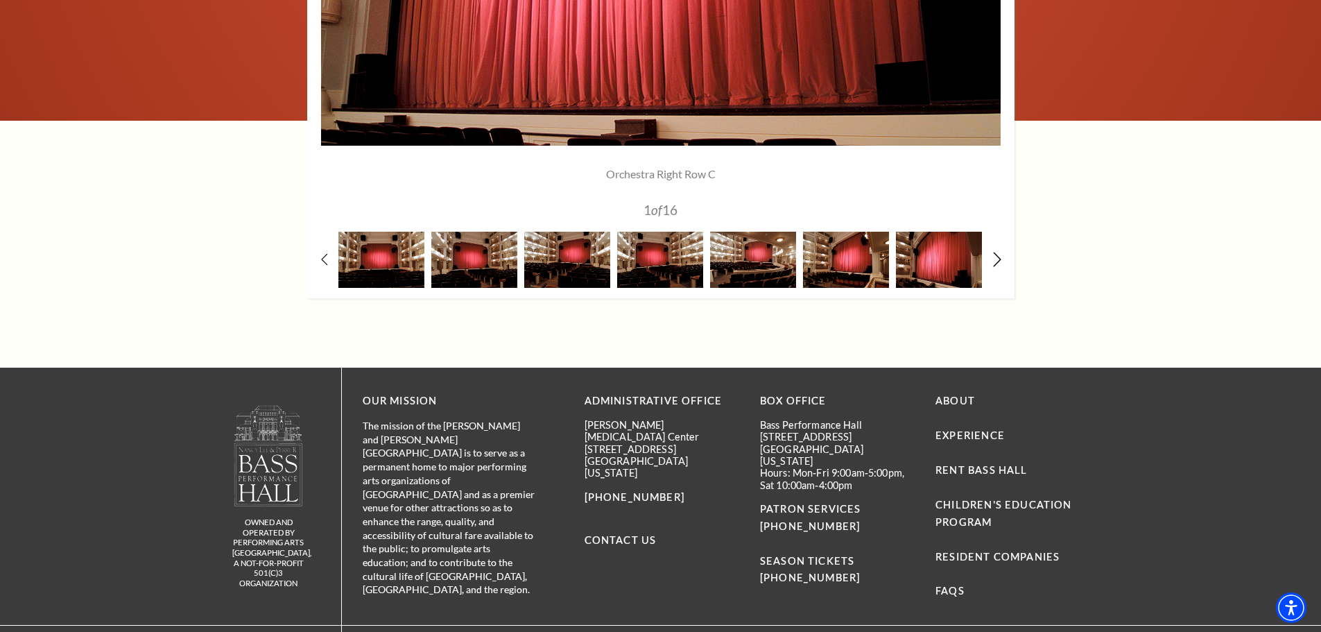
click at [993, 259] on icon at bounding box center [997, 259] width 9 height 15
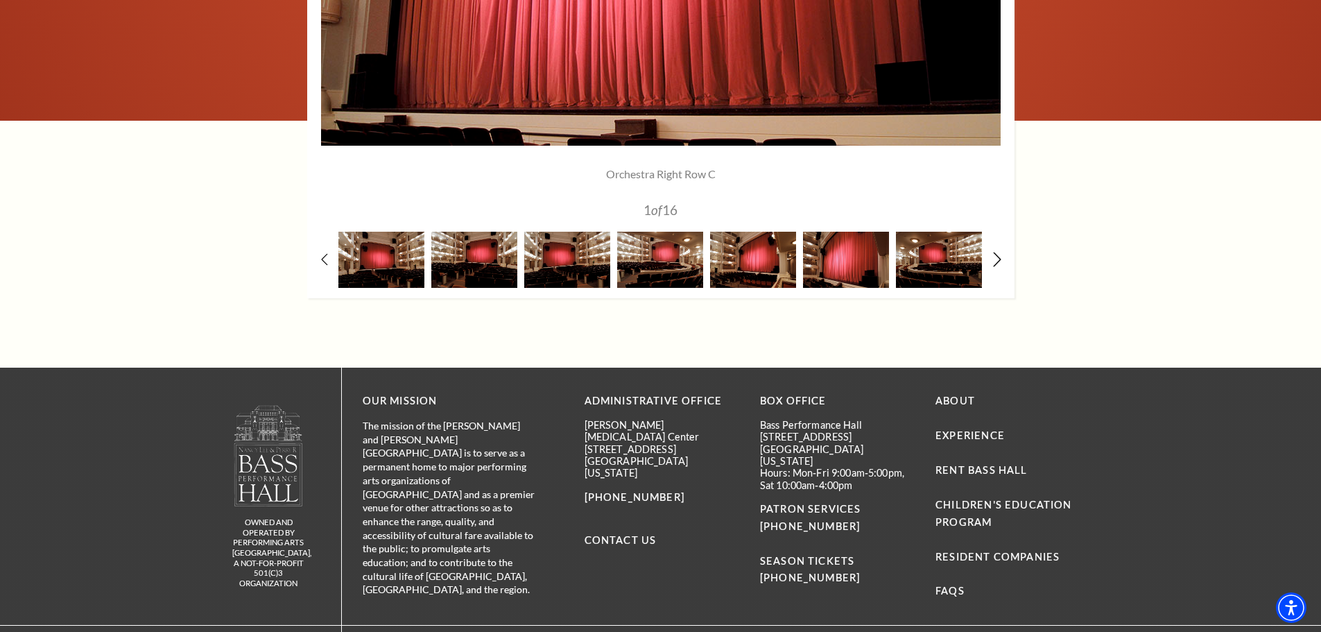
click at [993, 259] on icon at bounding box center [997, 259] width 9 height 15
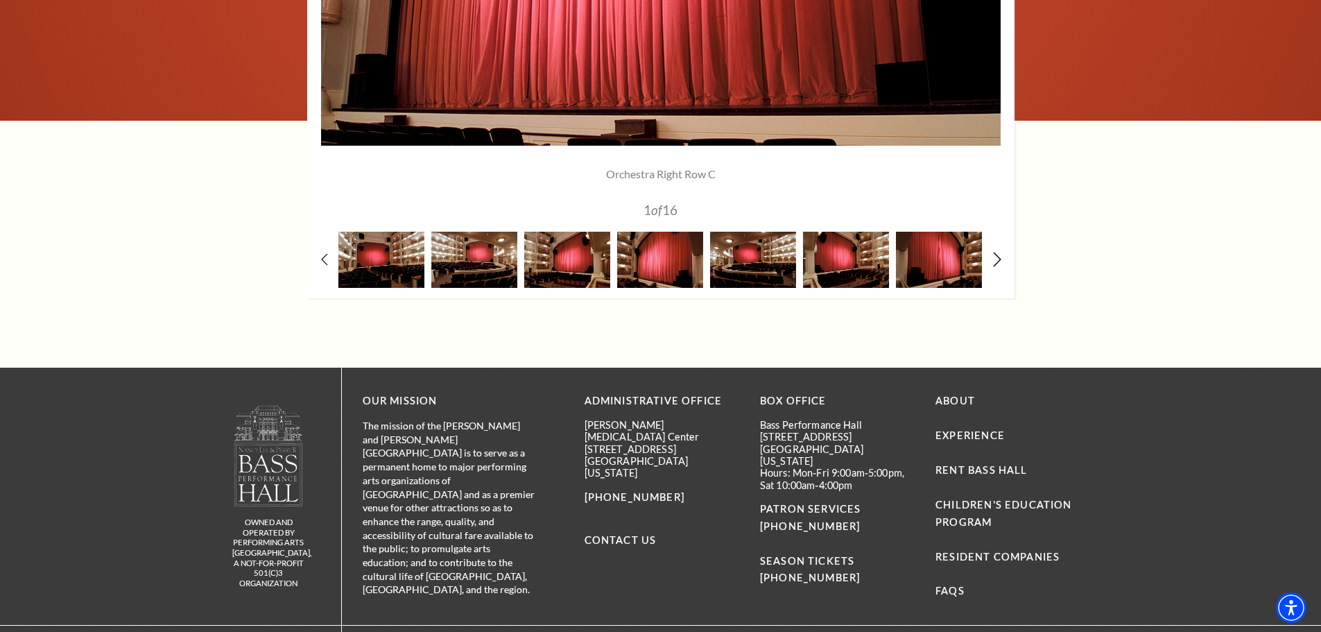
click at [993, 259] on icon at bounding box center [997, 259] width 9 height 15
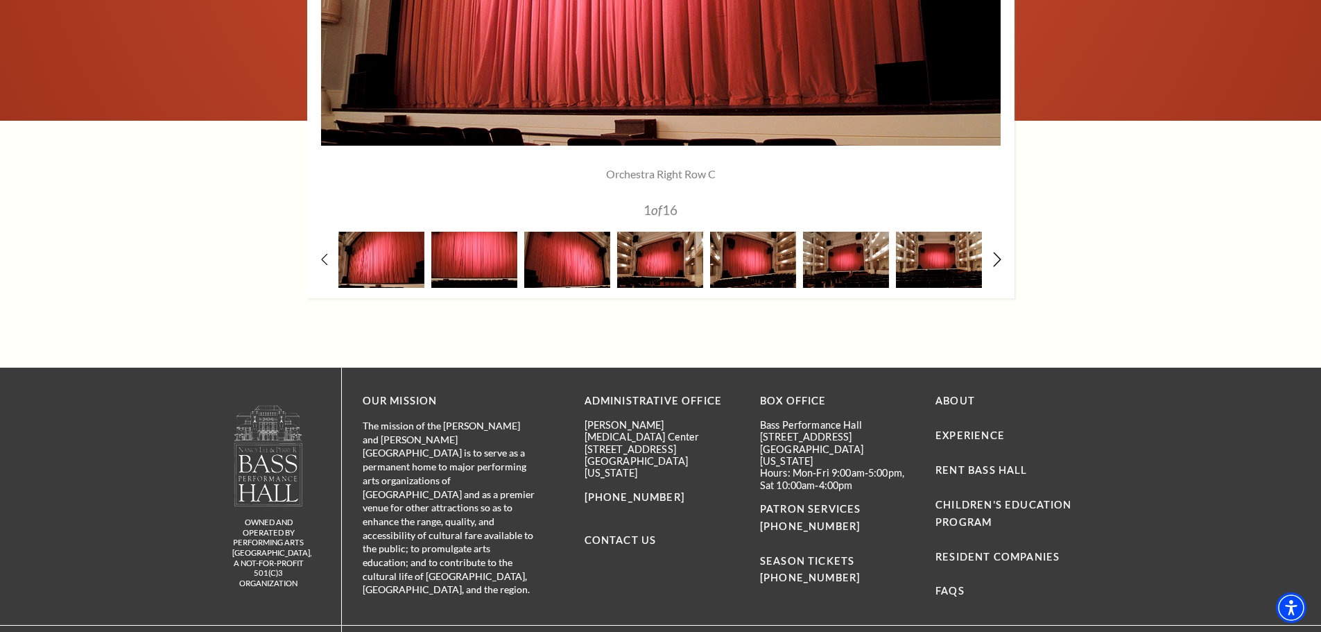
click at [993, 259] on icon at bounding box center [997, 259] width 9 height 15
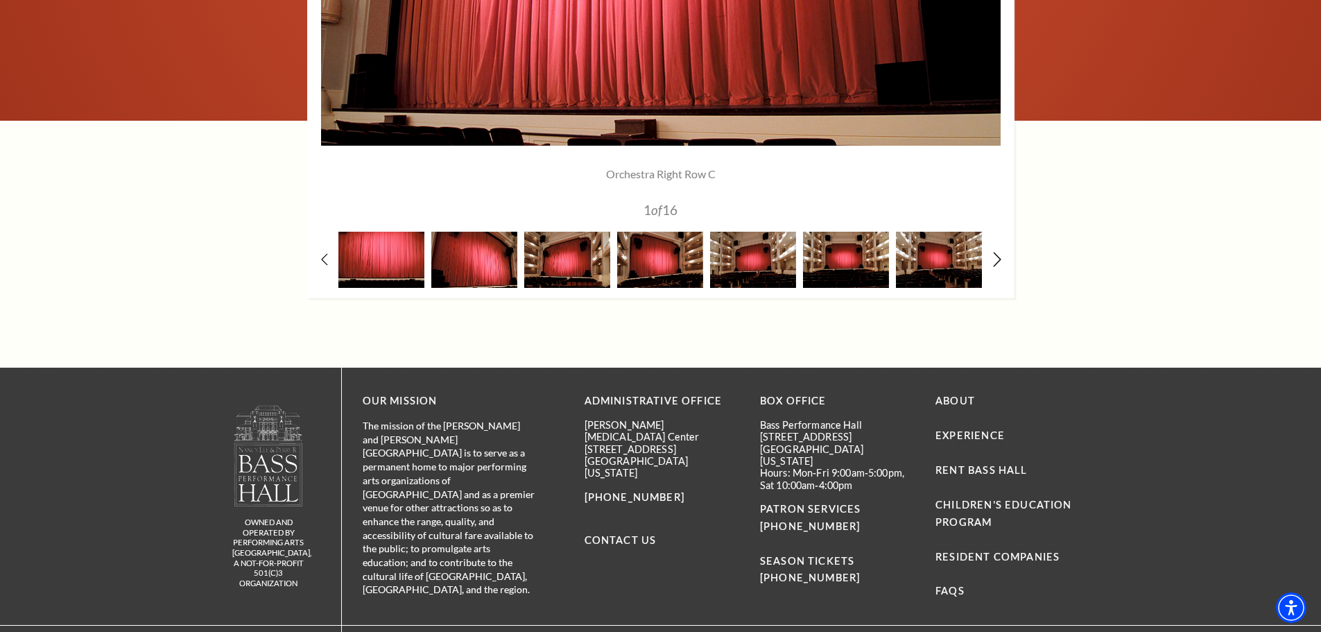
click at [993, 259] on icon at bounding box center [997, 259] width 9 height 15
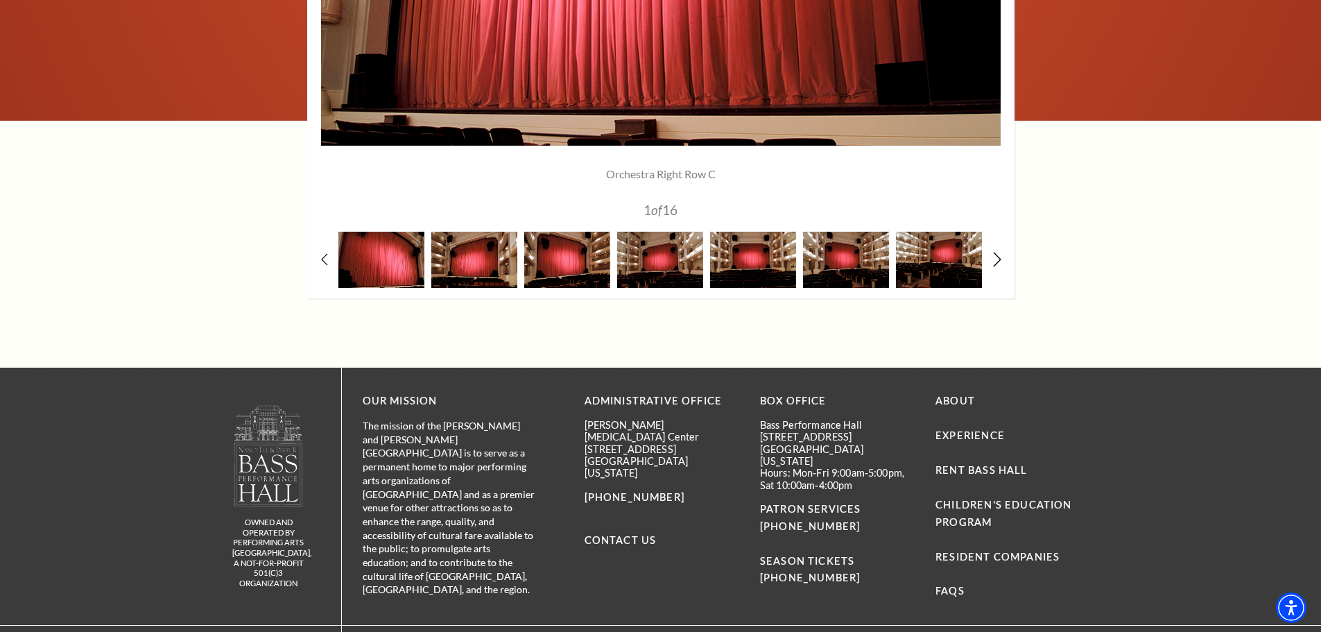
click at [993, 259] on icon at bounding box center [997, 259] width 9 height 15
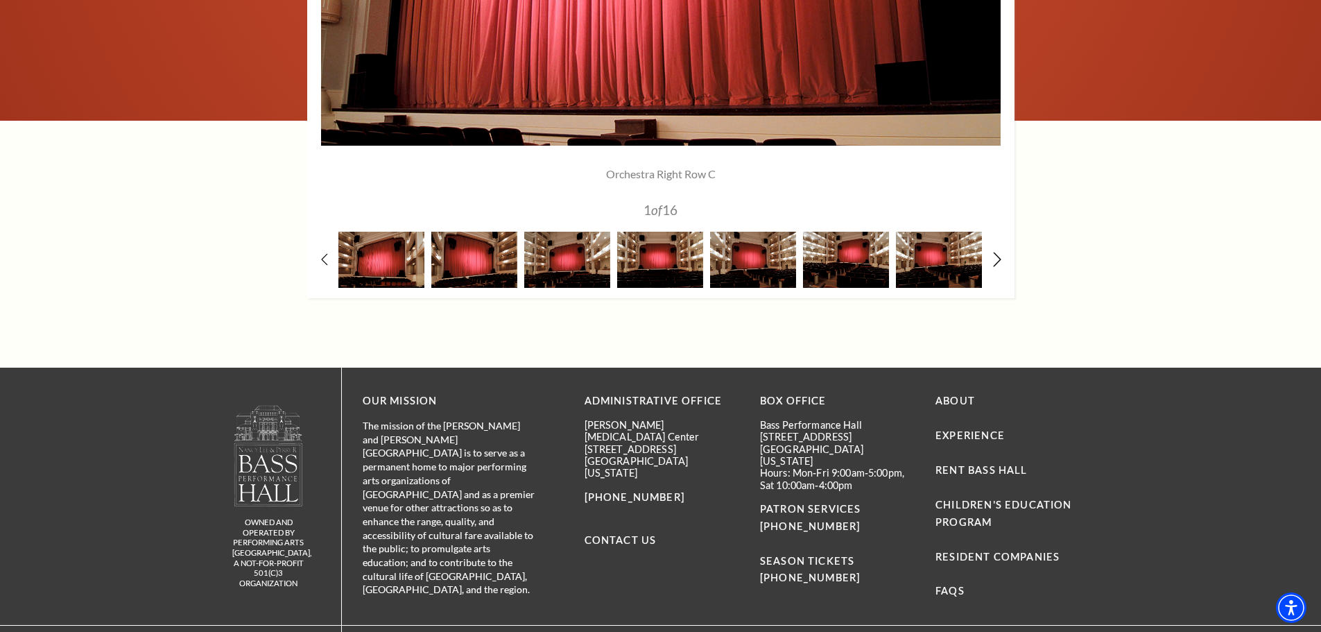
click at [993, 259] on icon at bounding box center [997, 259] width 9 height 15
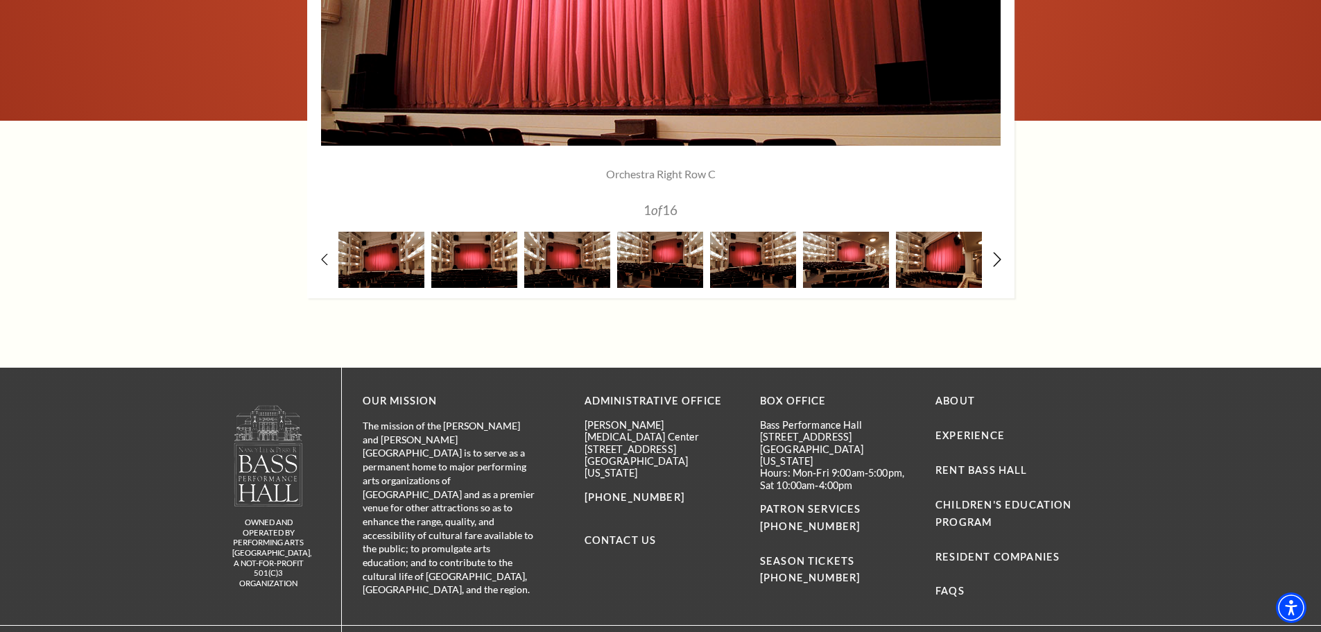
click at [993, 259] on icon at bounding box center [997, 259] width 9 height 15
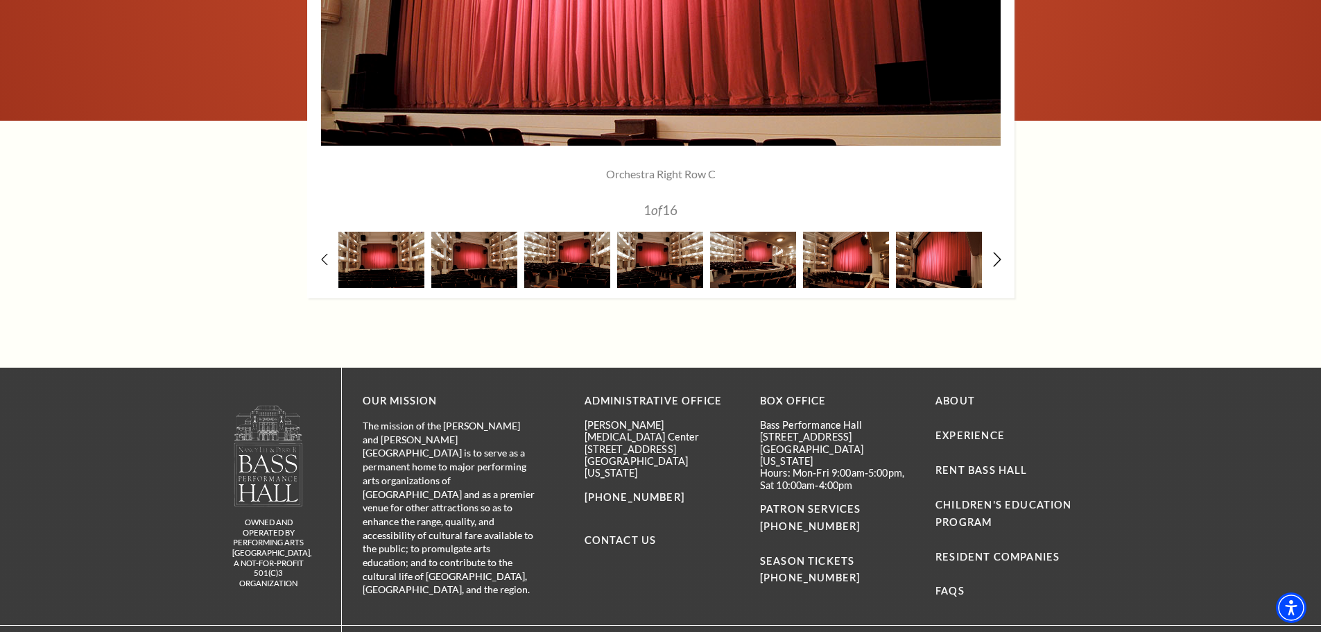
click at [993, 259] on icon at bounding box center [997, 259] width 9 height 15
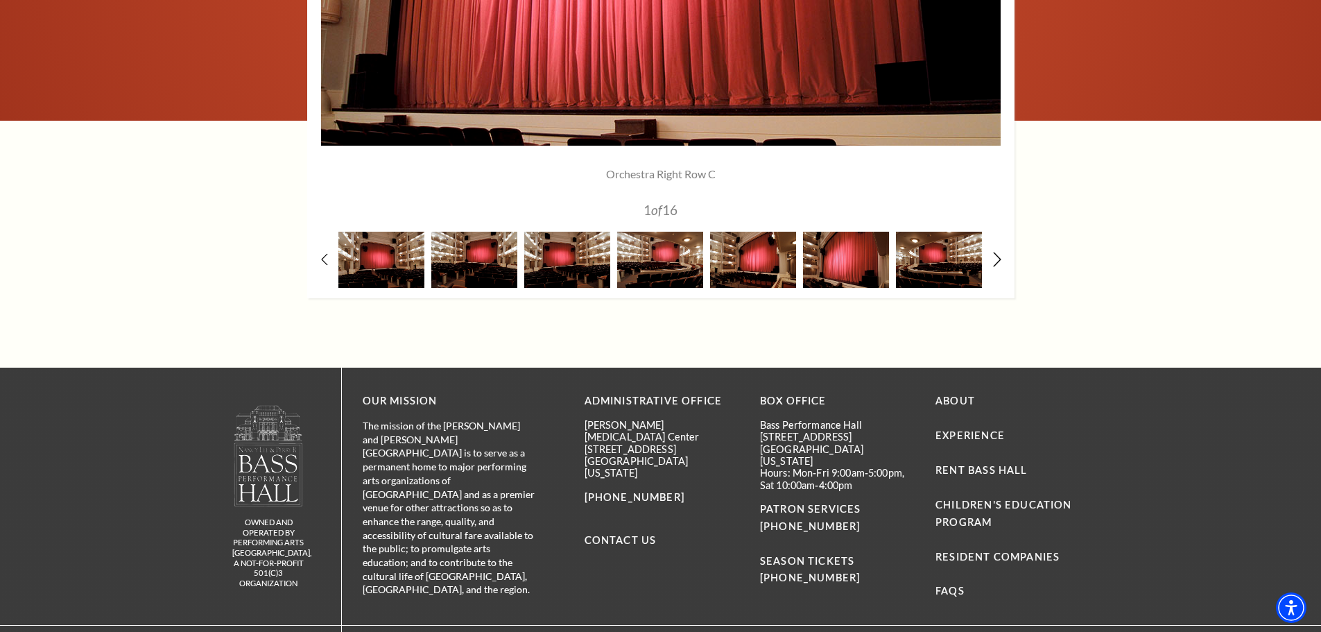
click at [993, 259] on icon at bounding box center [997, 259] width 9 height 15
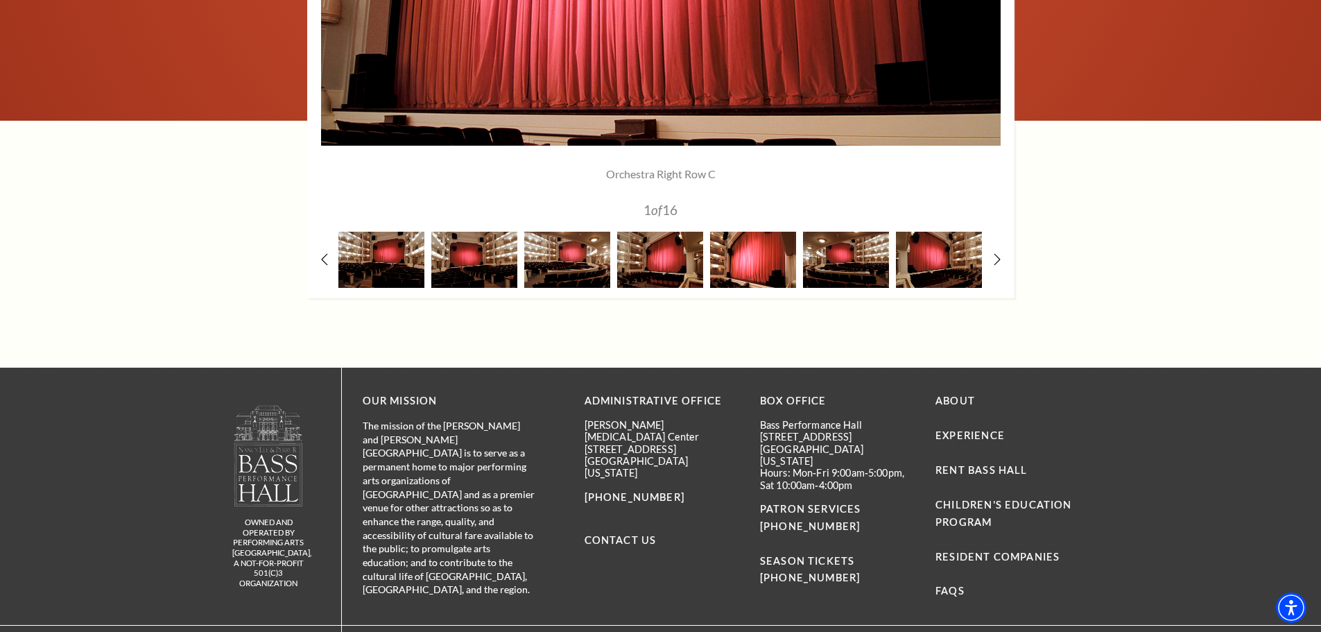
click at [764, 275] on img at bounding box center [753, 260] width 86 height 56
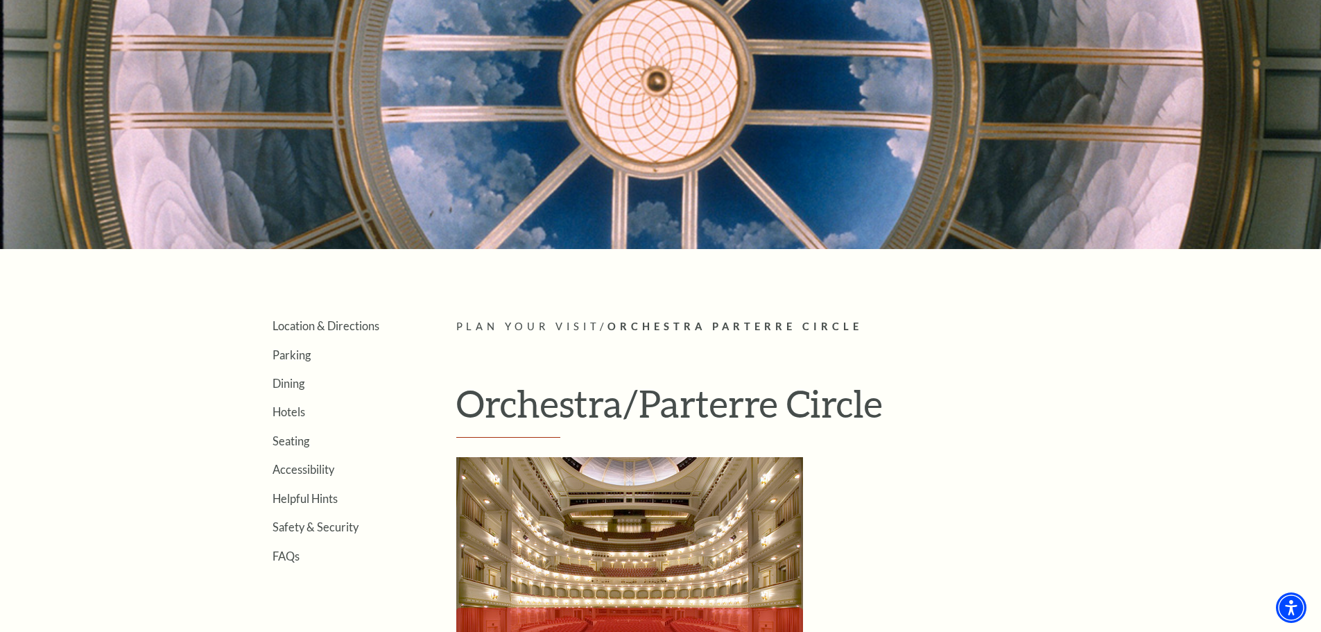
scroll to position [0, 0]
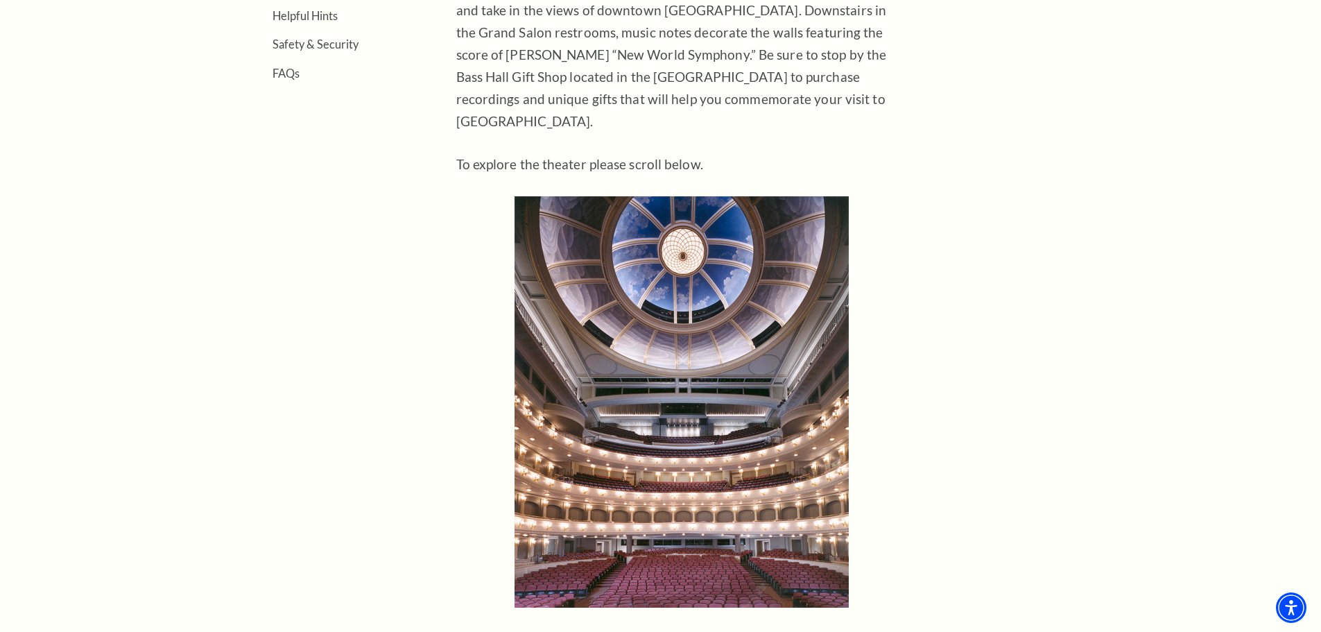
scroll to position [763, 0]
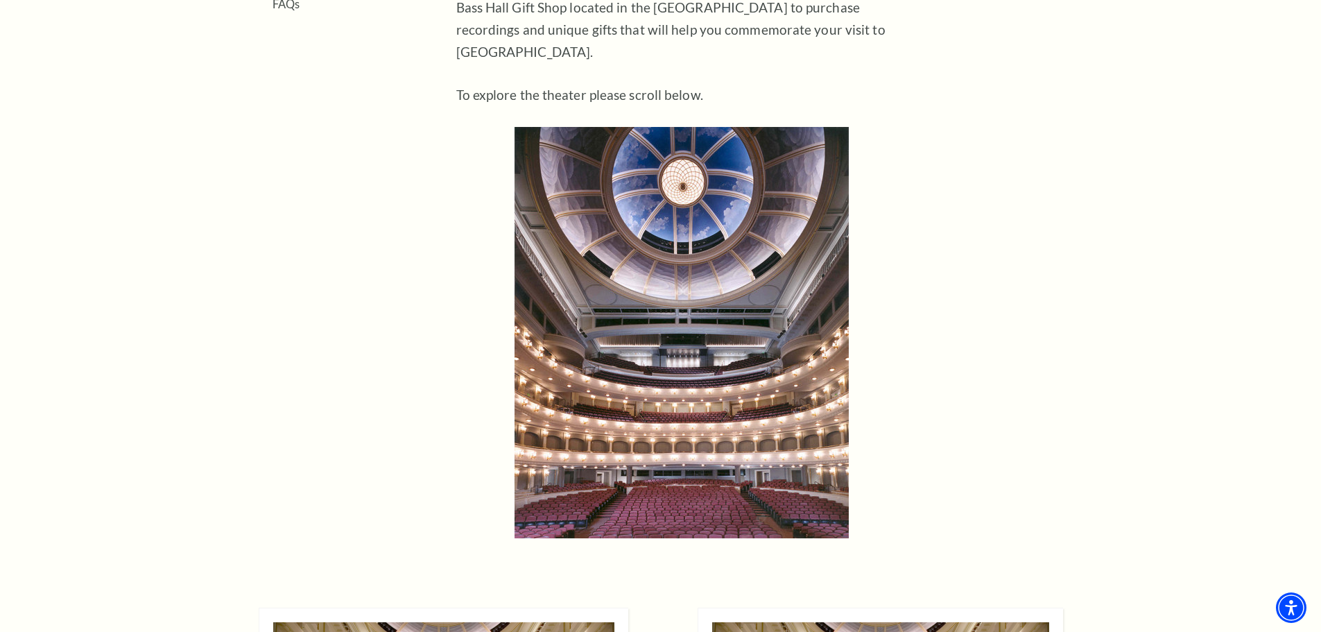
click at [611, 463] on img at bounding box center [682, 332] width 334 height 411
click at [714, 443] on img at bounding box center [682, 332] width 334 height 411
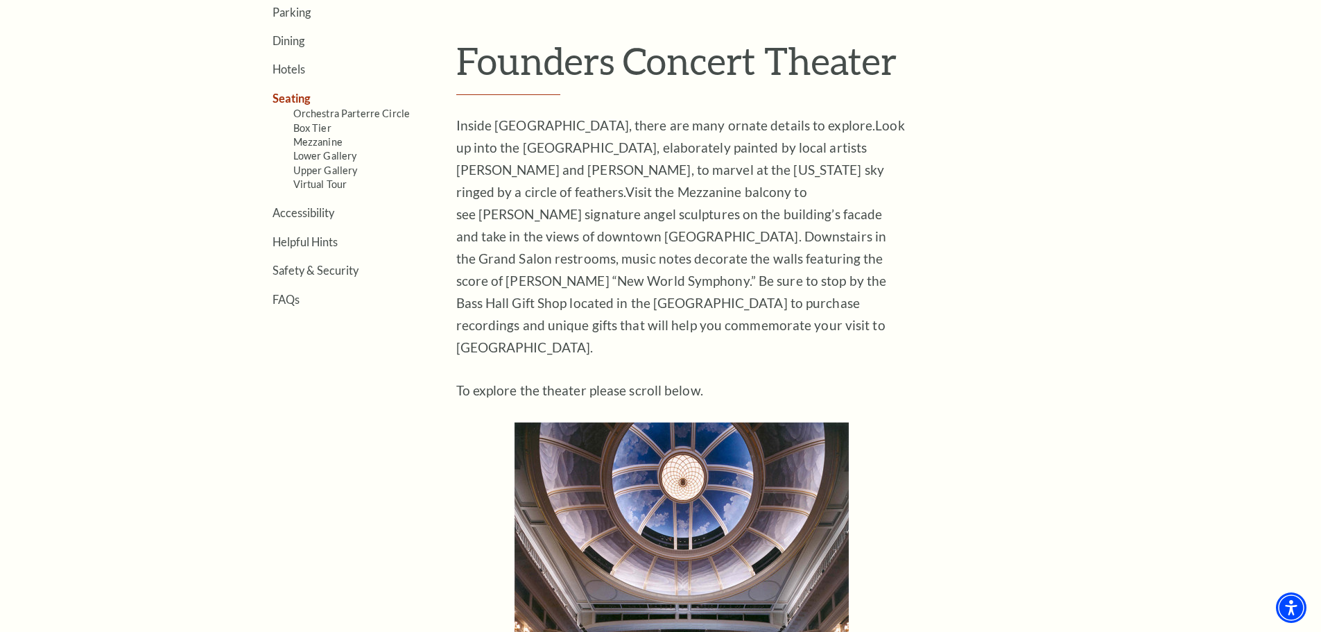
scroll to position [416, 0]
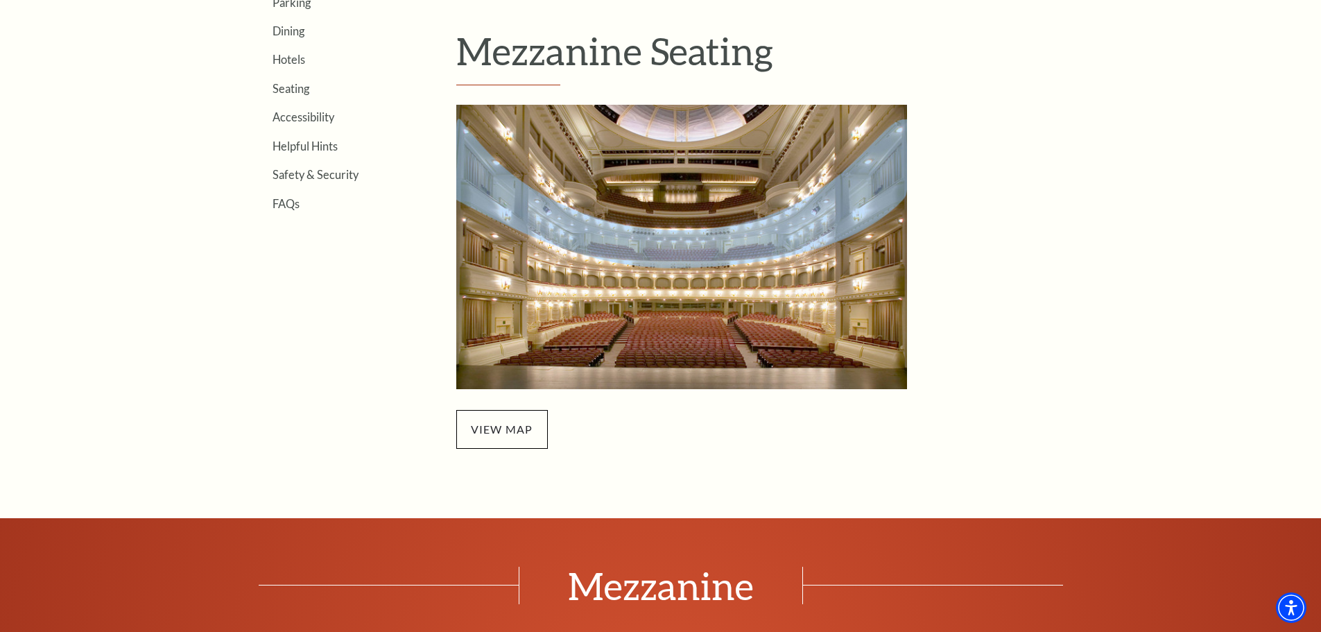
scroll to position [486, 0]
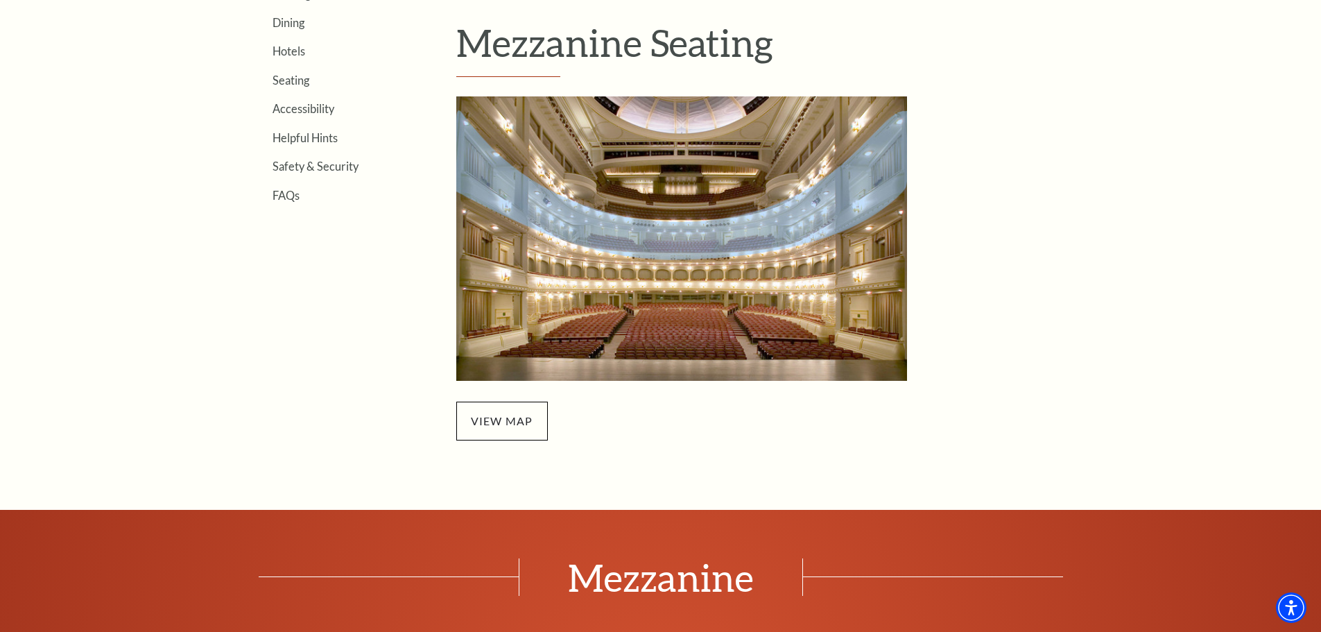
click at [558, 286] on img "Mezzanine Seating - open in a new tab" at bounding box center [681, 238] width 451 height 284
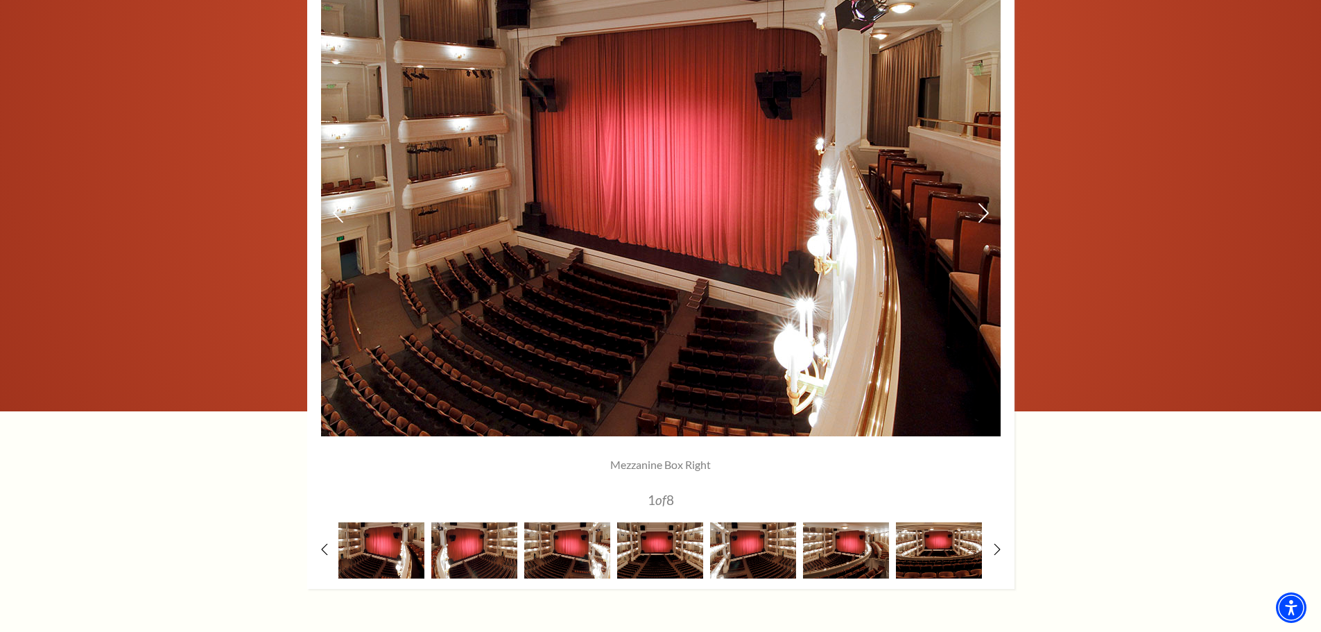
scroll to position [1179, 0]
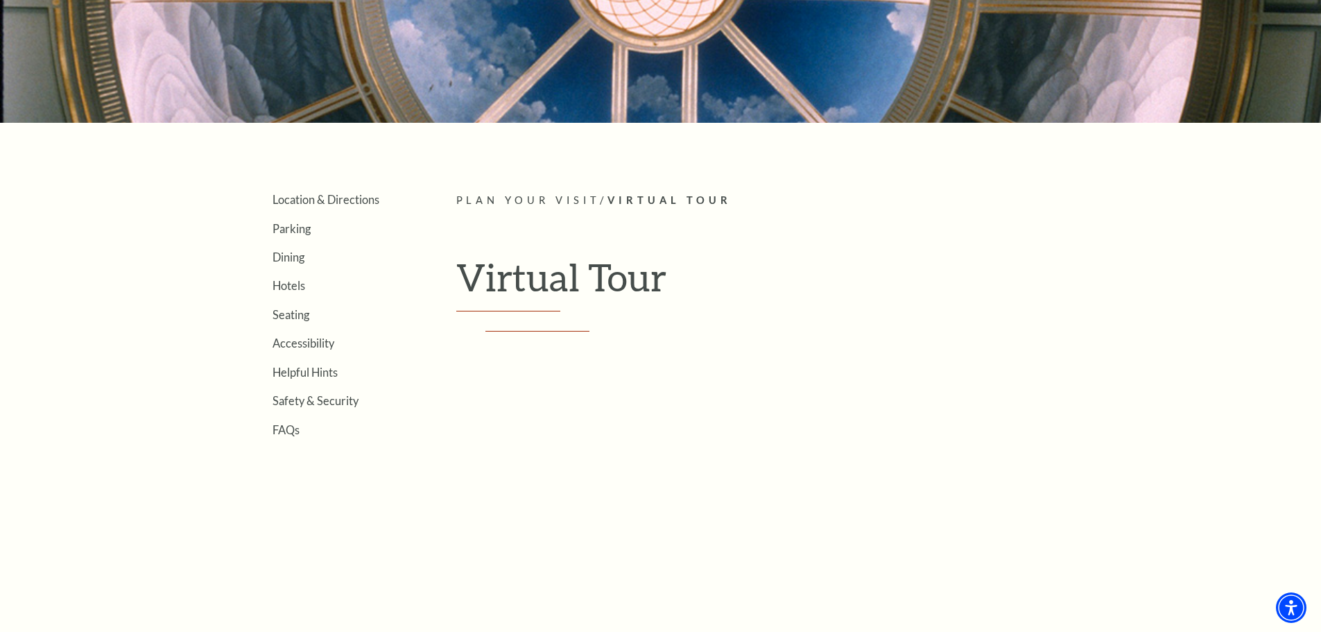
scroll to position [277, 0]
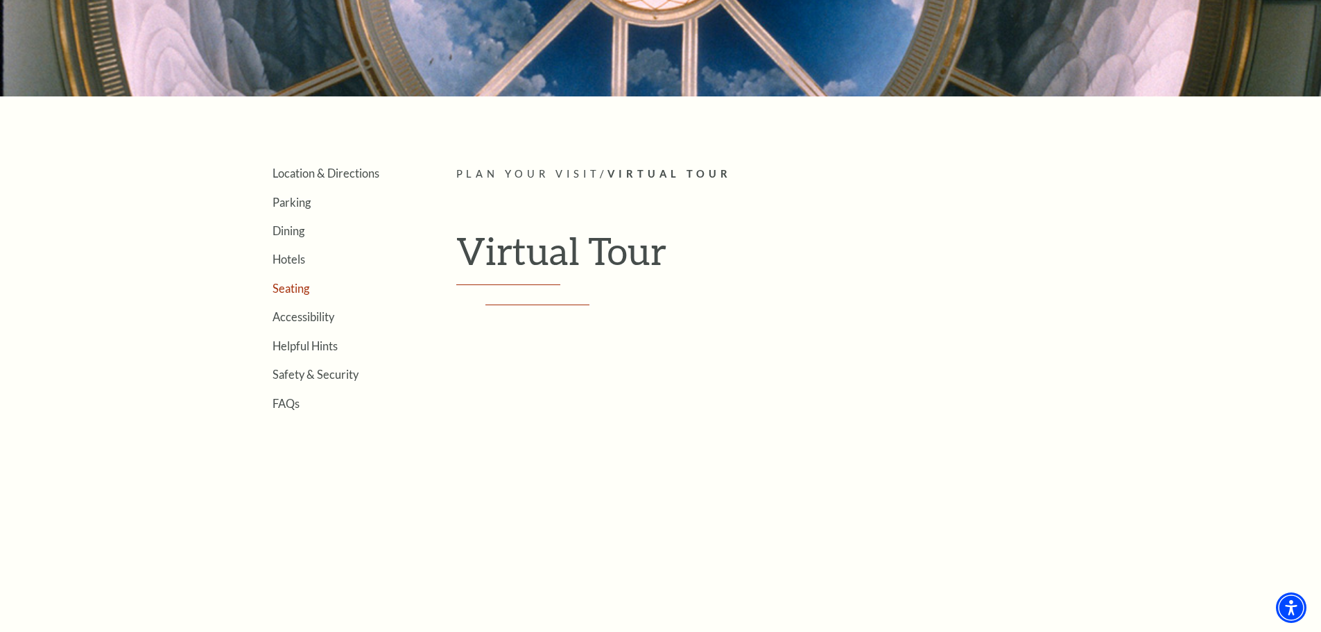
click at [289, 291] on link "Seating" at bounding box center [291, 288] width 37 height 13
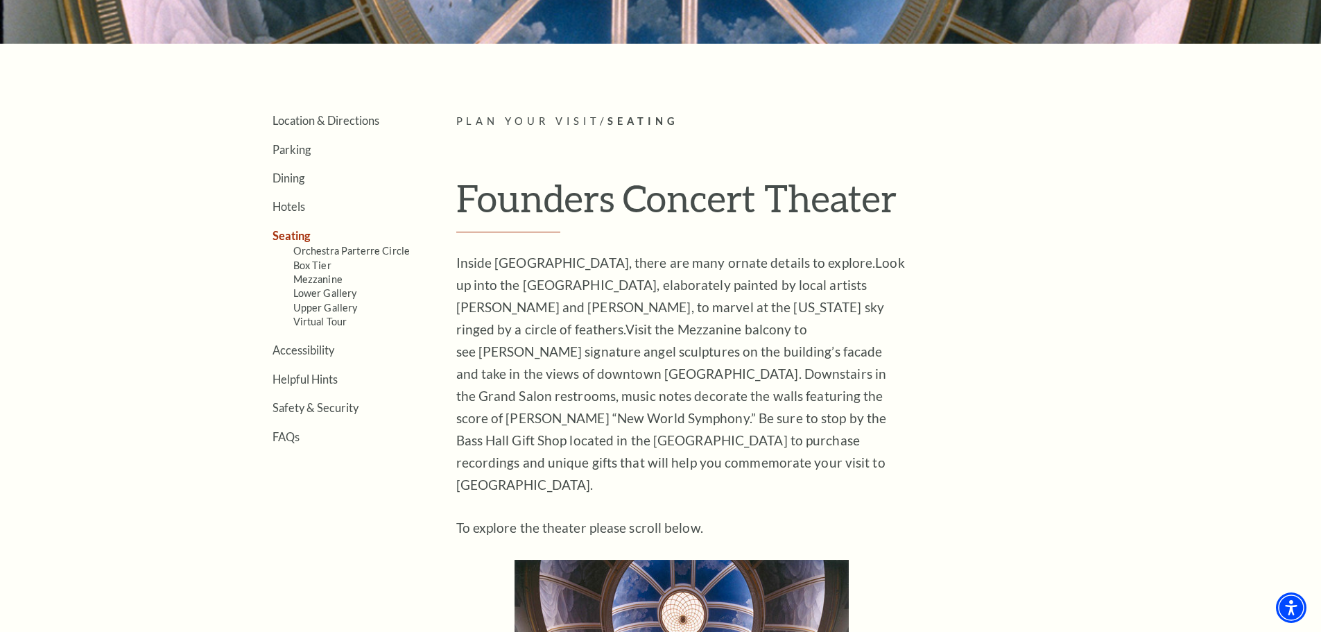
scroll to position [416, 0]
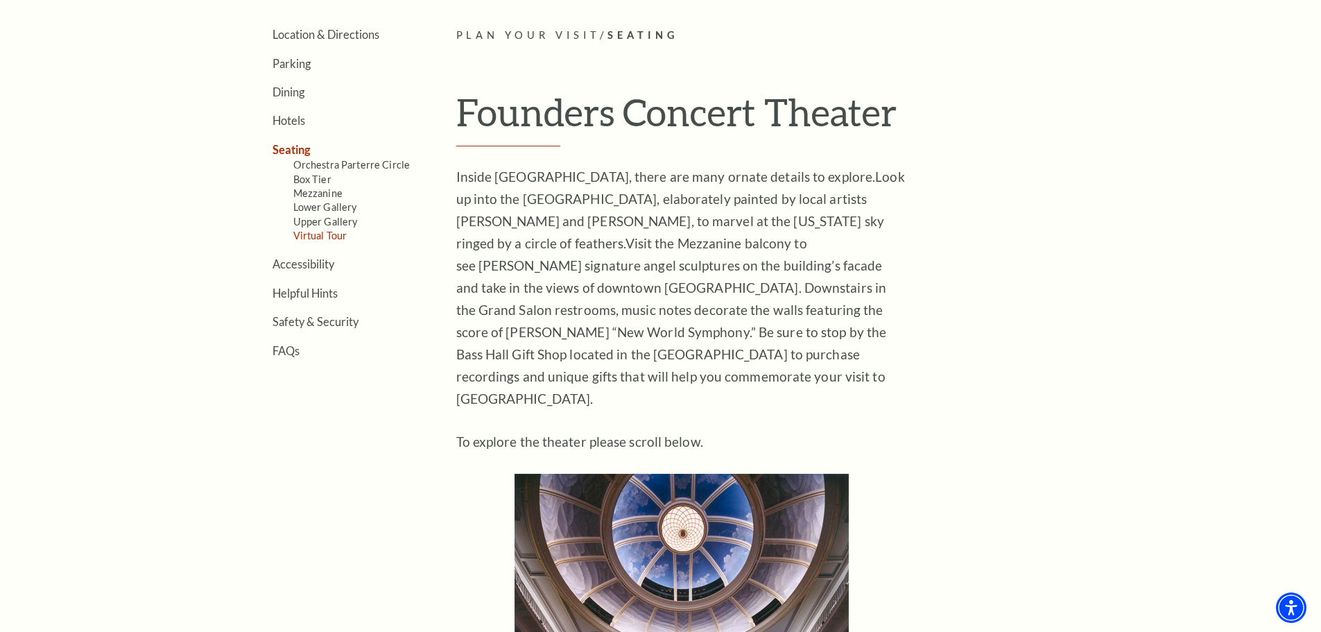
click at [327, 237] on link "Virtual Tour" at bounding box center [320, 236] width 54 height 12
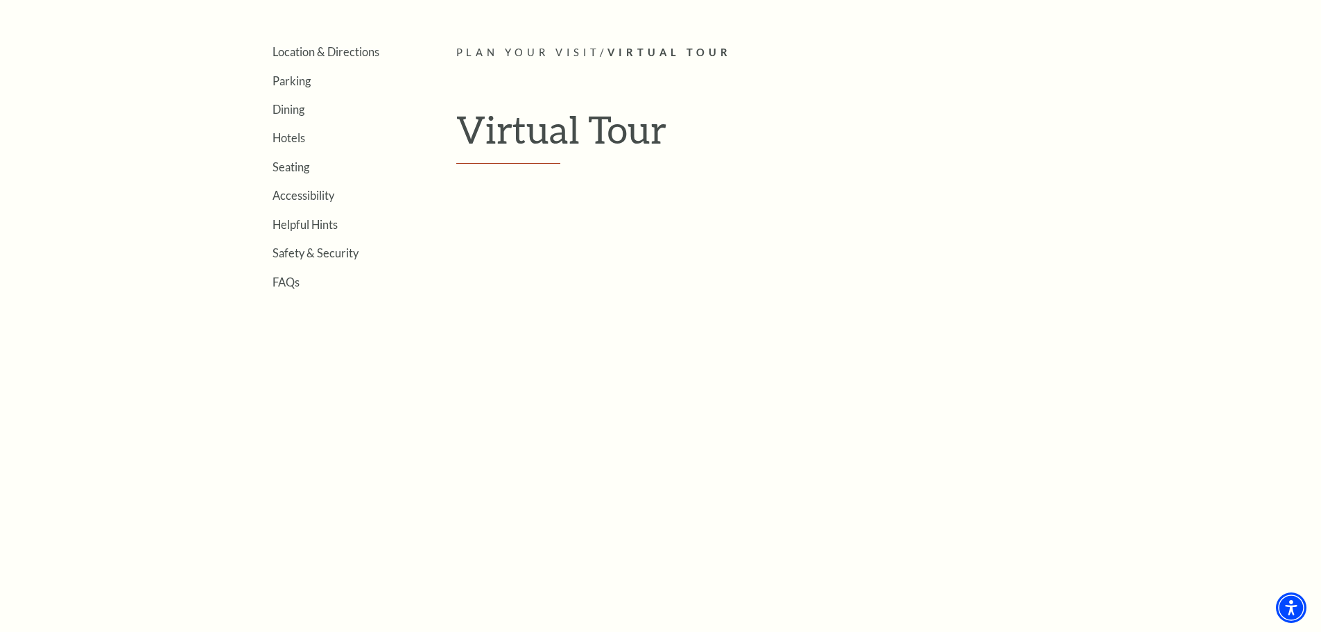
scroll to position [416, 0]
